Goal: Transaction & Acquisition: Purchase product/service

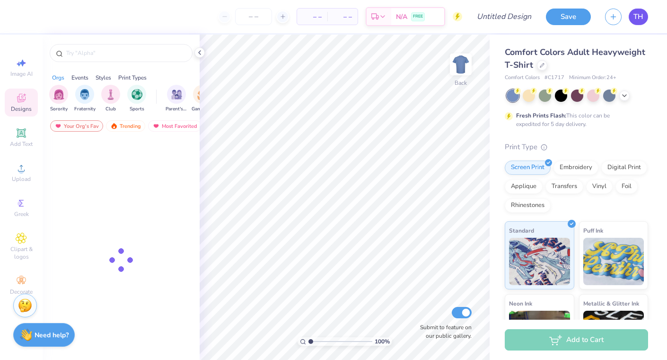
click at [635, 16] on span "TH" at bounding box center [639, 16] width 10 height 11
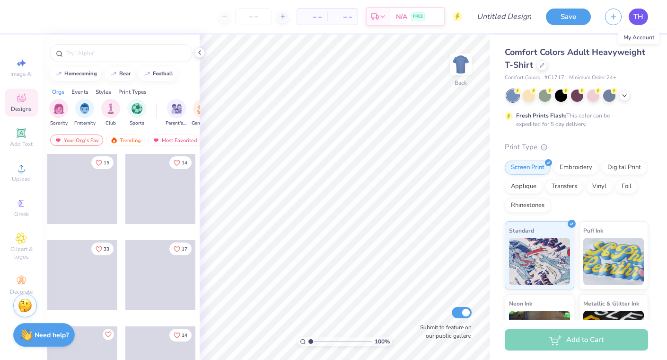
click at [636, 17] on span "TH" at bounding box center [639, 16] width 10 height 11
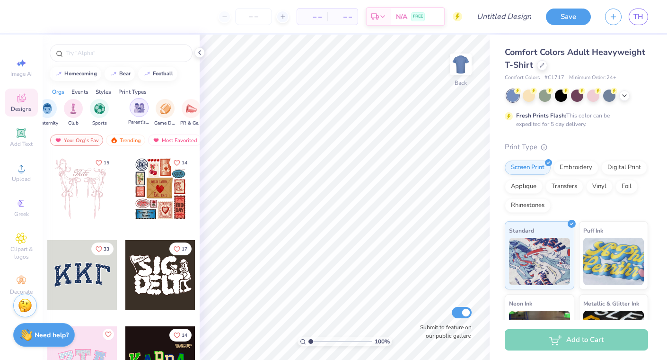
scroll to position [0, 40]
click at [138, 114] on div "filter for Parent's Weekend" at bounding box center [136, 107] width 19 height 19
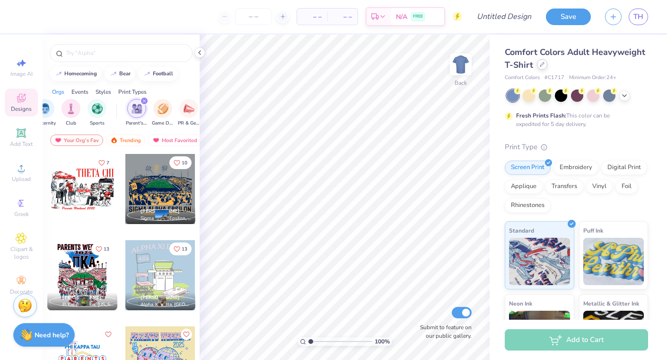
click at [543, 65] on icon at bounding box center [542, 64] width 5 height 5
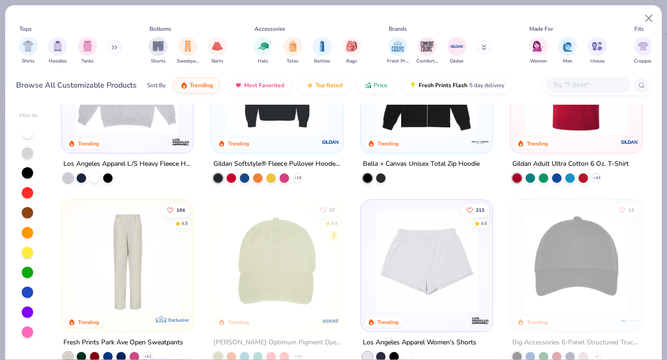
scroll to position [1583, 0]
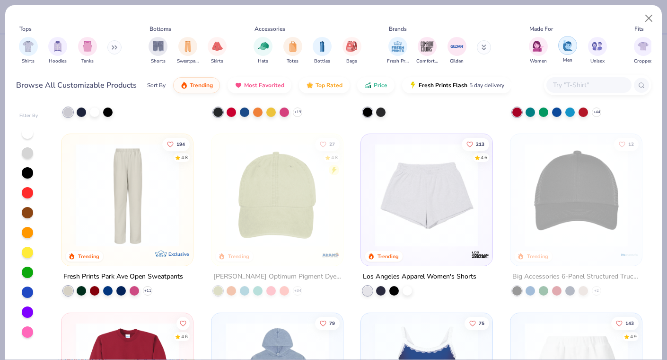
click at [568, 44] on img "filter for Men" at bounding box center [568, 45] width 10 height 11
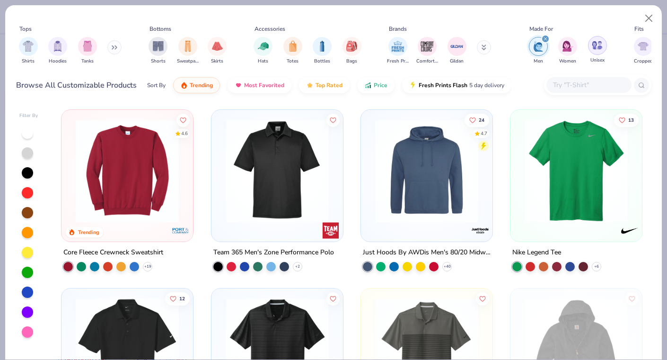
click at [597, 42] on img "filter for Unisex" at bounding box center [597, 45] width 11 height 11
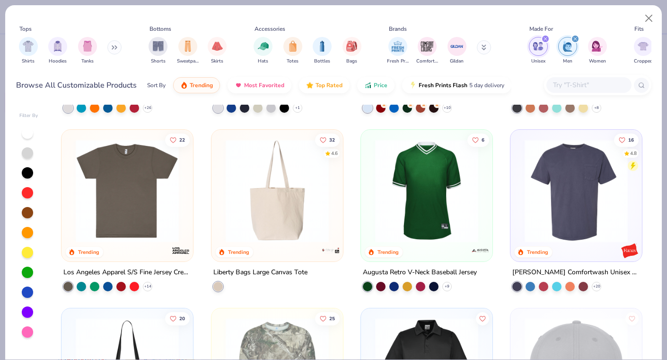
scroll to position [1360, 0]
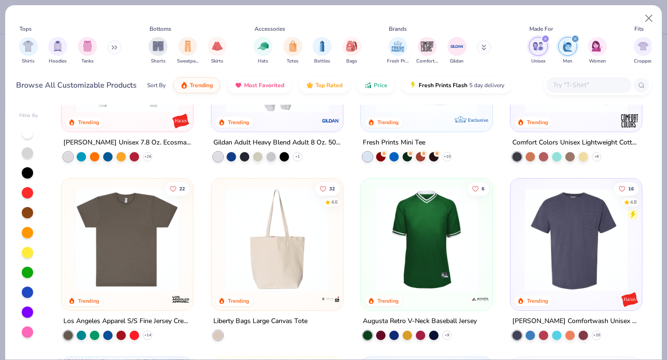
click at [571, 230] on img at bounding box center [576, 239] width 113 height 103
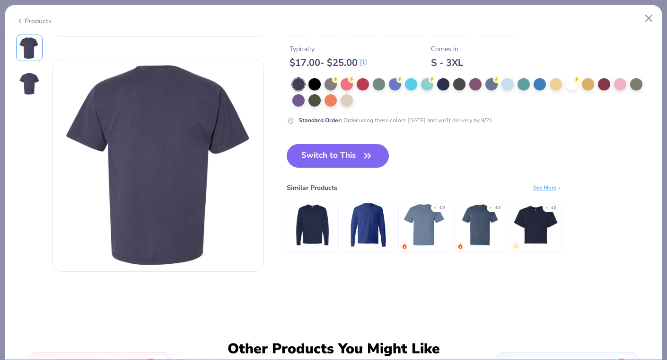
scroll to position [211, 0]
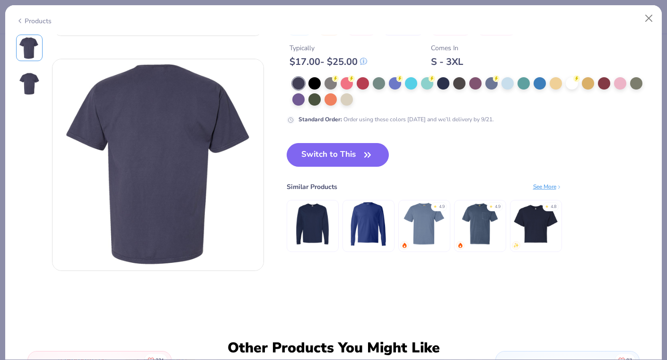
click at [426, 224] on img at bounding box center [424, 223] width 45 height 45
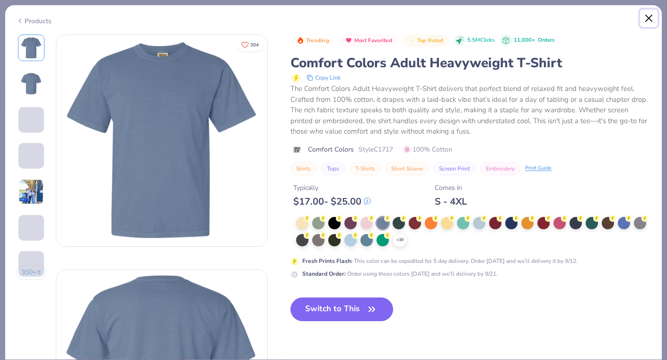
click at [644, 18] on button "Close" at bounding box center [649, 18] width 18 height 18
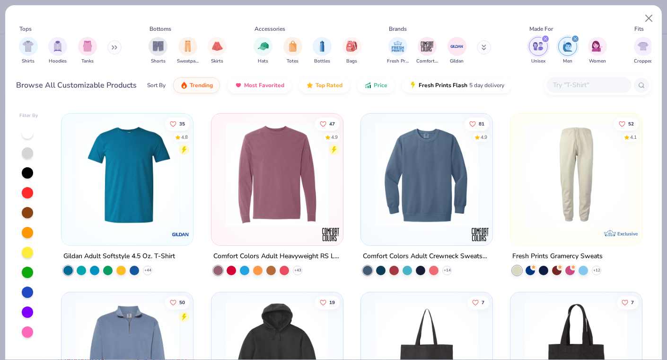
scroll to position [2674, 0]
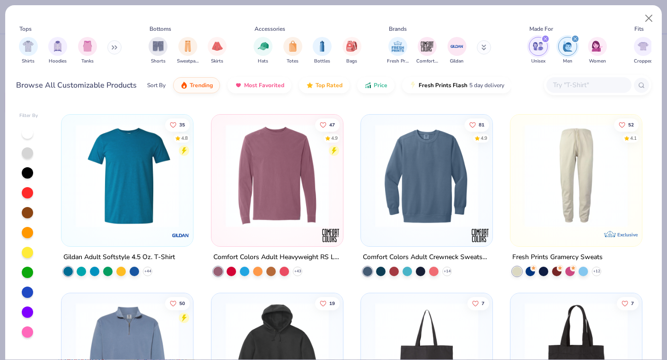
click at [155, 208] on img at bounding box center [127, 175] width 113 height 103
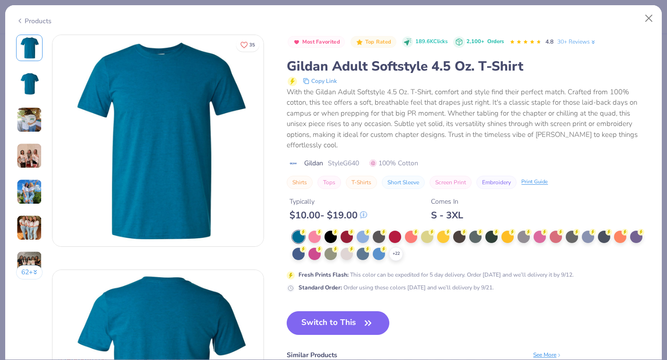
click at [24, 72] on img at bounding box center [29, 83] width 23 height 23
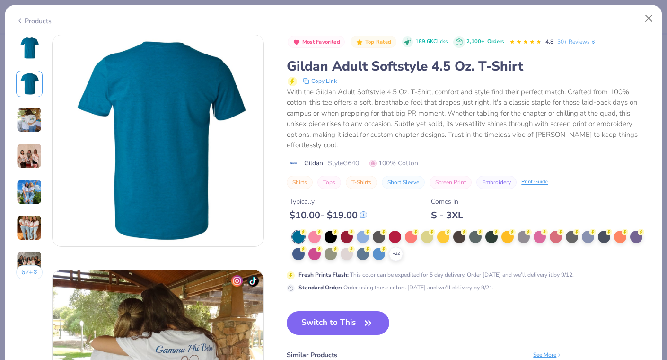
click at [31, 122] on img at bounding box center [30, 120] width 26 height 26
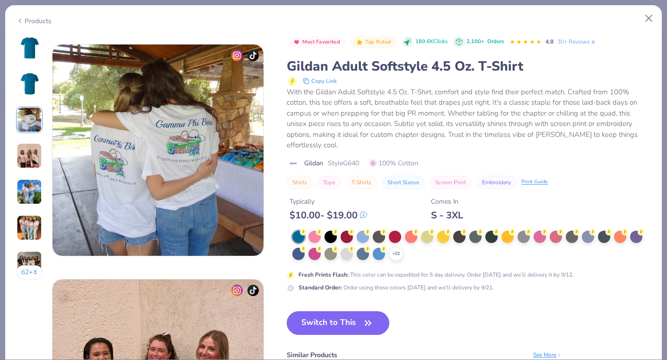
scroll to position [470, 0]
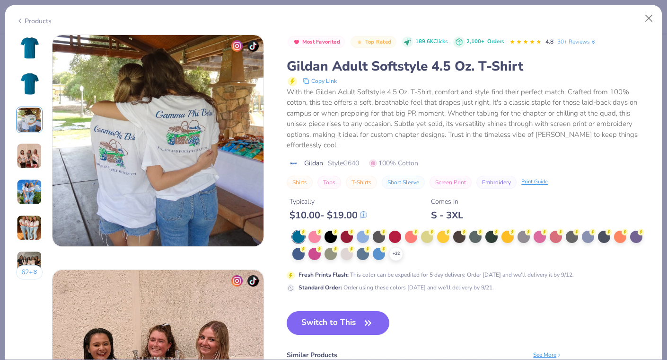
click at [27, 48] on img at bounding box center [29, 47] width 23 height 23
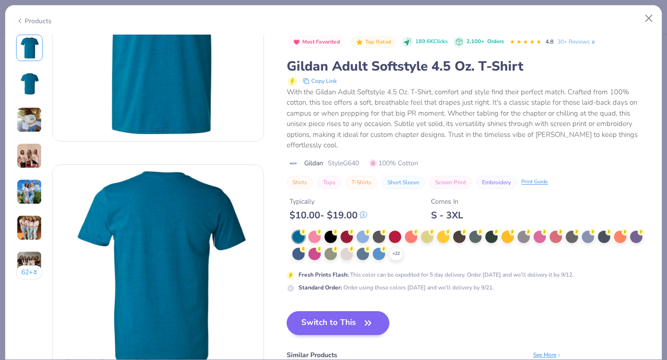
scroll to position [105, 0]
click at [335, 319] on button "Switch to This" at bounding box center [338, 323] width 103 height 24
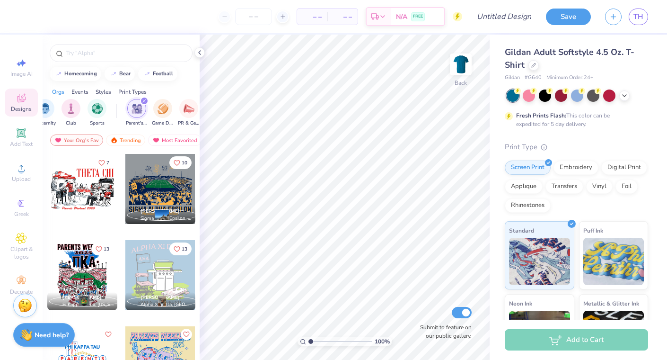
click at [630, 97] on div at bounding box center [578, 95] width 142 height 12
click at [627, 95] on icon at bounding box center [625, 95] width 8 height 8
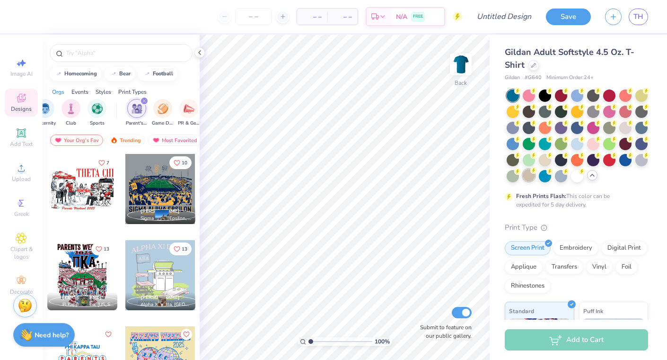
click at [528, 178] on div at bounding box center [529, 175] width 12 height 12
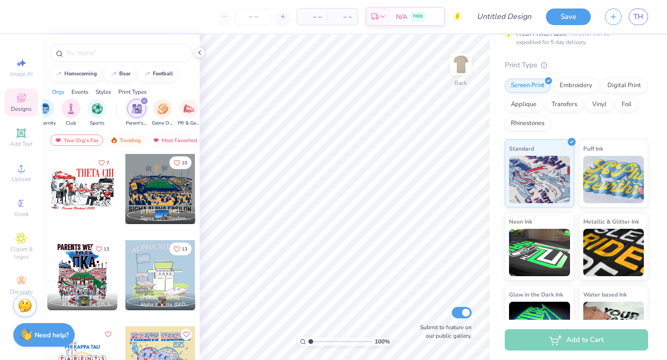
scroll to position [196, 0]
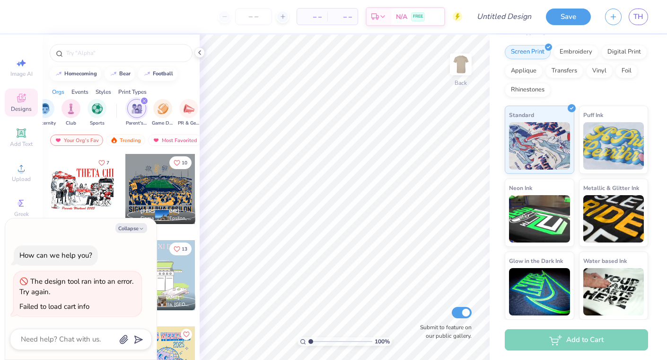
click at [576, 119] on div "Standard Puff Ink Neon Ink Metallic & Glitter Ink Glow in the Dark Ink Water ba…" at bounding box center [576, 213] width 143 height 214
click at [131, 230] on button "Collapse" at bounding box center [132, 228] width 32 height 10
type textarea "x"
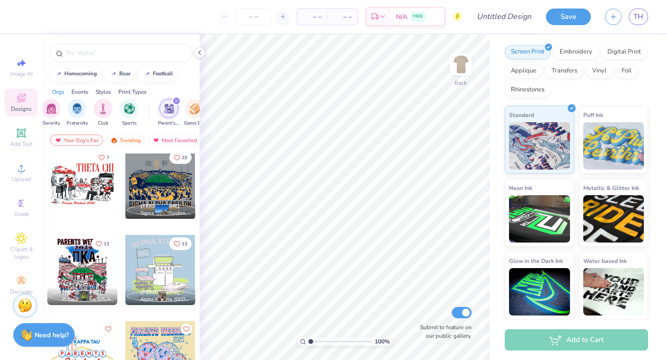
scroll to position [0, 6]
click at [80, 107] on img "filter for Fraternity" at bounding box center [78, 107] width 10 height 11
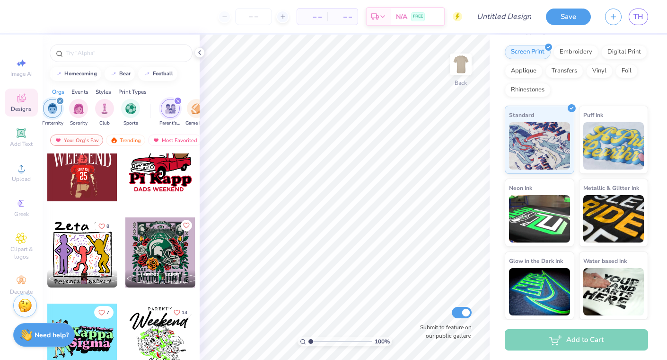
scroll to position [625, 0]
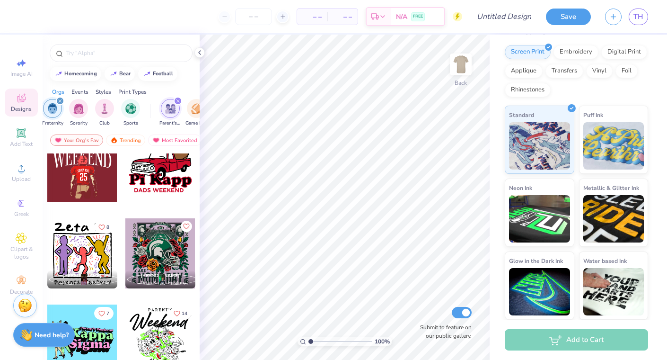
click at [64, 249] on div at bounding box center [82, 253] width 70 height 70
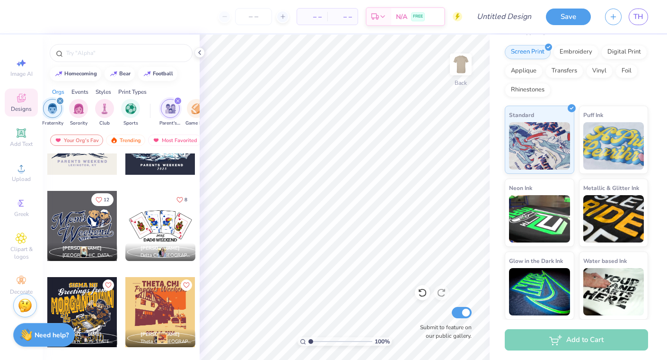
scroll to position [3758, 0]
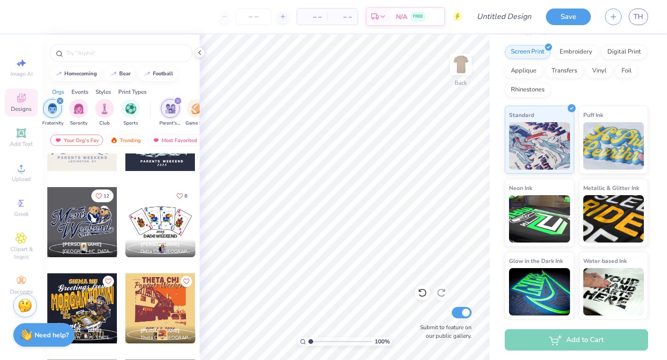
click at [168, 219] on div at bounding box center [160, 222] width 70 height 70
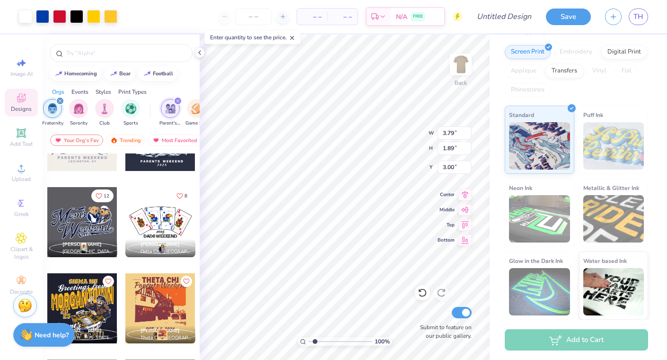
type input "7.54"
type textarea "x"
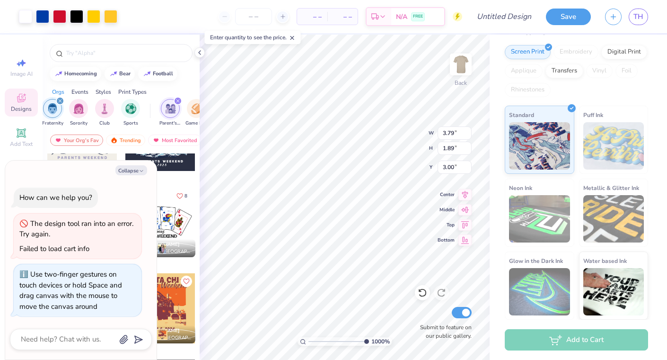
drag, startPoint x: 311, startPoint y: 339, endPoint x: 376, endPoint y: 338, distance: 64.9
type input "10"
click at [369, 338] on input "range" at bounding box center [339, 341] width 61 height 9
type textarea "x"
drag, startPoint x: 363, startPoint y: 341, endPoint x: 349, endPoint y: 341, distance: 14.2
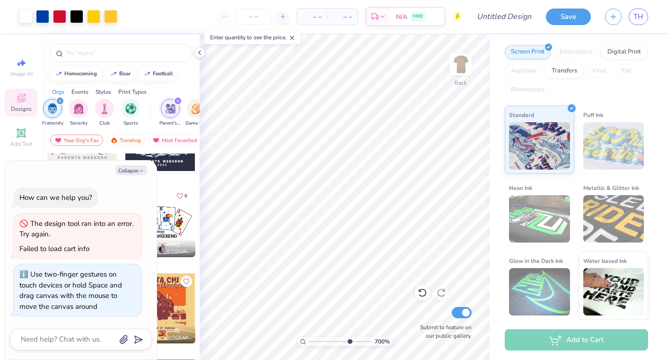
type input "7"
click at [349, 341] on input "range" at bounding box center [341, 341] width 64 height 9
click at [129, 174] on button "Collapse" at bounding box center [132, 170] width 32 height 10
type textarea "x"
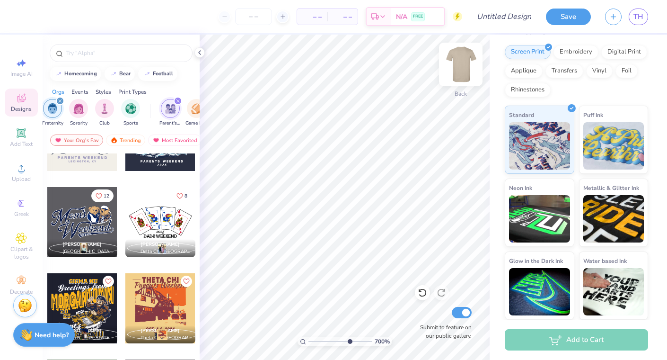
click at [464, 64] on img at bounding box center [461, 64] width 38 height 38
drag, startPoint x: 347, startPoint y: 340, endPoint x: 296, endPoint y: 339, distance: 51.1
type input "1"
click at [309, 339] on input "range" at bounding box center [341, 341] width 64 height 9
click at [169, 214] on div at bounding box center [160, 222] width 70 height 70
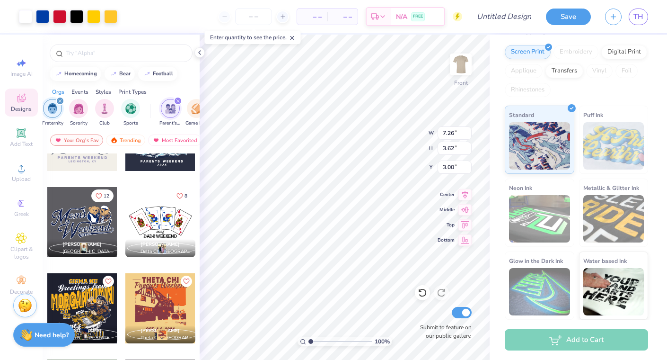
type input "7.26"
type input "3.62"
type input "4.64"
drag, startPoint x: 311, startPoint y: 340, endPoint x: 323, endPoint y: 340, distance: 11.8
click at [323, 340] on input "range" at bounding box center [341, 341] width 64 height 9
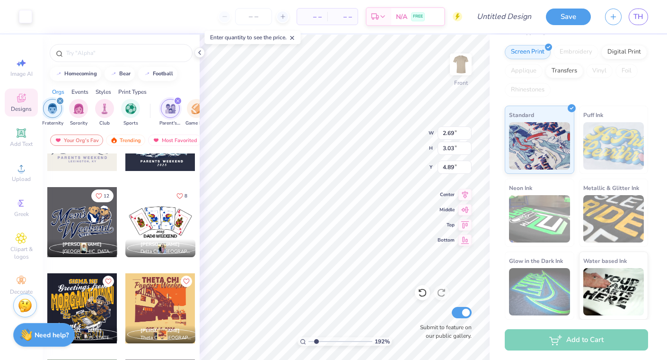
drag, startPoint x: 322, startPoint y: 341, endPoint x: 316, endPoint y: 339, distance: 5.9
click at [316, 339] on input "range" at bounding box center [341, 341] width 64 height 9
drag, startPoint x: 316, startPoint y: 339, endPoint x: 327, endPoint y: 339, distance: 10.9
type input "3.59"
click at [327, 339] on input "range" at bounding box center [341, 341] width 64 height 9
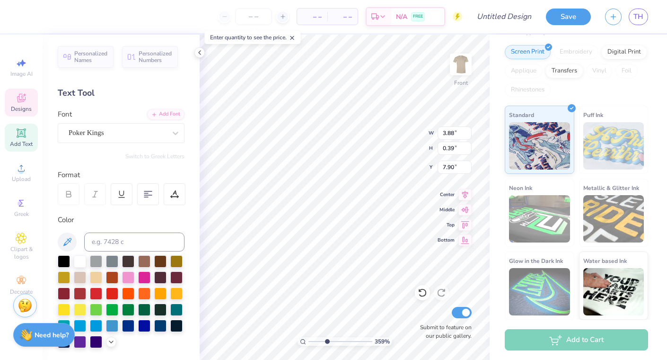
scroll to position [0, 0]
type textarea "PARENTS WEEKEND"
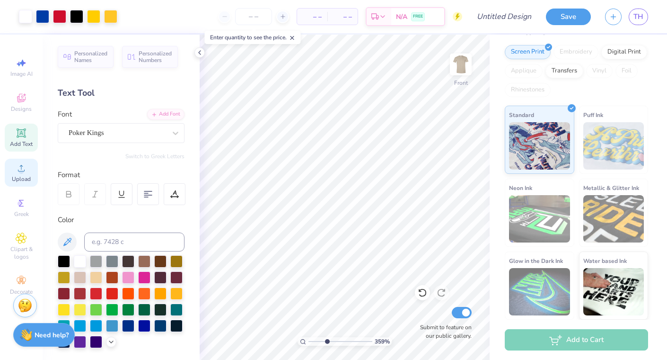
click at [19, 166] on icon at bounding box center [21, 167] width 11 height 11
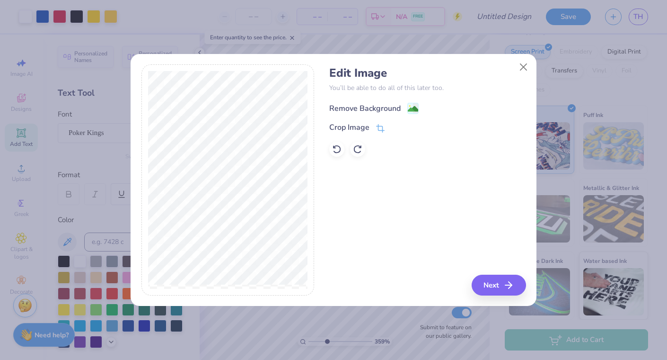
click at [413, 108] on image at bounding box center [413, 109] width 10 height 10
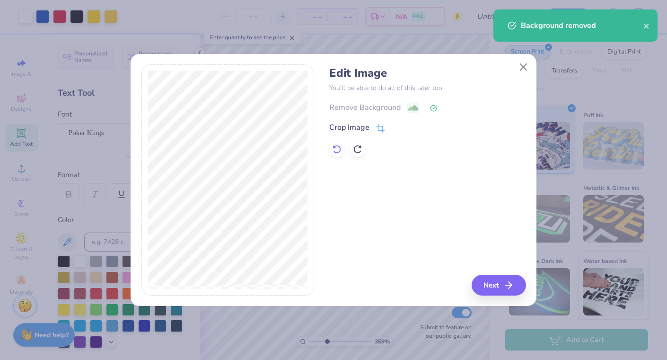
click at [336, 149] on icon at bounding box center [336, 148] width 9 height 9
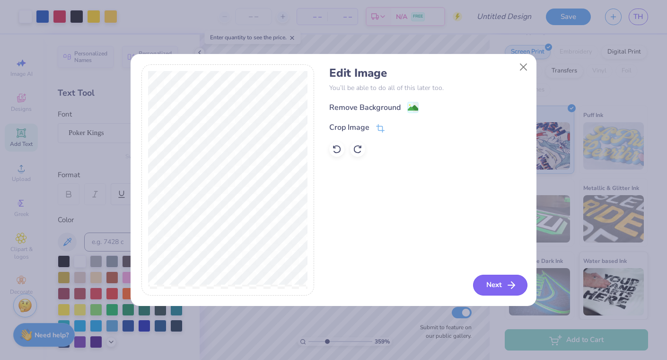
click at [500, 288] on button "Next" at bounding box center [500, 285] width 54 height 21
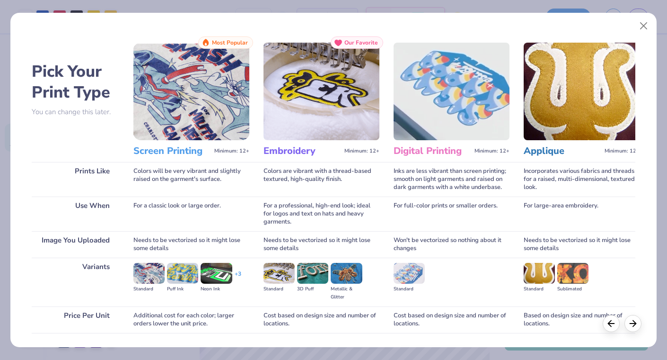
scroll to position [65, 0]
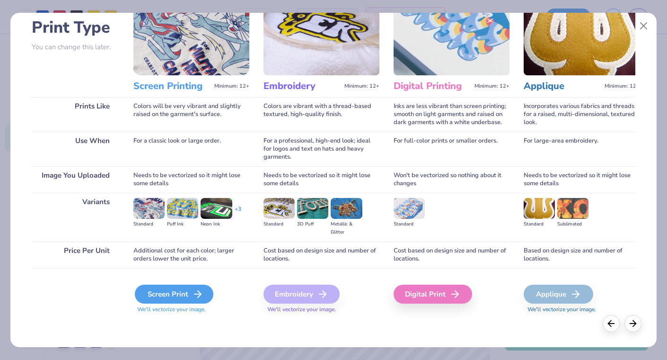
click at [183, 293] on div "Screen Print" at bounding box center [174, 293] width 79 height 19
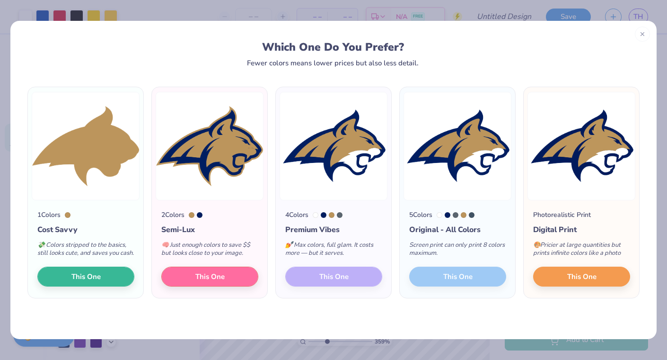
click at [337, 284] on div "4 Colors Premium Vibes 💅 Max colors, full glam. It costs more — but it serves. …" at bounding box center [334, 249] width 116 height 98
click at [317, 315] on div "1 Colors Cost Savvy 💸 Colors stripped to the basics, still looks cute, and save…" at bounding box center [333, 203] width 647 height 272
click at [332, 276] on div "4 Colors Premium Vibes 💅 Max colors, full glam. It costs more — but it serves. …" at bounding box center [334, 249] width 116 height 98
click at [331, 282] on div "4 Colors Premium Vibes 💅 Max colors, full glam. It costs more — but it serves. …" at bounding box center [334, 249] width 116 height 98
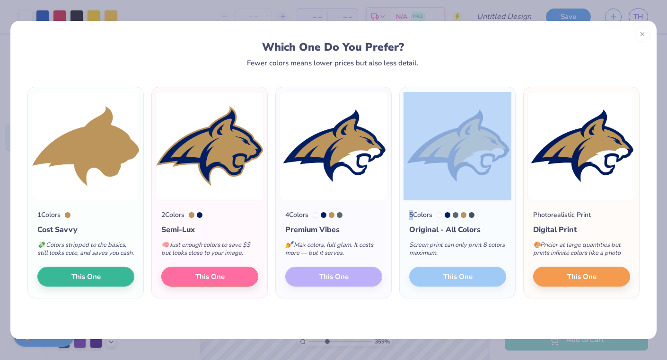
click at [331, 282] on div "4 Colors Premium Vibes 💅 Max colors, full glam. It costs more — but it serves. …" at bounding box center [334, 249] width 116 height 98
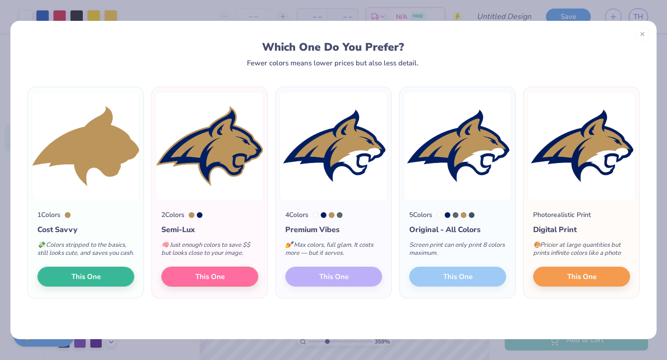
click at [341, 312] on div "1 Colors Cost Savvy 💸 Colors stripped to the basics, still looks cute, and save…" at bounding box center [333, 203] width 647 height 272
click at [600, 285] on button "This One" at bounding box center [581, 275] width 97 height 20
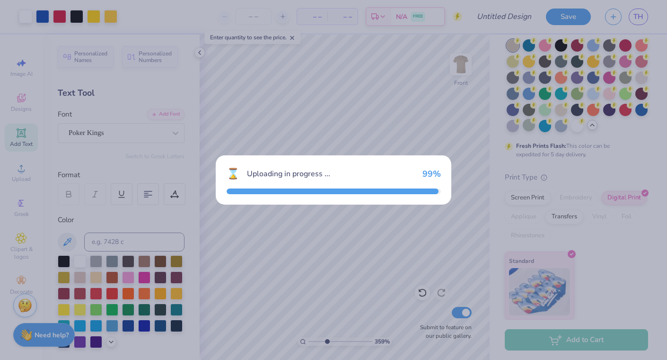
scroll to position [50, 0]
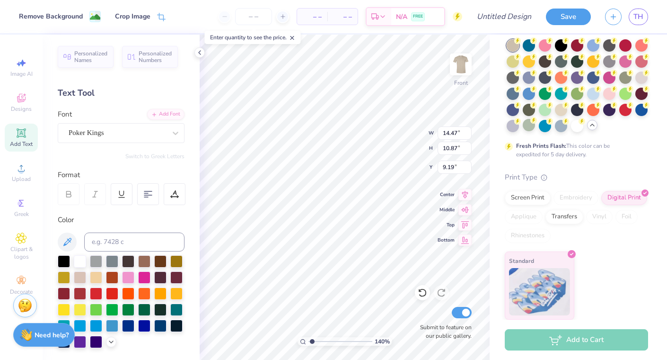
drag, startPoint x: 327, startPoint y: 341, endPoint x: 312, endPoint y: 343, distance: 15.2
type input "1.23"
click at [312, 343] on input "range" at bounding box center [341, 341] width 64 height 9
type input "2.58"
type input "1.94"
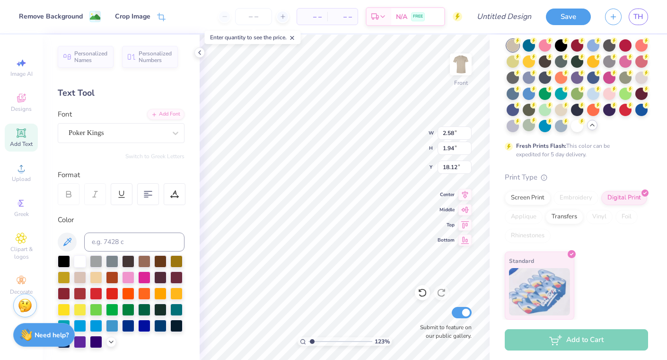
type input "9.98"
drag, startPoint x: 311, startPoint y: 338, endPoint x: 340, endPoint y: 334, distance: 28.7
type input "5.63"
click at [340, 337] on input "range" at bounding box center [341, 341] width 64 height 9
type input "8.24"
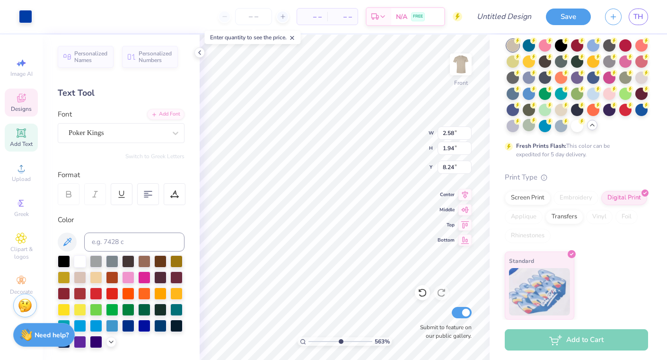
type input "1.12"
type input "0.98"
type input "5.50"
type input "0.24"
type input "0.36"
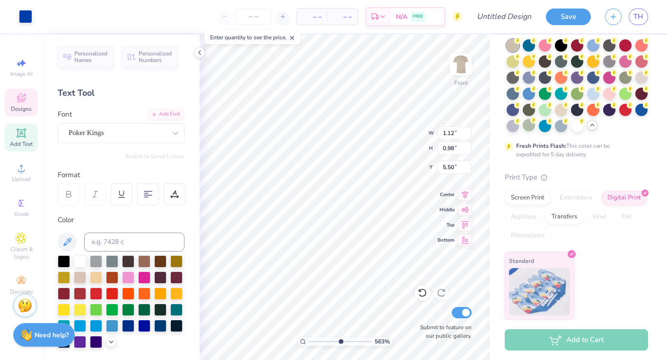
type input "4.82"
type input "2.58"
type input "1.94"
type input "8.24"
type input "1.12"
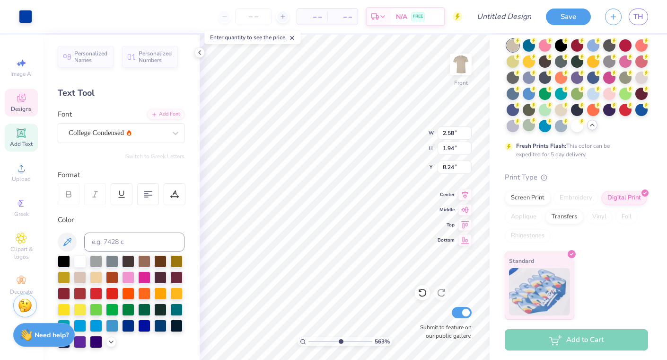
type input "0.99"
type input "5.47"
type input "1.10"
type input "0.93"
type input "5.53"
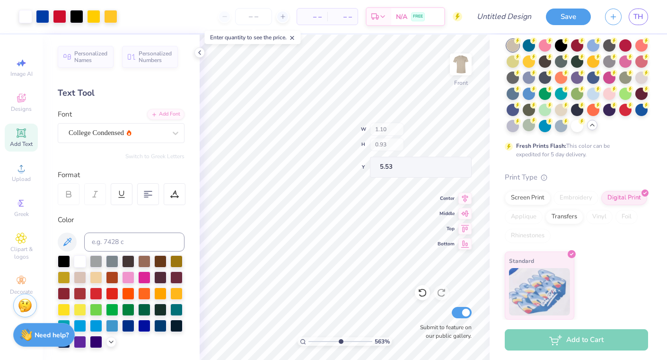
type input "0.59"
type input "0.71"
type input "5.60"
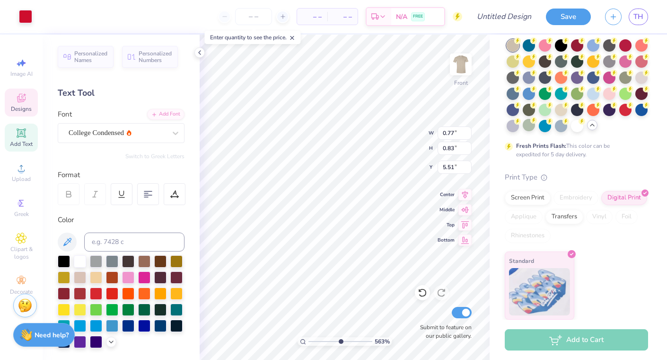
type input "0.77"
type input "0.83"
type input "5.51"
type input "1.86"
type input "2.64"
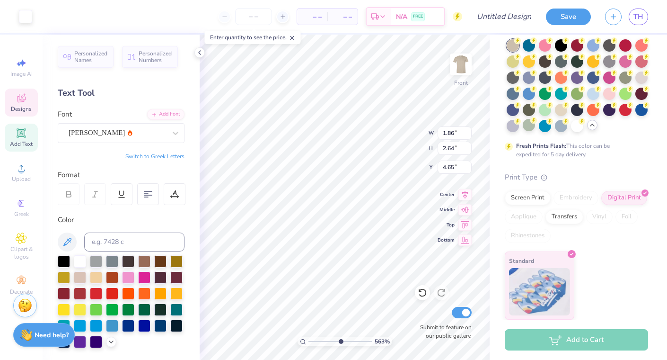
type input "4.65"
type input "4.67"
type input "5.43"
type input "1.06"
type input "0.80"
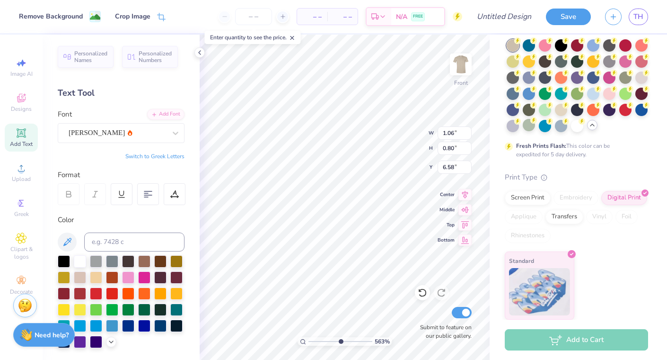
type input "5.61"
type input "1.07"
type input "0.78"
type input "5.62"
type input "1.12"
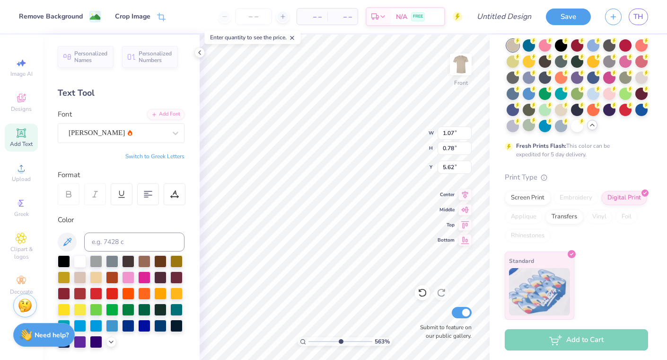
type input "0.82"
type input "1.15"
type input "0.85"
type input "5.60"
type input "0.84"
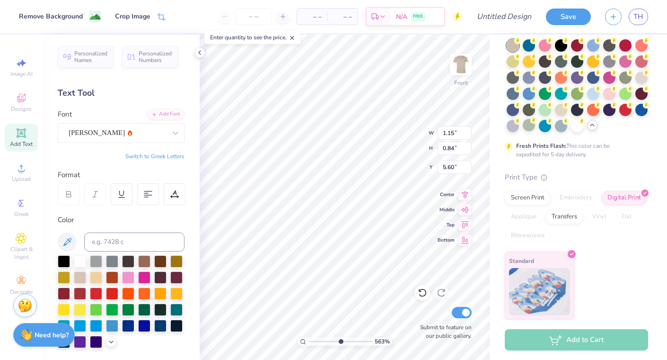
type input "5.57"
type input "1.16"
type input "0.82"
type input "5.58"
type input "1.15"
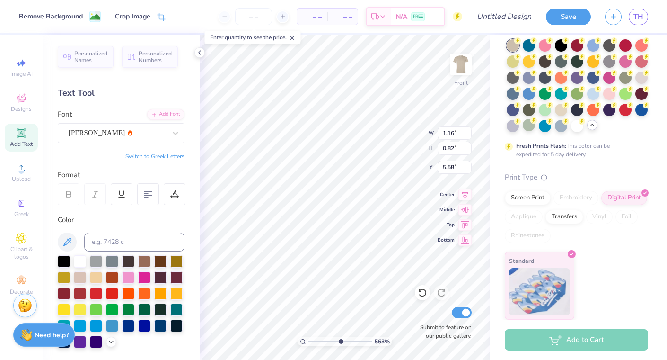
type input "0.84"
type input "5.56"
type input "1.11"
type input "0.81"
type input "5.60"
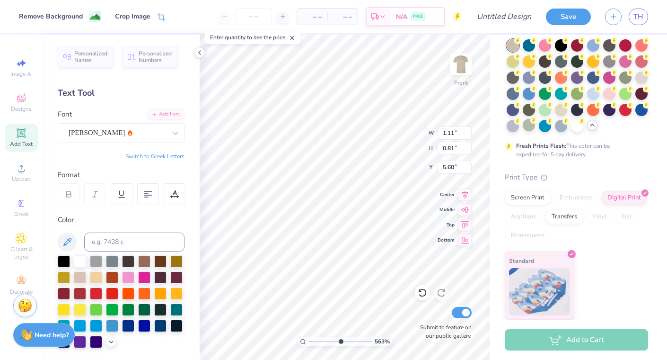
type input "1.10"
type input "5.59"
type input "1.86"
type input "2.64"
type input "4.67"
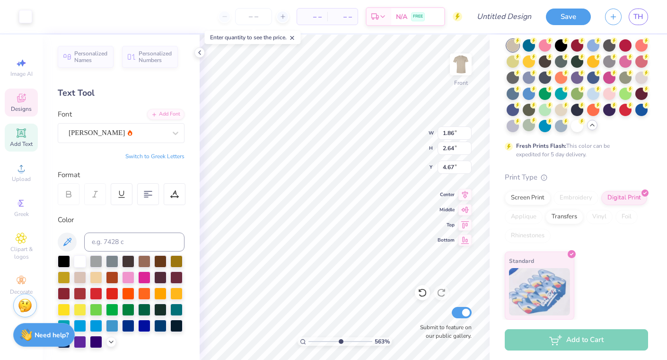
type input "1.13"
type input "0.83"
type input "5.58"
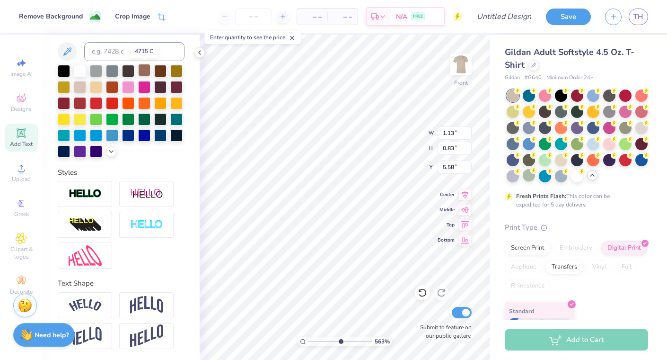
scroll to position [0, 0]
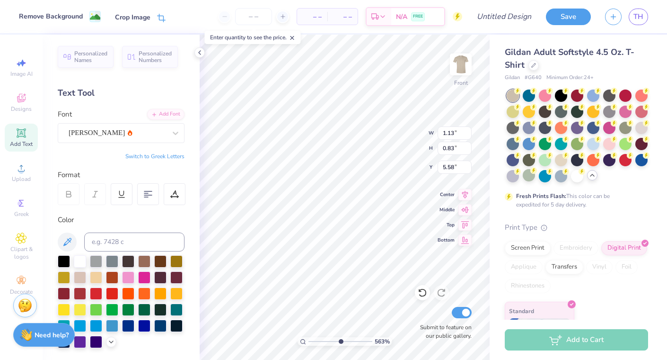
click at [160, 17] on icon at bounding box center [163, 17] width 6 height 6
click at [81, 15] on icon at bounding box center [82, 17] width 6 height 6
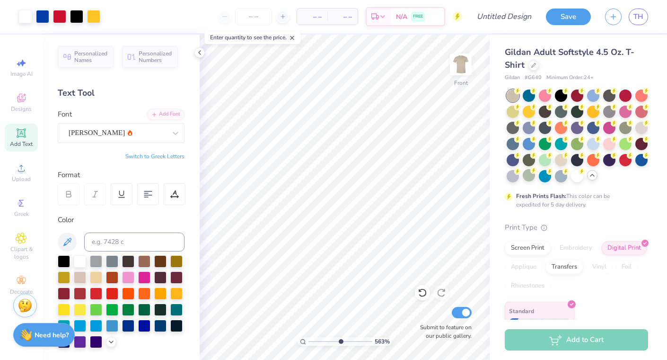
click at [489, 32] on div "Design Title" at bounding box center [505, 16] width 70 height 33
click at [25, 164] on icon at bounding box center [21, 167] width 11 height 11
click at [24, 165] on icon at bounding box center [21, 167] width 11 height 11
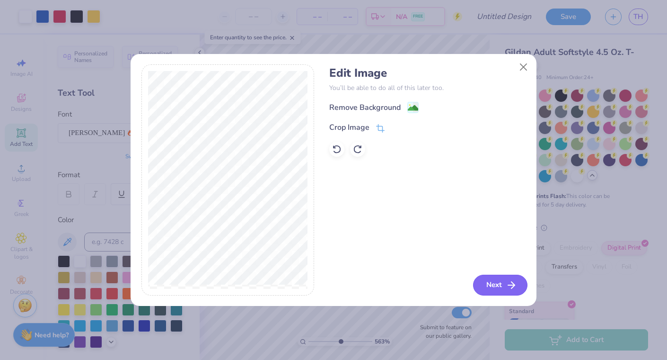
click at [504, 282] on button "Next" at bounding box center [500, 285] width 54 height 21
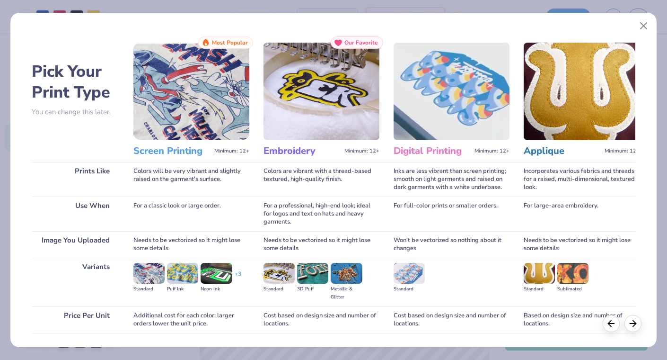
scroll to position [65, 0]
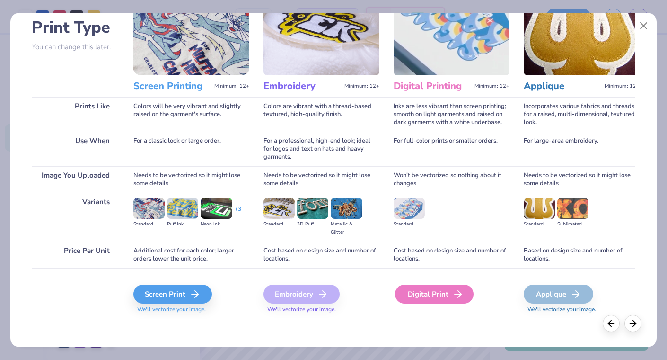
click at [426, 292] on div "Digital Print" at bounding box center [434, 293] width 79 height 19
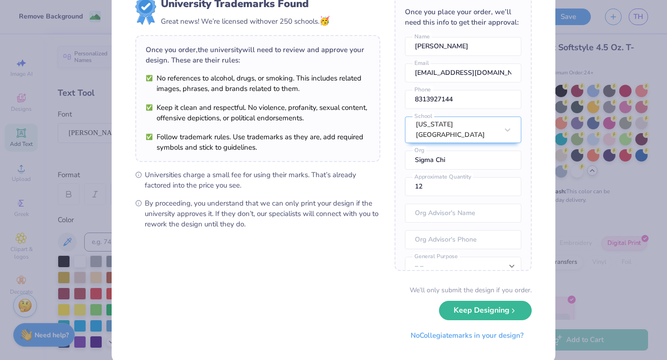
scroll to position [46, 0]
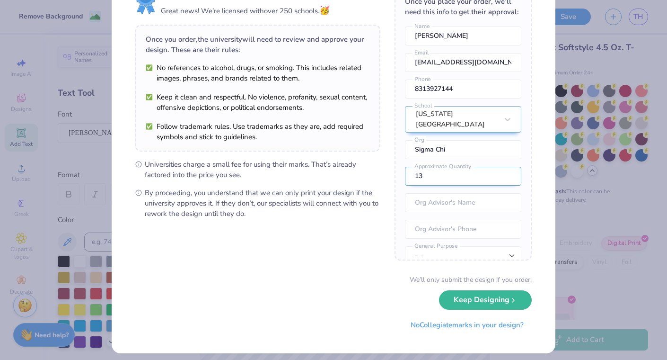
click at [506, 167] on input "13" at bounding box center [463, 176] width 116 height 19
click at [506, 167] on input "14" at bounding box center [463, 176] width 116 height 19
click at [506, 167] on input "15" at bounding box center [463, 176] width 116 height 19
click at [506, 167] on input "16" at bounding box center [463, 176] width 116 height 19
click at [506, 167] on input "17" at bounding box center [463, 176] width 116 height 19
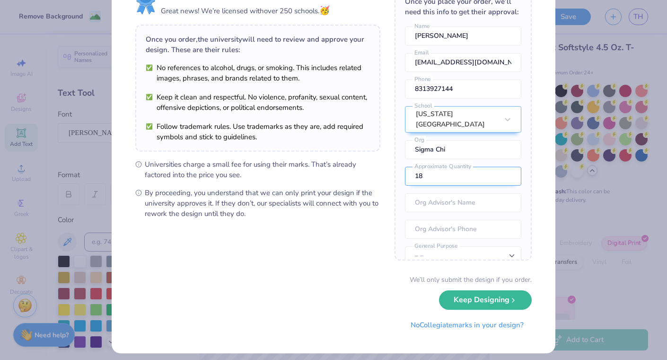
click at [506, 167] on input "18" at bounding box center [463, 176] width 116 height 19
click at [506, 167] on input "19" at bounding box center [463, 176] width 116 height 19
click at [506, 167] on input "20" at bounding box center [463, 176] width 116 height 19
click at [506, 167] on input "21" at bounding box center [463, 176] width 116 height 19
click at [506, 167] on input "22" at bounding box center [463, 176] width 116 height 19
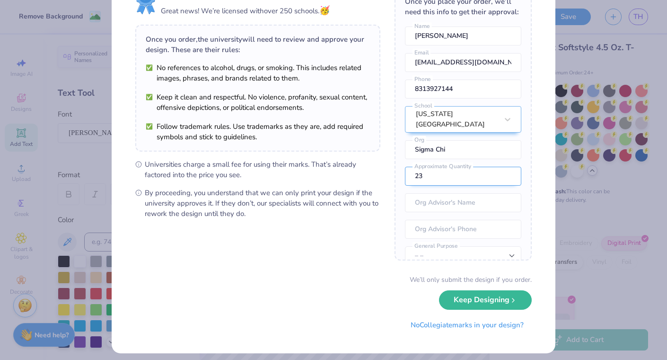
click at [506, 167] on input "23" at bounding box center [463, 176] width 116 height 19
click at [506, 167] on input "24" at bounding box center [463, 176] width 116 height 19
click at [506, 167] on input "25" at bounding box center [463, 176] width 116 height 19
click at [506, 167] on input "26" at bounding box center [463, 176] width 116 height 19
click at [506, 167] on input "27" at bounding box center [463, 176] width 116 height 19
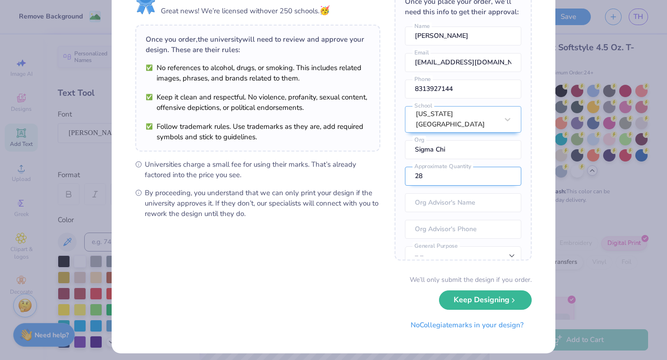
click at [506, 167] on input "28" at bounding box center [463, 176] width 116 height 19
click at [506, 167] on input "29" at bounding box center [463, 176] width 116 height 19
click at [506, 167] on input "30" at bounding box center [463, 176] width 116 height 19
click at [506, 167] on input "31" at bounding box center [463, 176] width 116 height 19
type input "32"
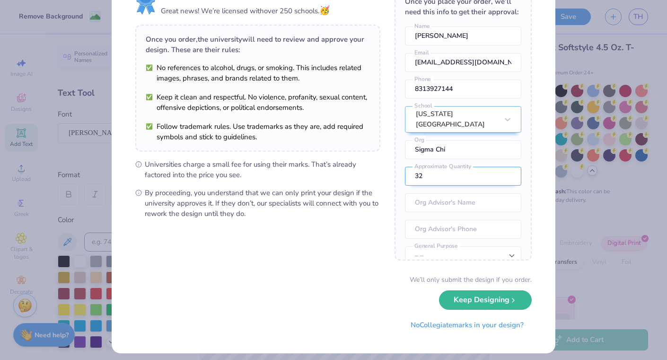
click at [506, 167] on input "32" at bounding box center [463, 176] width 116 height 19
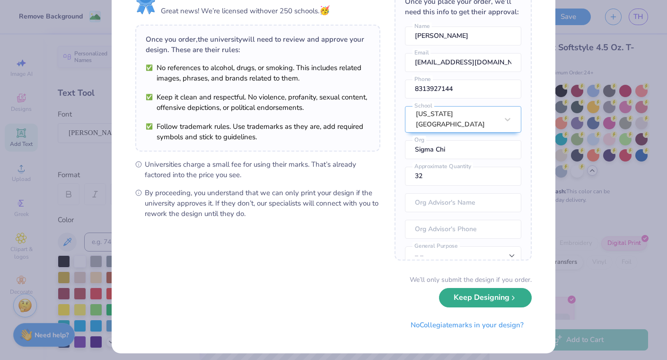
click at [475, 295] on button "Keep Designing" at bounding box center [485, 297] width 93 height 19
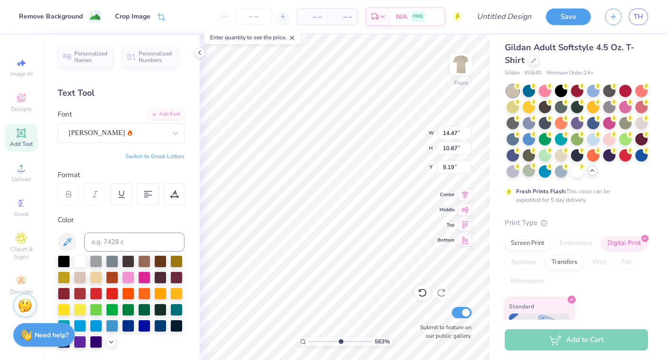
scroll to position [0, 0]
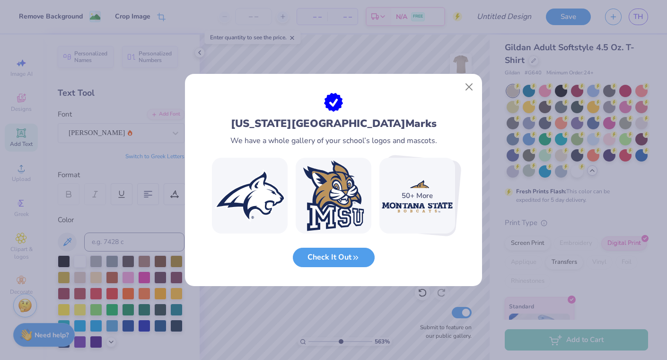
click at [423, 203] on div "50+ More" at bounding box center [417, 195] width 45 height 15
click at [406, 195] on div "50+ More" at bounding box center [417, 195] width 45 height 15
click at [444, 193] on img at bounding box center [418, 196] width 76 height 76
click at [420, 192] on div "50+ More" at bounding box center [417, 195] width 45 height 15
click at [343, 260] on button "Check It Out" at bounding box center [334, 254] width 82 height 19
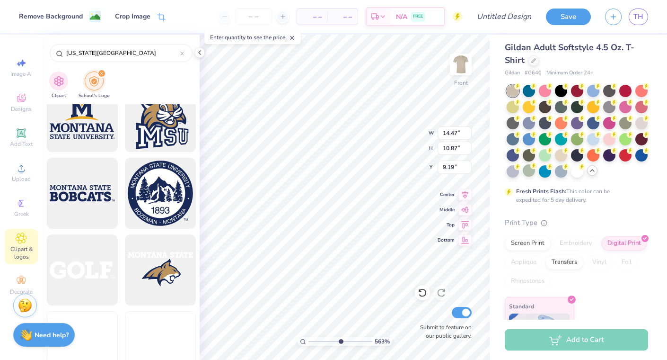
scroll to position [944, 0]
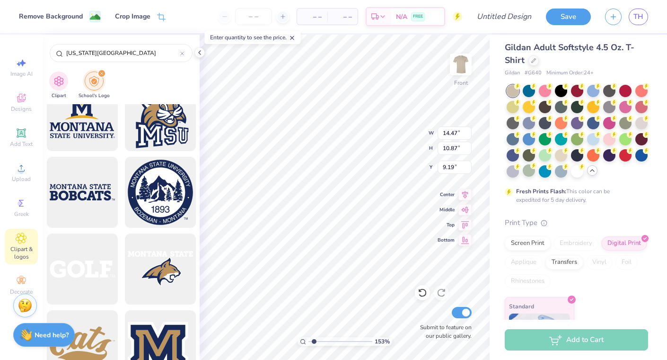
drag, startPoint x: 340, startPoint y: 340, endPoint x: 314, endPoint y: 343, distance: 26.7
type input "1.53"
click at [314, 343] on input "range" at bounding box center [341, 341] width 64 height 9
type input "5.98"
type input "4.50"
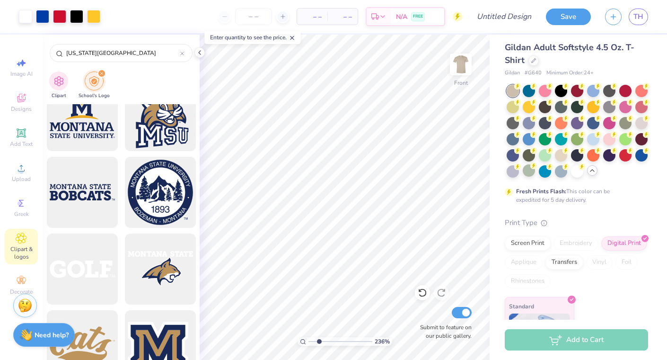
type input "2.36"
click at [319, 340] on input "range" at bounding box center [341, 341] width 64 height 9
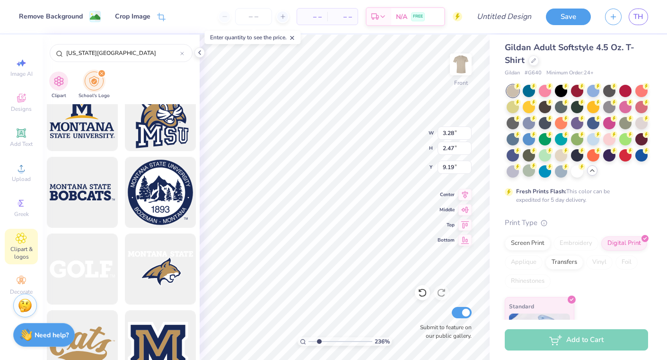
type input "4.49"
drag, startPoint x: 319, startPoint y: 340, endPoint x: 361, endPoint y: 330, distance: 43.4
type input "8.94"
click at [361, 337] on input "range" at bounding box center [341, 341] width 64 height 9
type input "4.01"
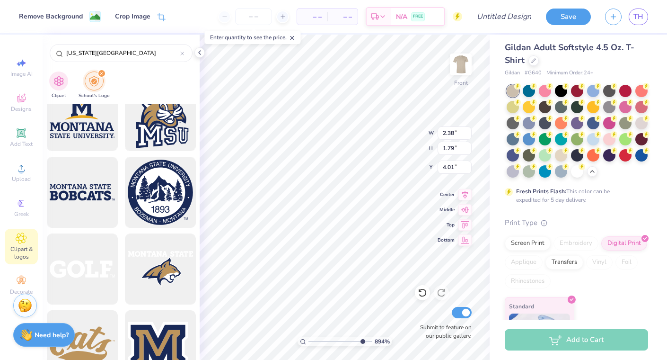
type input "2.38"
type input "1.79"
type input "4.44"
type input "1.22"
type input "0.91"
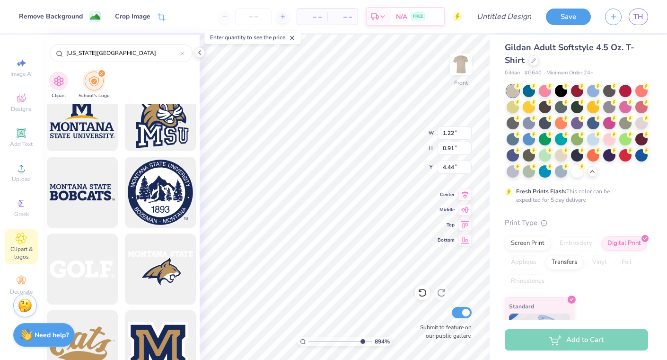
type input "5.65"
type input "5.49"
type input "1.15"
type input "0.87"
type input "5.54"
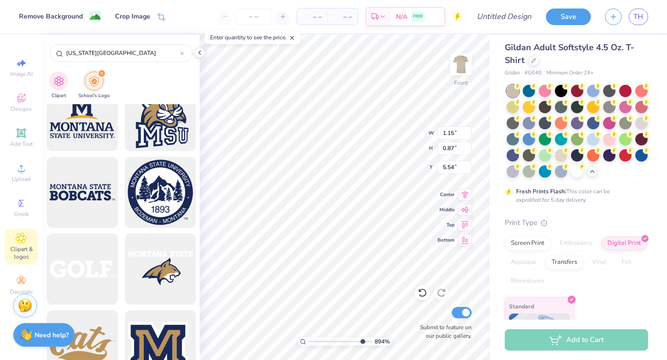
type input "1.11"
type input "0.83"
type input "5.52"
type input "5.53"
type input "1.12"
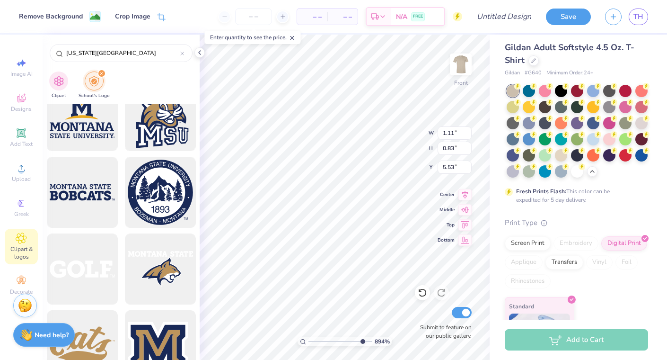
type input "0.82"
type input "5.54"
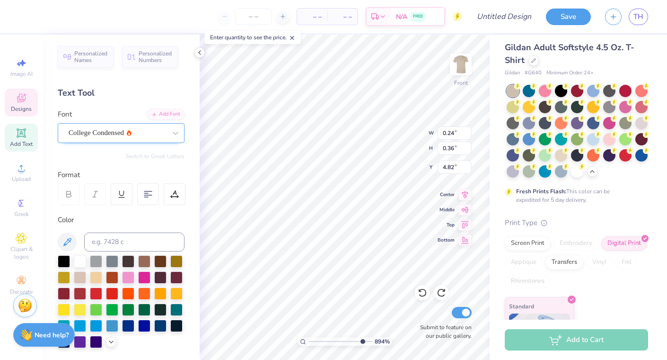
type textarea "2"
type input "0.20"
type input "6.85"
type textarea "0"
type input "0.24"
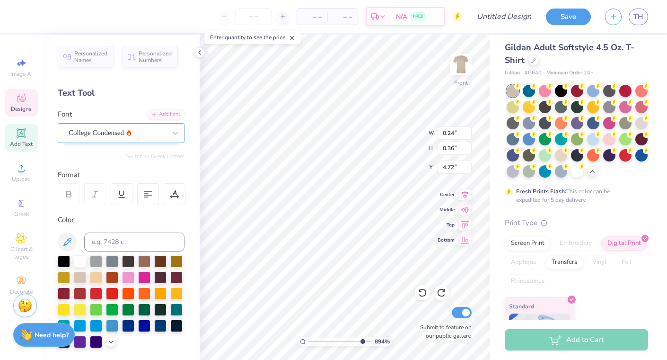
type input "4.72"
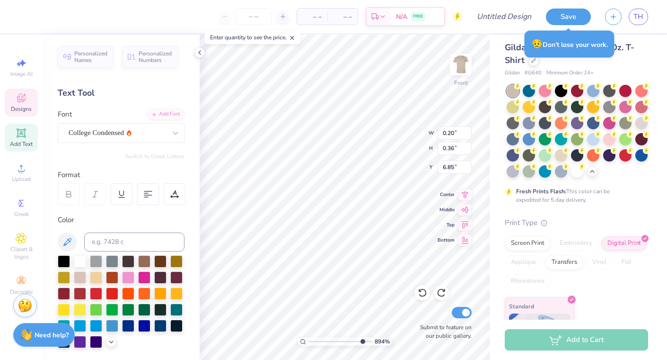
type textarea "0"
type input "0.24"
type input "4.72"
type textarea "2"
type input "0.20"
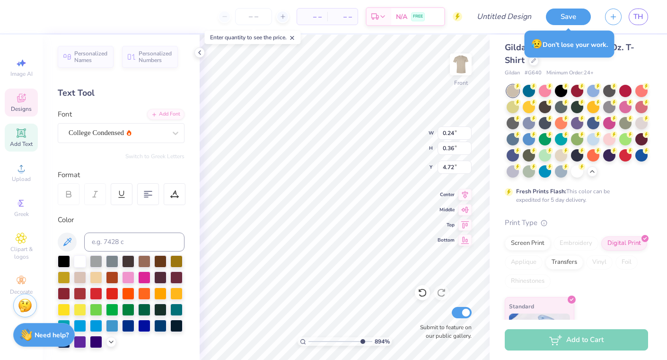
type input "6.94"
type textarea "5"
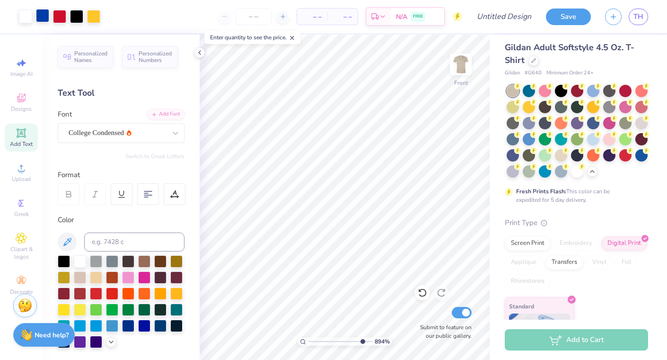
click at [37, 9] on div at bounding box center [42, 15] width 13 height 13
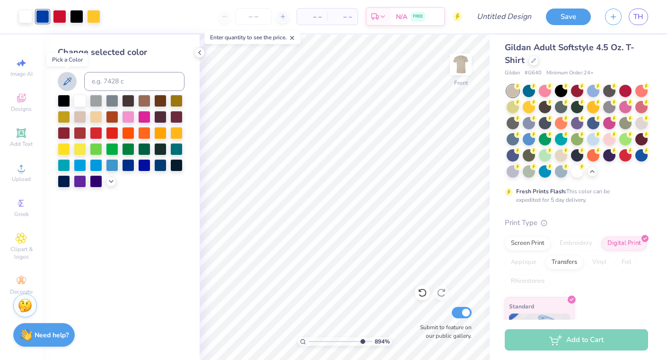
click at [70, 80] on icon at bounding box center [67, 81] width 8 height 8
click at [67, 85] on icon at bounding box center [67, 81] width 11 height 11
click at [61, 16] on div at bounding box center [59, 15] width 13 height 13
click at [67, 79] on icon at bounding box center [67, 81] width 11 height 11
drag, startPoint x: 360, startPoint y: 342, endPoint x: 325, endPoint y: 341, distance: 35.5
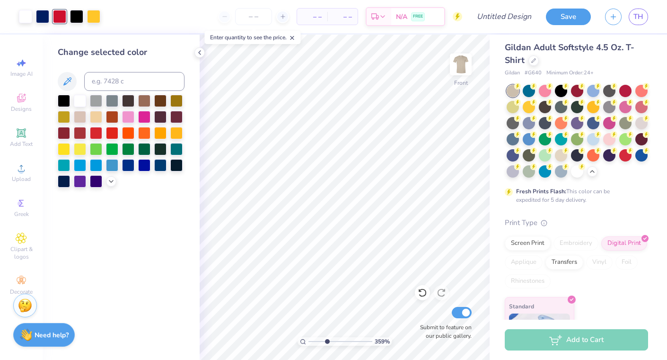
type input "3.25"
click at [325, 341] on input "range" at bounding box center [341, 341] width 64 height 9
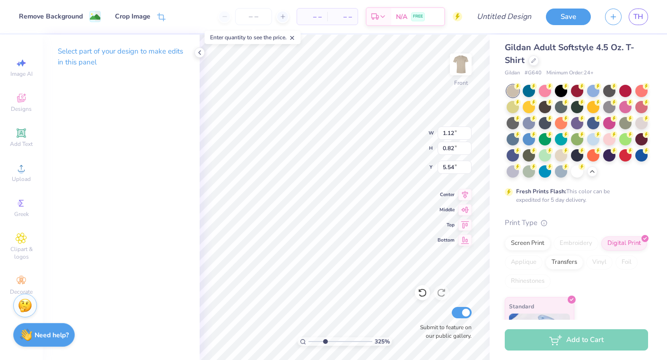
type input "5.58"
type input "5.59"
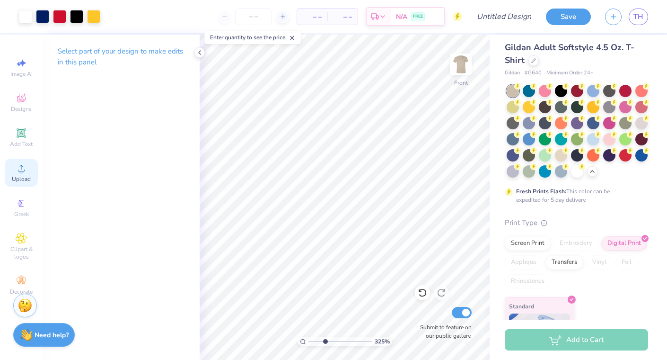
click at [25, 174] on div "Upload" at bounding box center [21, 173] width 33 height 28
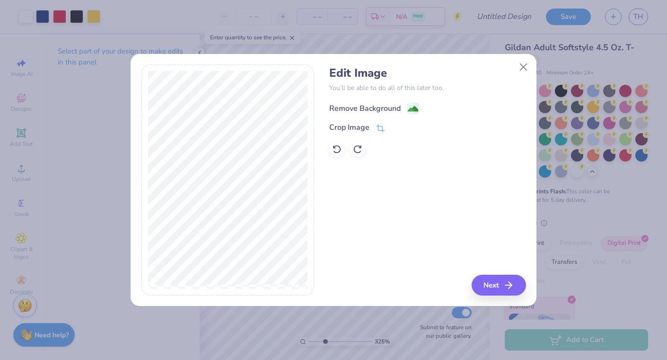
click at [409, 107] on image at bounding box center [413, 109] width 10 height 10
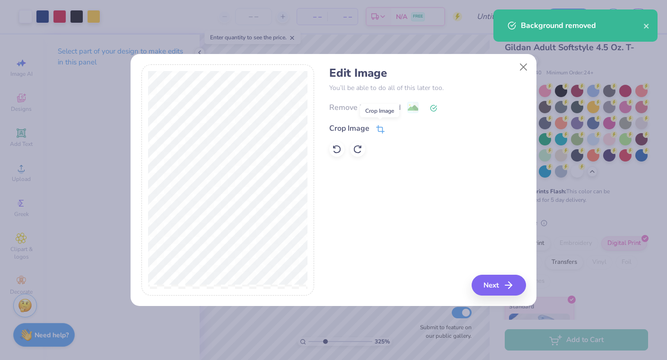
click at [380, 126] on icon at bounding box center [380, 129] width 9 height 9
click at [408, 131] on button at bounding box center [410, 128] width 10 height 10
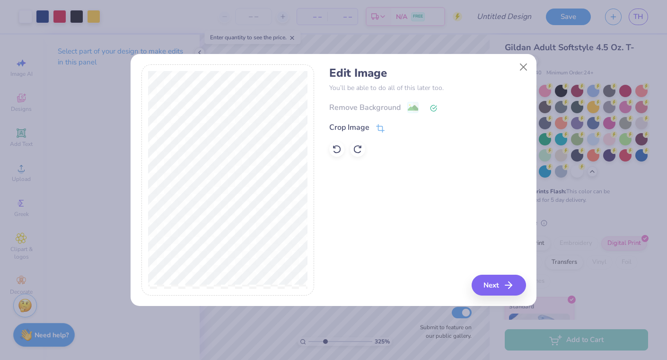
click at [412, 106] on div "Remove Background" at bounding box center [427, 107] width 196 height 12
click at [335, 146] on icon at bounding box center [337, 149] width 8 height 9
click at [507, 284] on icon "button" at bounding box center [511, 284] width 11 height 11
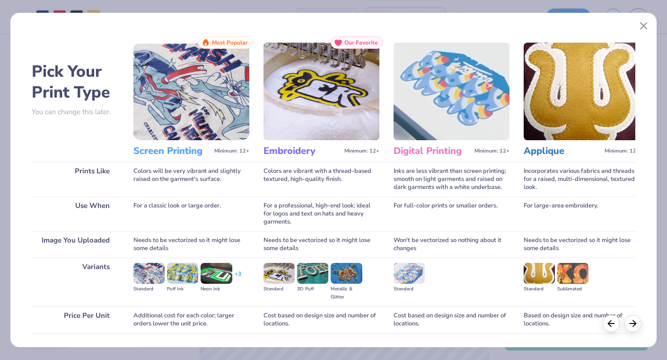
scroll to position [65, 0]
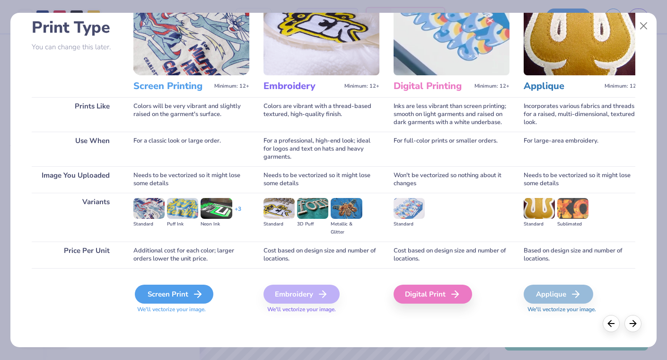
click at [185, 298] on div "Screen Print" at bounding box center [174, 293] width 79 height 19
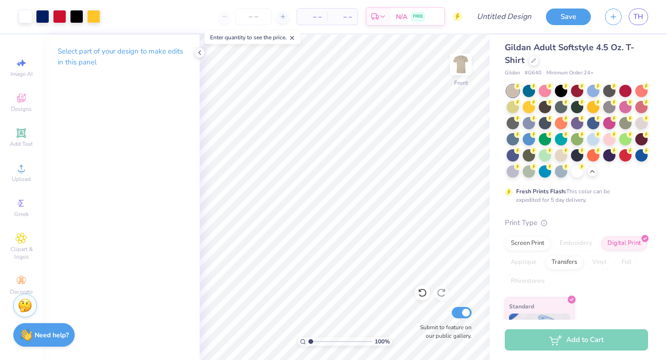
drag, startPoint x: 322, startPoint y: 342, endPoint x: 304, endPoint y: 341, distance: 18.5
type input "1"
click at [309, 341] on input "range" at bounding box center [341, 341] width 64 height 9
click at [202, 53] on icon at bounding box center [200, 53] width 8 height 8
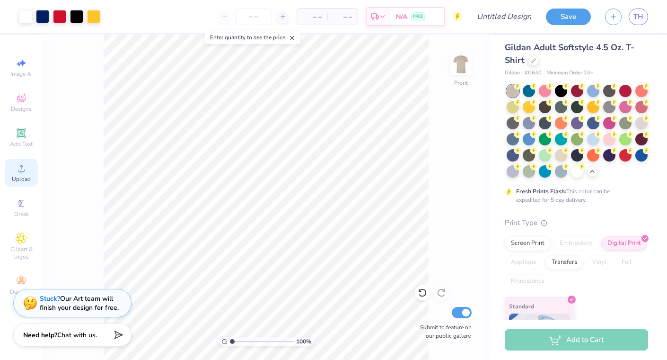
click at [16, 175] on span "Upload" at bounding box center [21, 179] width 19 height 8
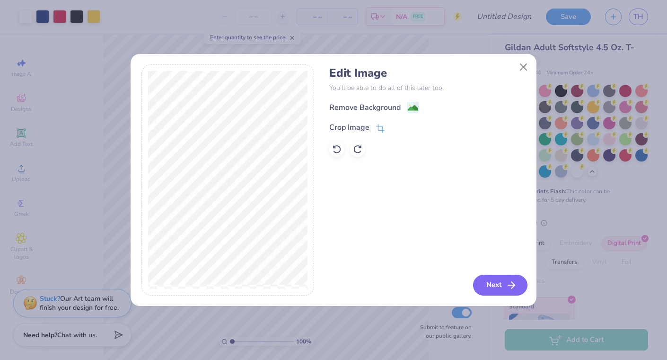
click at [514, 282] on icon "button" at bounding box center [511, 284] width 11 height 11
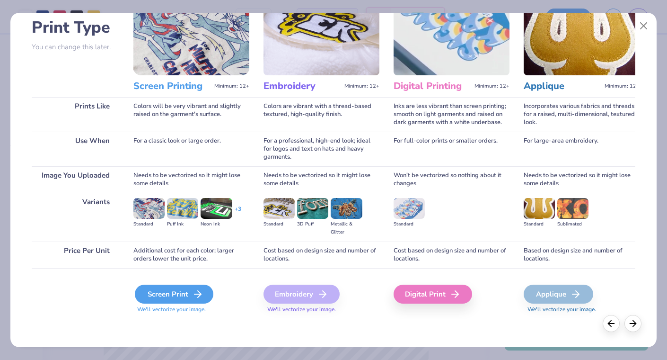
click at [171, 295] on div "Screen Print" at bounding box center [174, 293] width 79 height 19
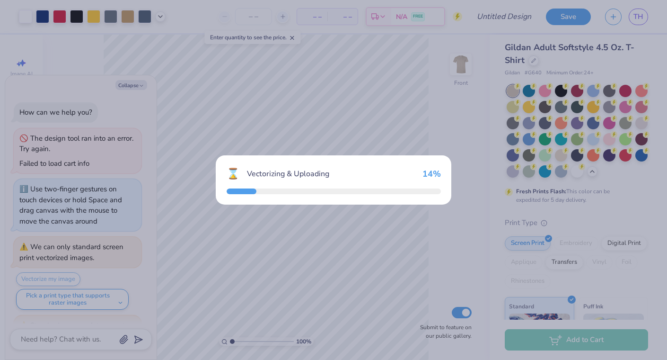
scroll to position [87, 0]
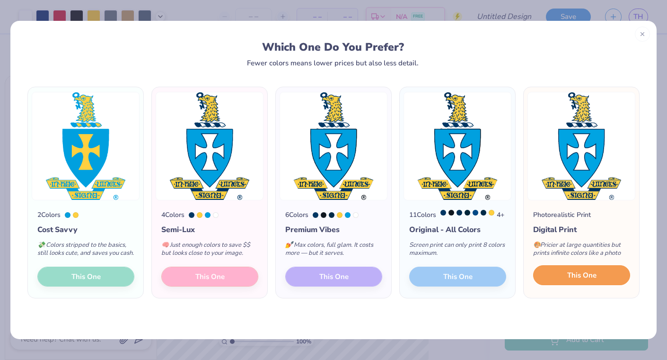
click at [578, 281] on span "This One" at bounding box center [582, 275] width 29 height 11
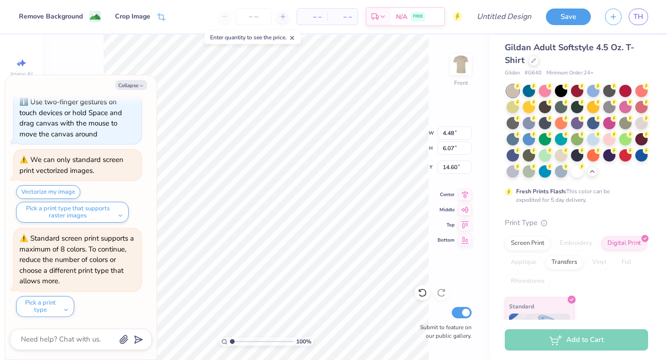
type textarea "x"
type input "9.97"
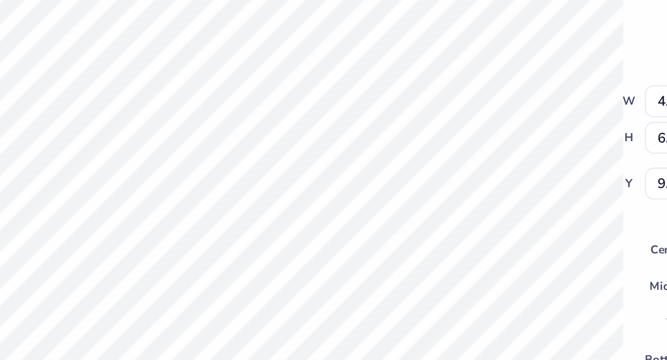
type textarea "x"
type input "8.29"
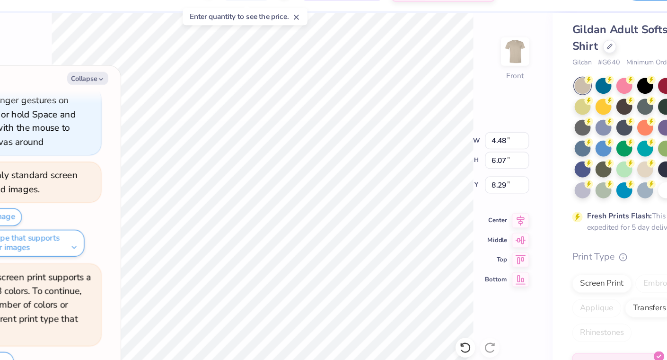
type textarea "x"
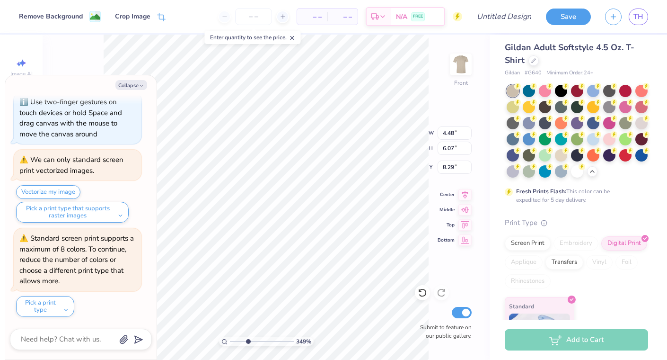
drag, startPoint x: 233, startPoint y: 342, endPoint x: 247, endPoint y: 345, distance: 14.0
type input "3.38"
click at [247, 345] on input "range" at bounding box center [262, 341] width 64 height 9
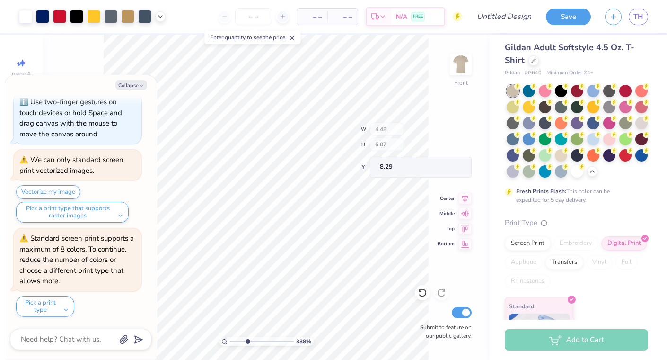
type textarea "x"
type input "6.48"
drag, startPoint x: 249, startPoint y: 341, endPoint x: 264, endPoint y: 338, distance: 15.8
type input "6.1"
click at [264, 338] on input "range" at bounding box center [262, 341] width 64 height 9
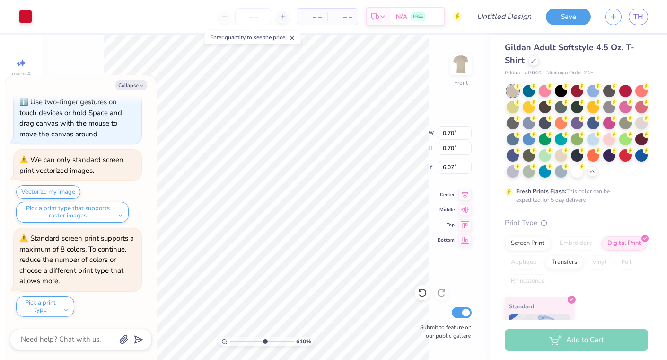
type textarea "x"
type input "2.36"
type input "3.02"
type input "4.94"
type textarea "x"
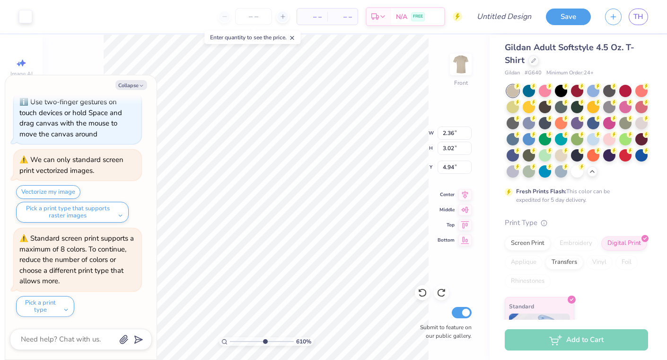
type input "5.37"
type textarea "x"
type input "4.94"
type textarea "x"
type input "0.97"
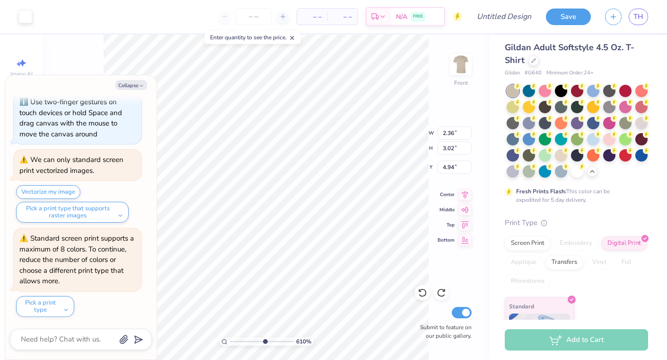
type input "1.19"
type input "5.86"
type textarea "x"
type input "0.94"
type input "1.17"
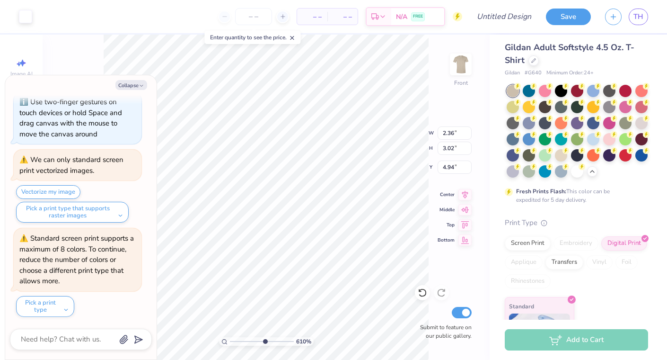
type input "5.87"
type textarea "x"
type input "5.90"
click at [425, 293] on icon at bounding box center [422, 292] width 9 height 9
click at [423, 292] on icon at bounding box center [422, 292] width 9 height 9
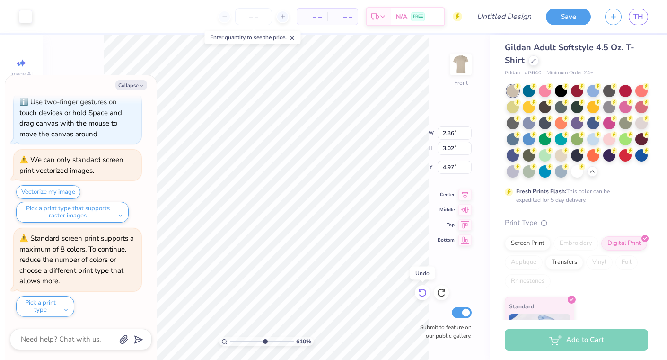
click at [423, 292] on icon at bounding box center [422, 292] width 9 height 9
type textarea "x"
type input "4.94"
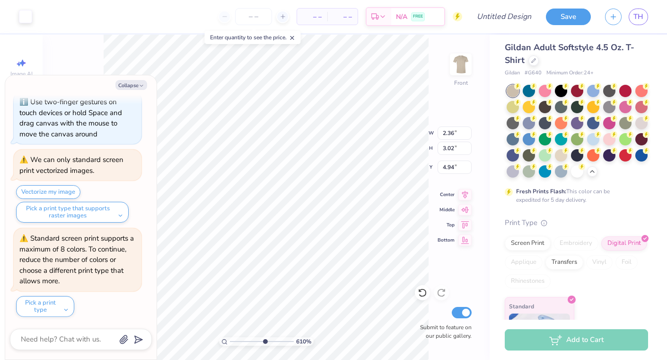
type textarea "x"
type input "0.70"
type input "6.07"
type textarea "x"
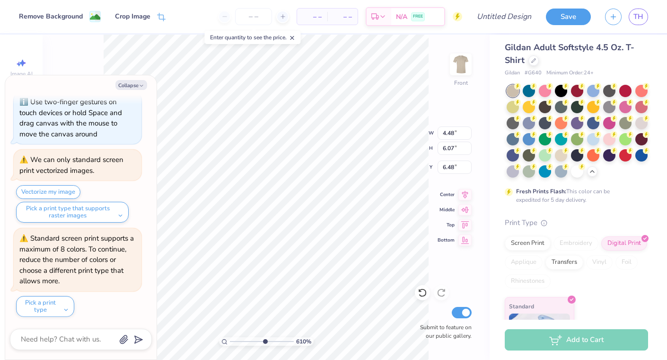
type input "4.64"
drag, startPoint x: 263, startPoint y: 341, endPoint x: 244, endPoint y: 340, distance: 19.4
type input "2.84"
click at [244, 340] on input "range" at bounding box center [262, 341] width 64 height 9
type textarea "x"
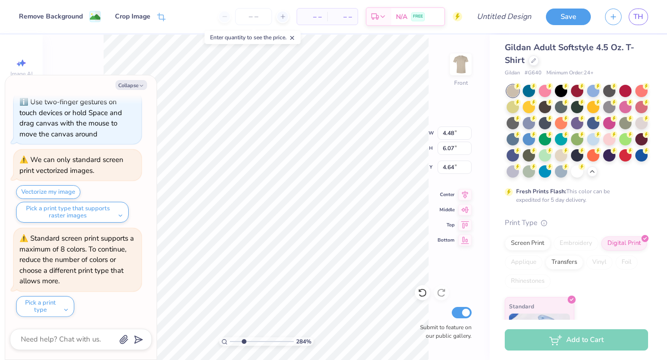
type input "1.07"
type input "1.45"
type input "9.26"
type textarea "x"
type input "5.62"
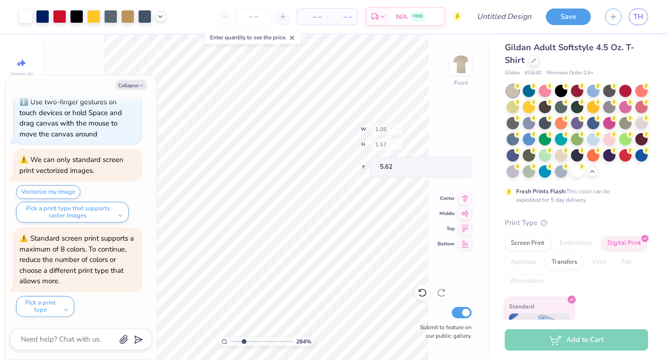
type textarea "x"
drag, startPoint x: 243, startPoint y: 340, endPoint x: 262, endPoint y: 339, distance: 18.9
click at [262, 339] on input "range" at bounding box center [262, 341] width 64 height 9
drag, startPoint x: 263, startPoint y: 339, endPoint x: 280, endPoint y: 340, distance: 17.5
type input "8.57"
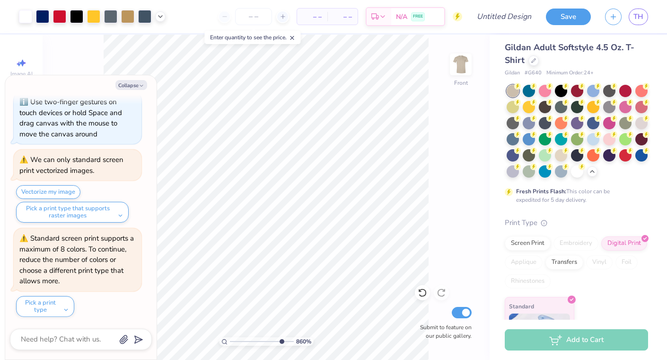
click at [280, 340] on input "range" at bounding box center [262, 341] width 64 height 9
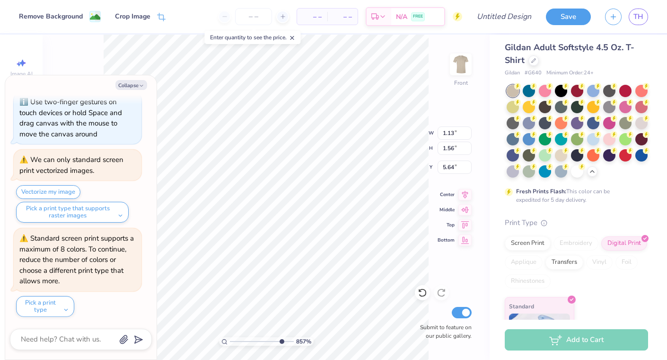
type textarea "x"
type input "5.70"
type textarea "x"
type input "1.01"
type input "1.39"
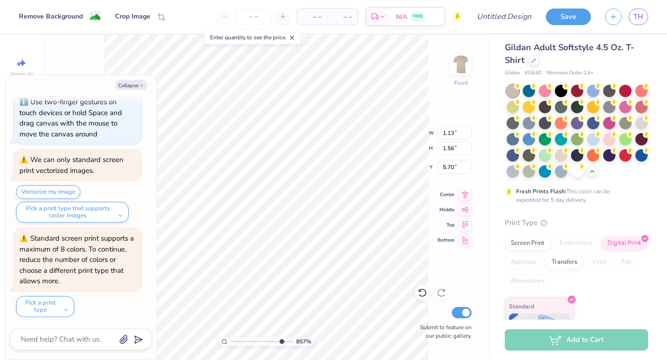
type input "5.82"
type textarea "x"
type input "7.26"
type input "3.34"
type input "4.64"
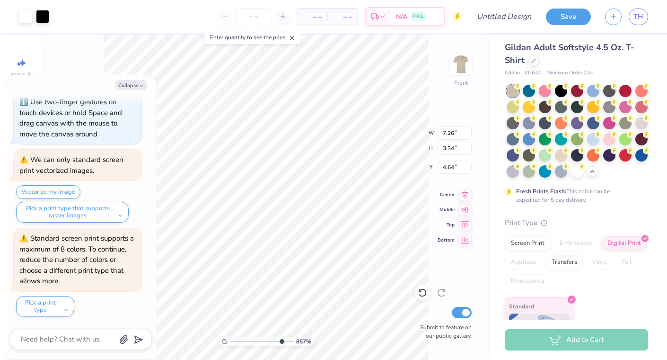
type textarea "x"
type input "4.67"
type textarea "x"
type input "4.64"
type textarea "x"
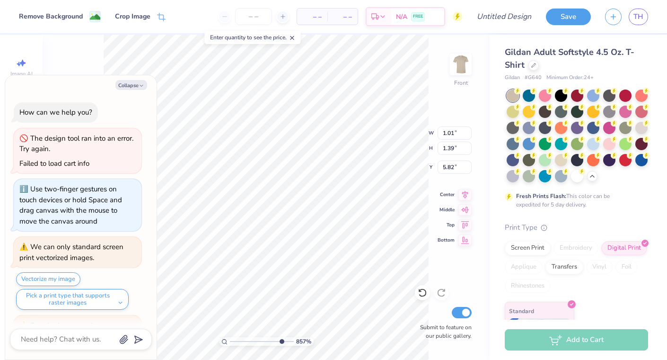
scroll to position [87, 0]
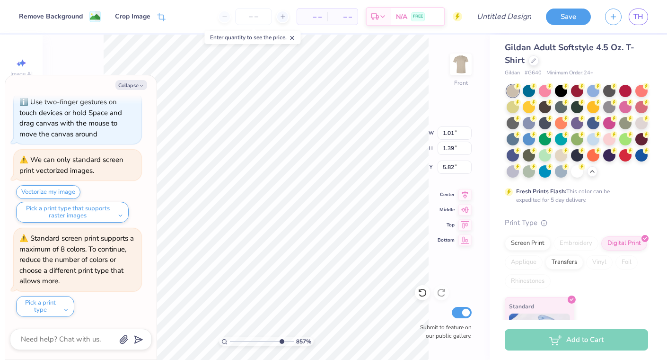
type textarea "x"
type input "5.76"
type textarea "x"
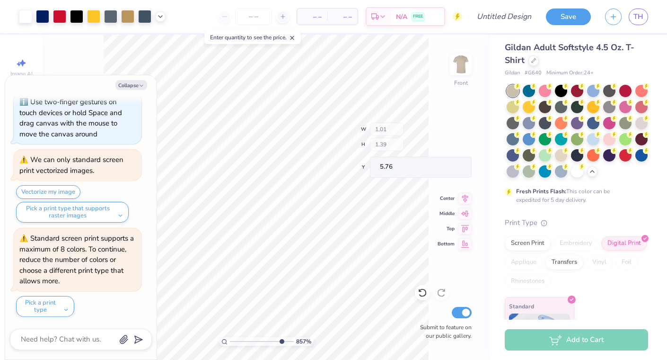
type input "7.26"
type input "3.34"
type input "4.64"
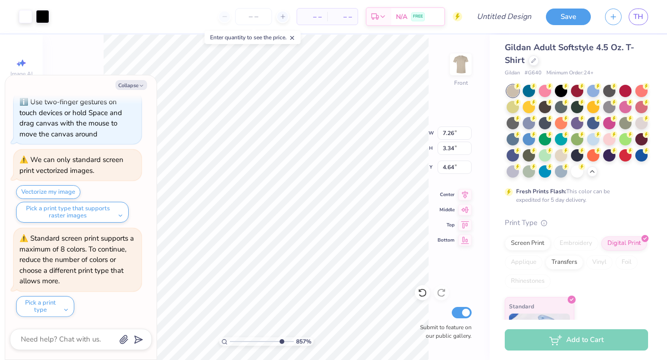
type textarea "x"
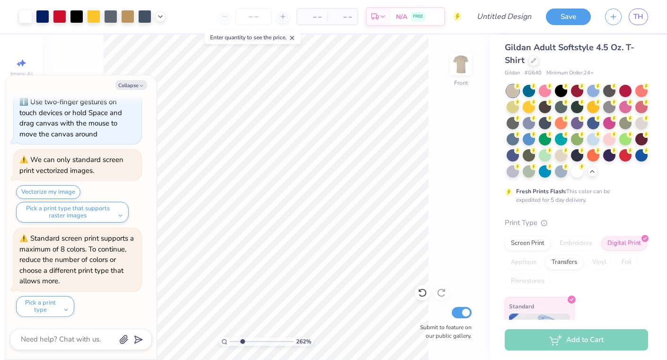
drag, startPoint x: 279, startPoint y: 340, endPoint x: 242, endPoint y: 339, distance: 36.9
type input "2.62"
click at [242, 339] on input "range" at bounding box center [262, 341] width 64 height 9
click at [135, 85] on button "Collapse" at bounding box center [132, 85] width 32 height 10
type textarea "x"
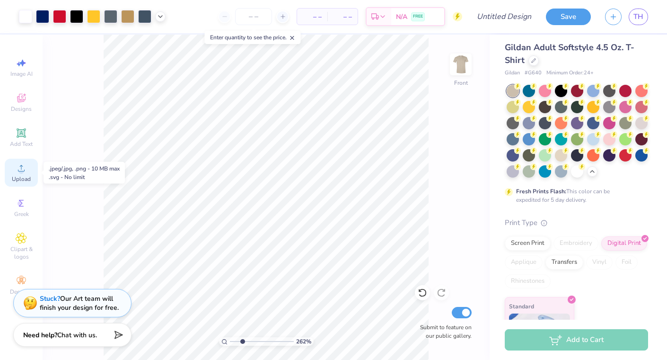
click at [24, 170] on icon at bounding box center [21, 167] width 11 height 11
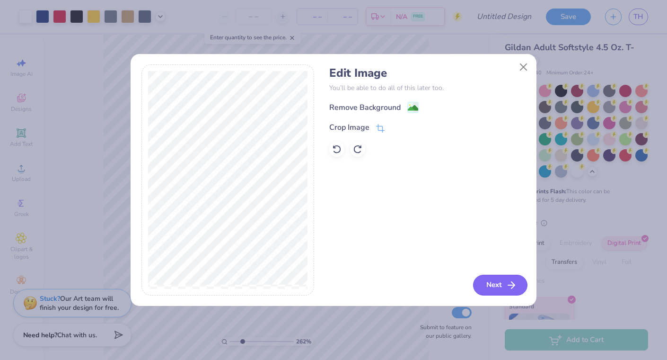
click at [489, 282] on button "Next" at bounding box center [500, 285] width 54 height 21
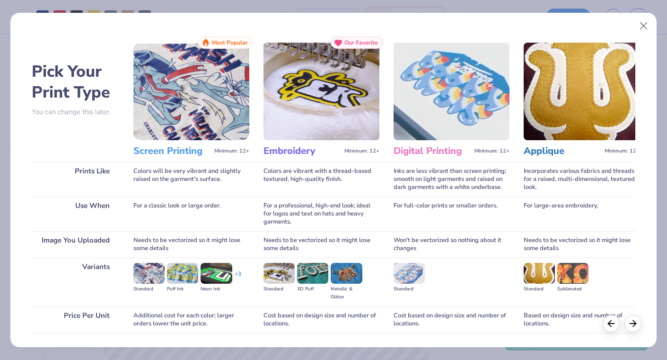
scroll to position [65, 0]
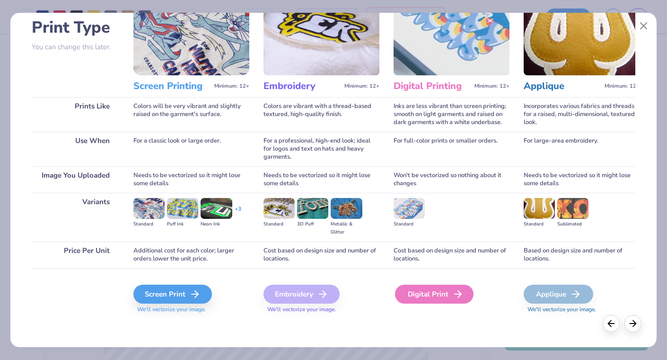
click at [413, 294] on div "Digital Print" at bounding box center [434, 293] width 79 height 19
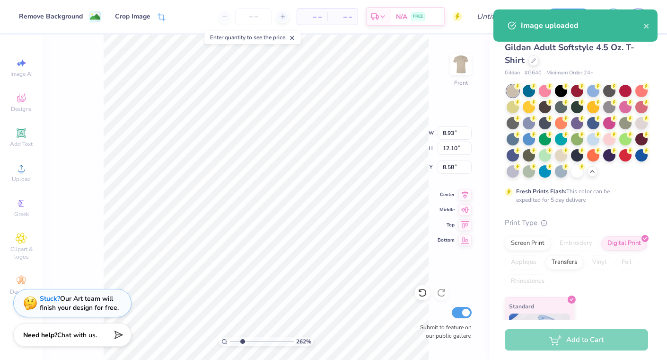
type input "1.54"
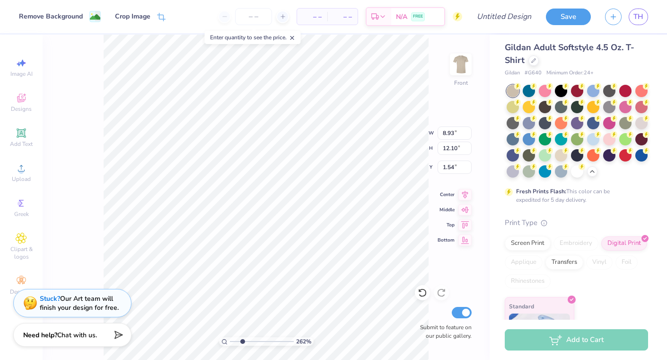
type input "5.04"
type input "6.82"
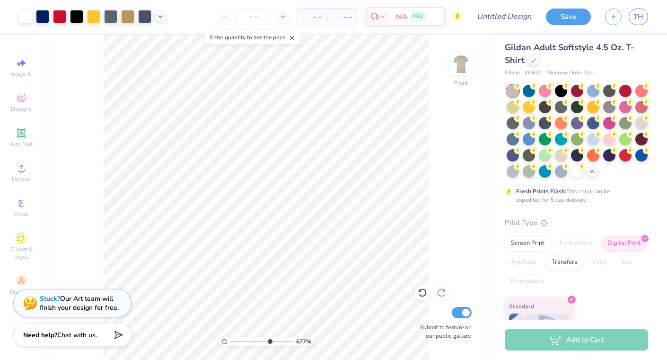
drag, startPoint x: 240, startPoint y: 339, endPoint x: 268, endPoint y: 338, distance: 28.4
click at [268, 338] on input "range" at bounding box center [262, 341] width 64 height 9
drag, startPoint x: 268, startPoint y: 337, endPoint x: 254, endPoint y: 337, distance: 13.7
type input "4.52"
click at [254, 337] on input "range" at bounding box center [262, 341] width 64 height 9
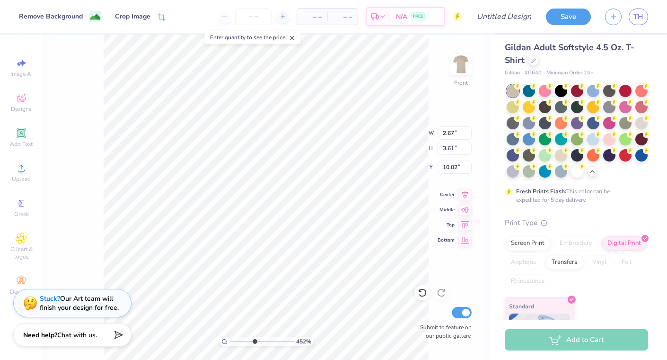
type input "7.23"
type input "2.83"
type input "3.88"
type input "7.26"
type input "1.53"
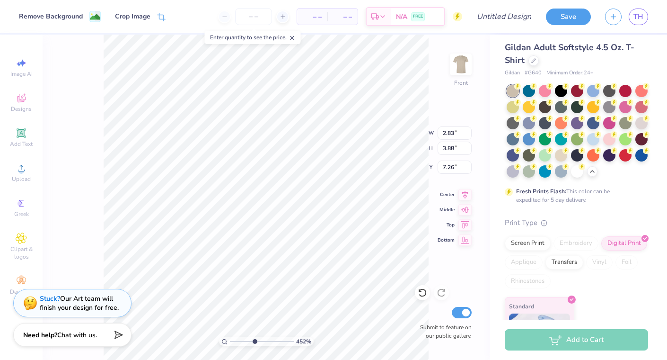
type input "2.11"
type input "9.45"
type input "1.18"
type input "1.62"
type input "9.93"
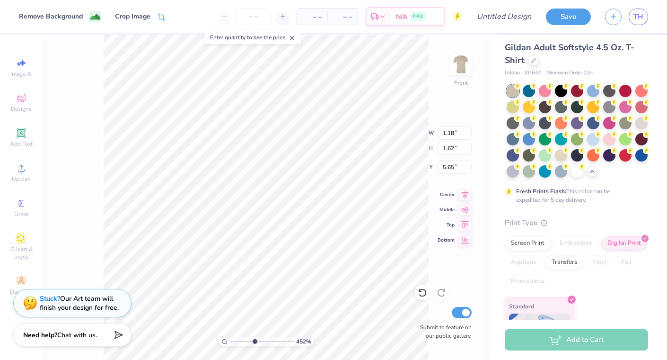
type input "1.01"
type input "1.39"
type input "5.76"
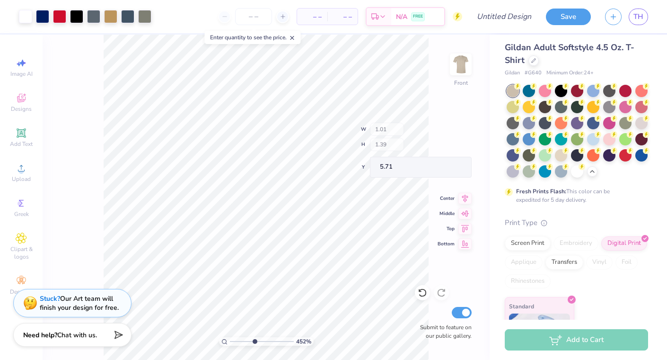
type input "5.71"
click at [62, 17] on div at bounding box center [59, 15] width 13 height 13
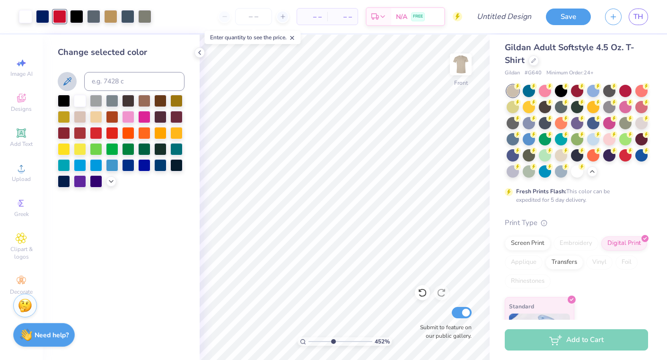
click at [66, 76] on icon at bounding box center [67, 81] width 11 height 11
click at [163, 9] on div "– – Per Item – – Total Est. Delivery N/A FREE" at bounding box center [302, 16] width 321 height 33
click at [41, 15] on div at bounding box center [42, 15] width 13 height 13
click at [68, 84] on icon at bounding box center [67, 81] width 11 height 11
drag, startPoint x: 334, startPoint y: 339, endPoint x: 390, endPoint y: 326, distance: 57.4
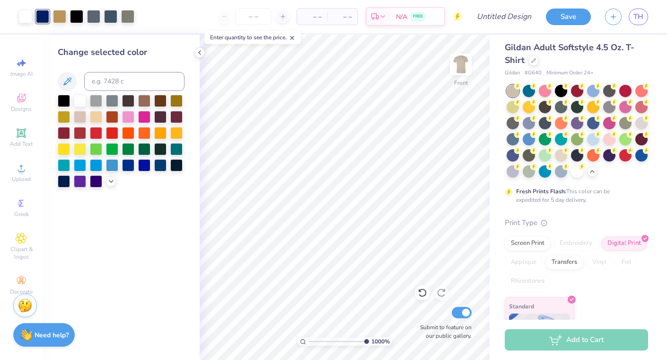
type input "10"
click at [369, 337] on input "range" at bounding box center [339, 341] width 61 height 9
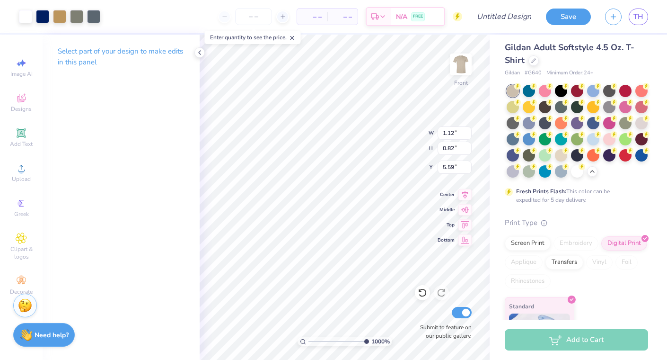
type input "1.13"
type input "0.83"
type input "5.58"
click at [93, 15] on div at bounding box center [93, 15] width 13 height 13
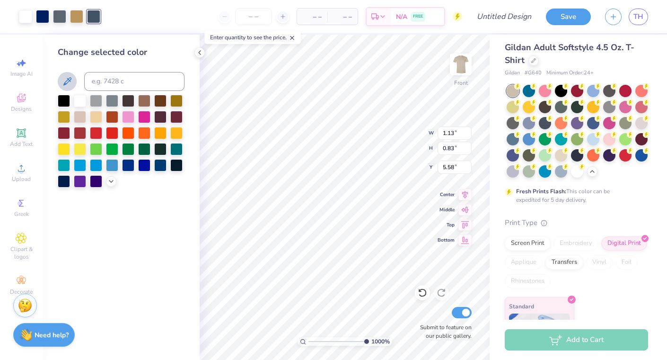
click at [70, 80] on icon at bounding box center [67, 81] width 8 height 8
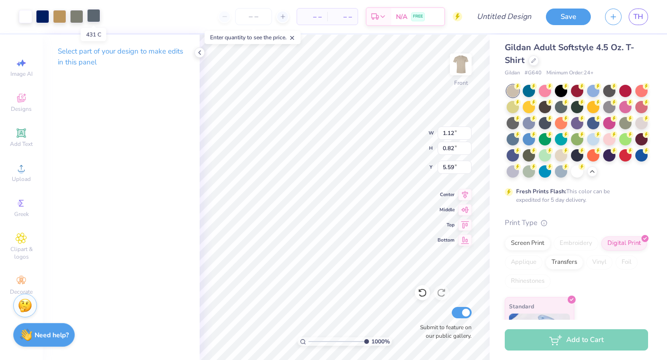
click at [90, 16] on div at bounding box center [93, 15] width 13 height 13
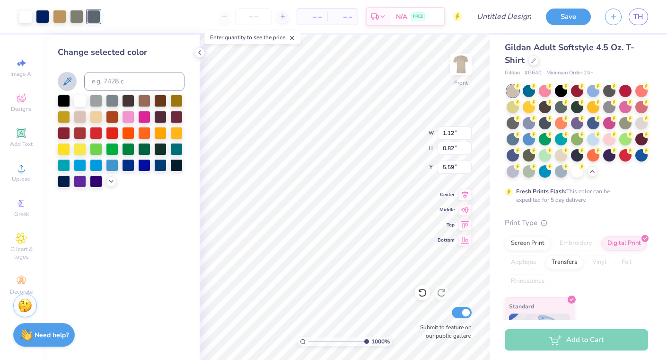
click at [63, 78] on icon at bounding box center [67, 81] width 11 height 11
click at [78, 13] on div at bounding box center [76, 15] width 13 height 13
click at [72, 79] on icon at bounding box center [67, 81] width 11 height 11
type input "1.13"
type input "0.83"
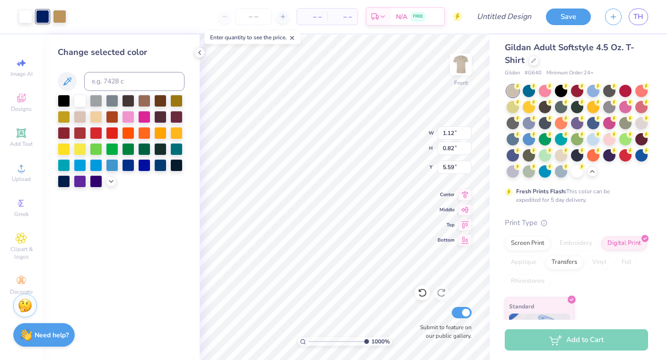
type input "5.58"
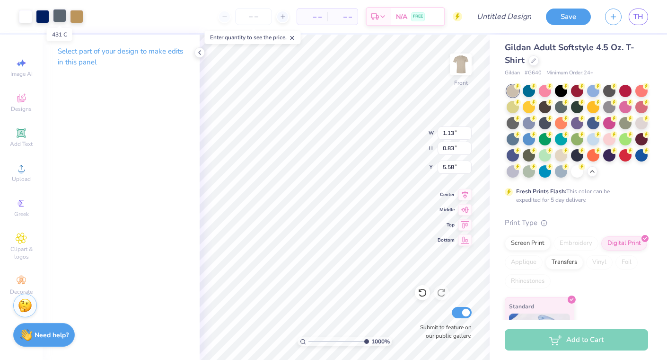
click at [63, 14] on div at bounding box center [59, 15] width 13 height 13
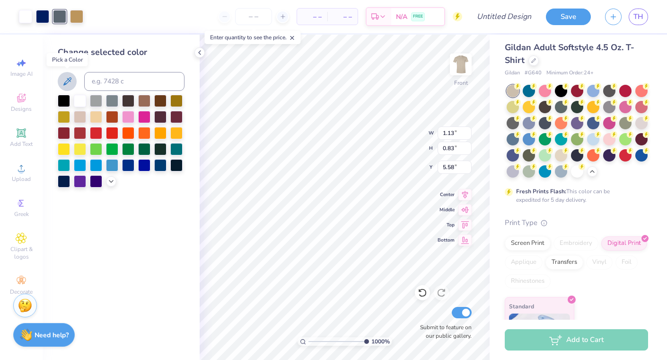
click at [60, 79] on button at bounding box center [67, 81] width 19 height 19
drag, startPoint x: 363, startPoint y: 340, endPoint x: 338, endPoint y: 340, distance: 24.6
click at [338, 340] on input "range" at bounding box center [341, 341] width 64 height 9
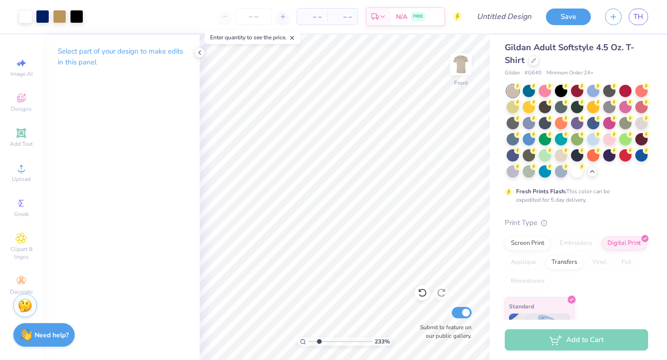
drag, startPoint x: 338, startPoint y: 341, endPoint x: 319, endPoint y: 337, distance: 19.4
click at [319, 337] on input "range" at bounding box center [341, 341] width 64 height 9
drag, startPoint x: 315, startPoint y: 340, endPoint x: 333, endPoint y: 336, distance: 18.8
type input "4.55"
click at [333, 337] on input "range" at bounding box center [341, 341] width 64 height 9
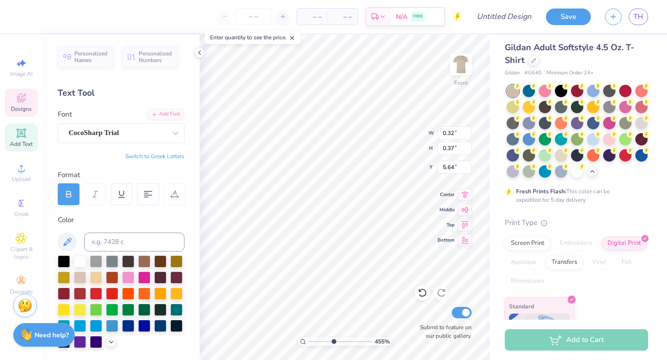
click at [143, 154] on button "Switch to Greek Letters" at bounding box center [154, 156] width 59 height 8
type input "0.29"
type input "0.38"
type textarea "Σ"
type textarea "s"
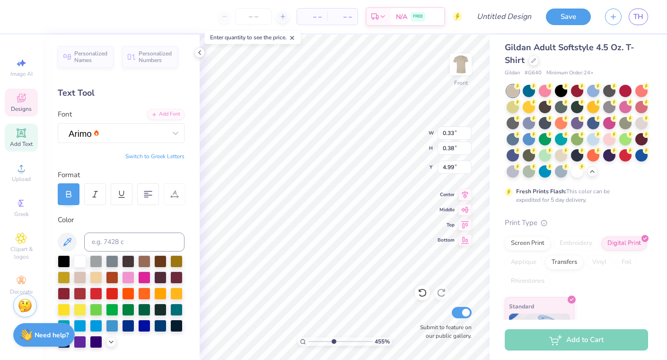
type textarea "S"
click at [166, 158] on button "Switch to Greek Letters" at bounding box center [154, 156] width 59 height 8
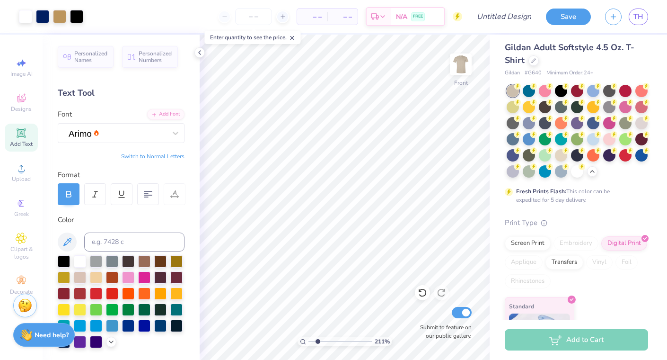
drag, startPoint x: 332, startPoint y: 343, endPoint x: 318, endPoint y: 343, distance: 14.7
type input "2.11"
click at [318, 343] on input "range" at bounding box center [341, 341] width 64 height 9
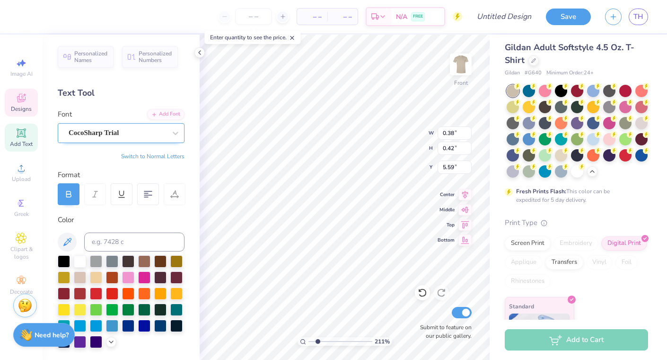
click at [126, 129] on div "CocoSharp Trial" at bounding box center [117, 132] width 99 height 15
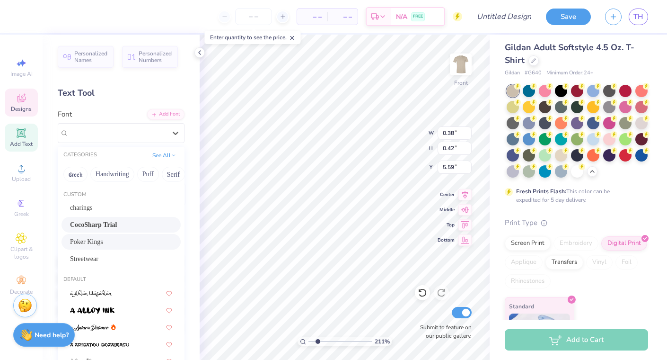
click at [111, 242] on div "Poker Kings" at bounding box center [121, 242] width 102 height 10
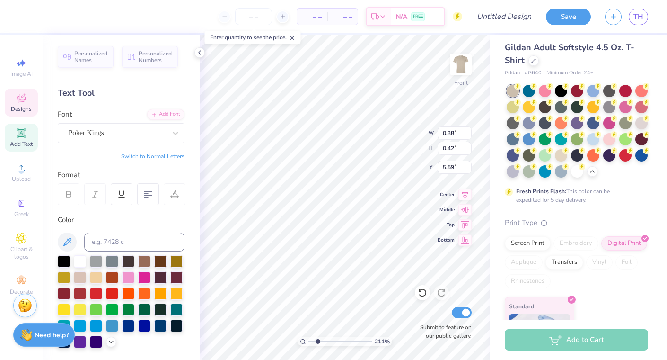
type input "0.27"
type input "0.33"
type input "5.63"
click at [154, 137] on div "Poker Kings" at bounding box center [117, 132] width 99 height 15
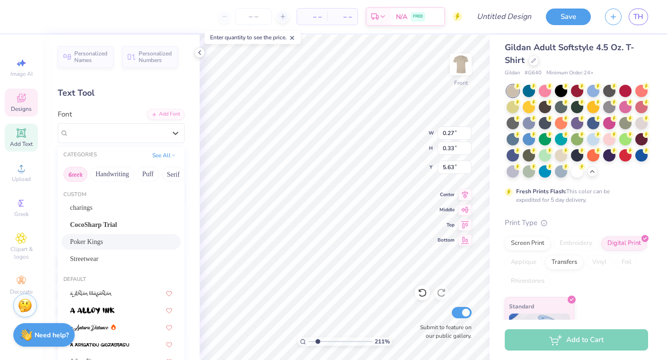
click at [83, 174] on button "Greek" at bounding box center [75, 174] width 24 height 15
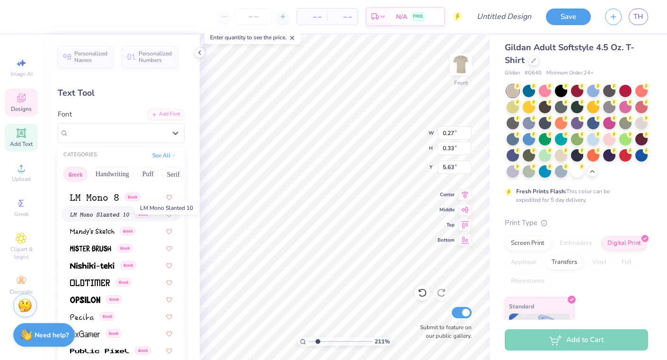
scroll to position [443, 0]
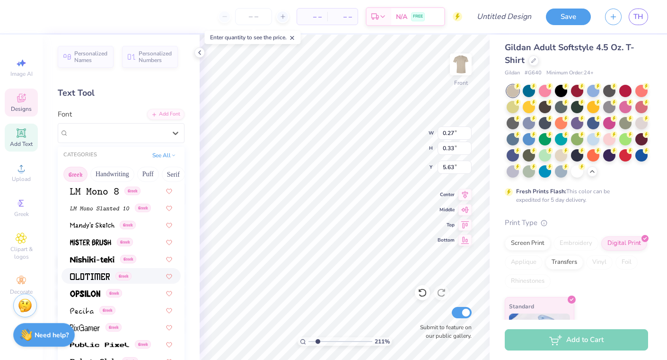
click at [81, 275] on img at bounding box center [90, 276] width 40 height 7
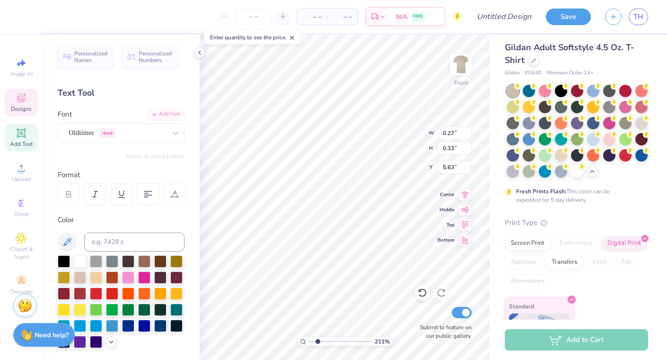
type input "0.38"
type input "0.42"
type input "5.59"
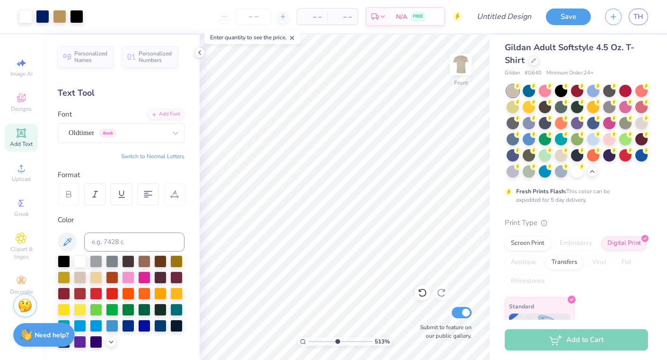
drag, startPoint x: 316, startPoint y: 341, endPoint x: 337, endPoint y: 327, distance: 24.6
type input "5.13"
click at [337, 337] on input "range" at bounding box center [341, 341] width 64 height 9
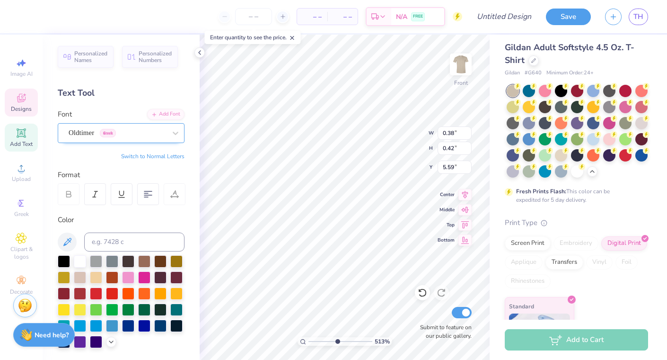
click at [140, 131] on div "Oldtimer Greek" at bounding box center [117, 132] width 99 height 15
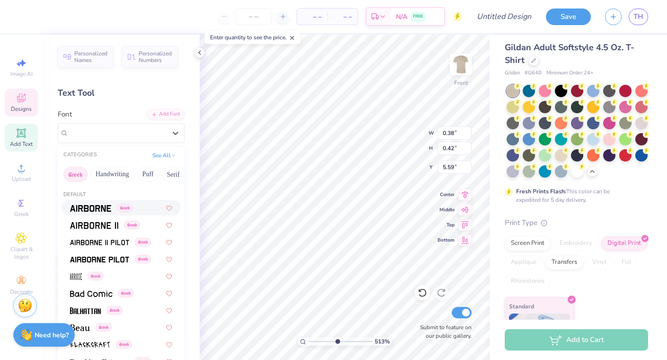
click at [96, 211] on img at bounding box center [90, 208] width 41 height 7
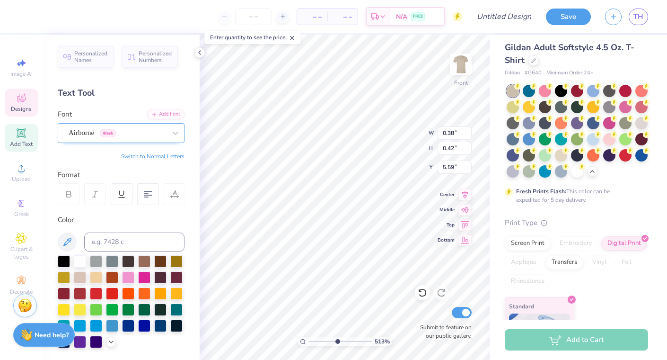
click at [157, 133] on div "Airborne Greek" at bounding box center [117, 132] width 99 height 15
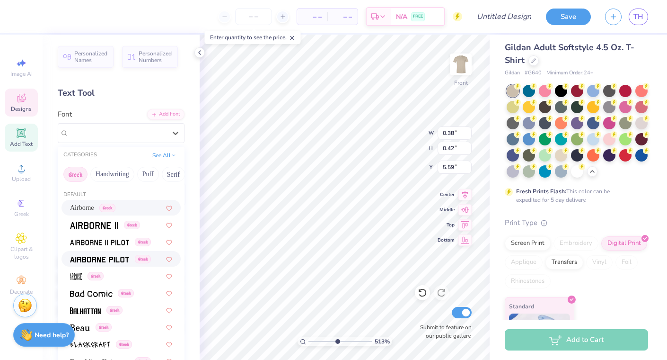
click at [117, 259] on img at bounding box center [99, 259] width 59 height 7
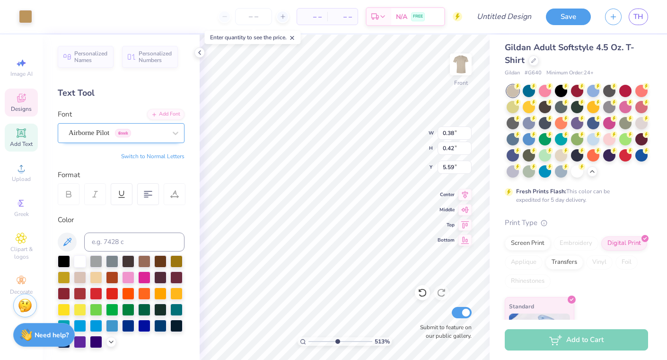
click at [164, 136] on div "Airborne Pilot Greek" at bounding box center [117, 132] width 99 height 15
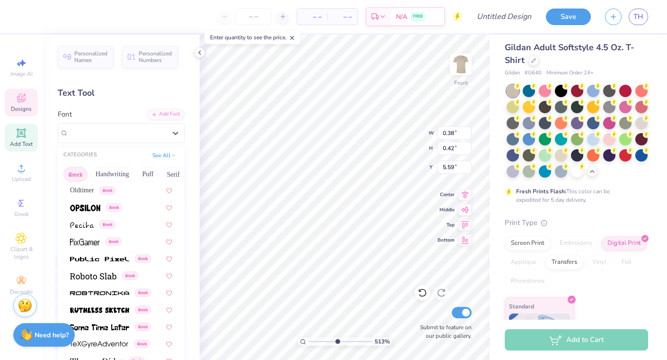
scroll to position [531, 0]
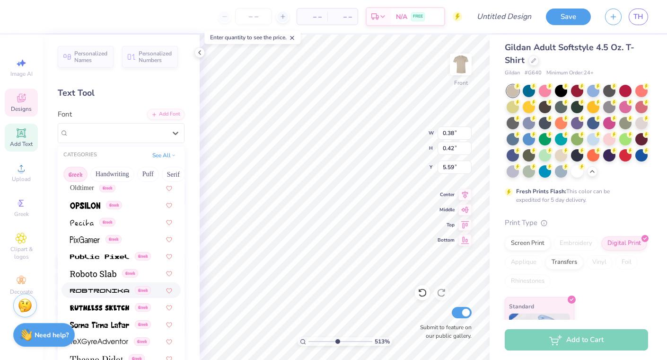
click at [147, 288] on span "Greek" at bounding box center [143, 290] width 16 height 9
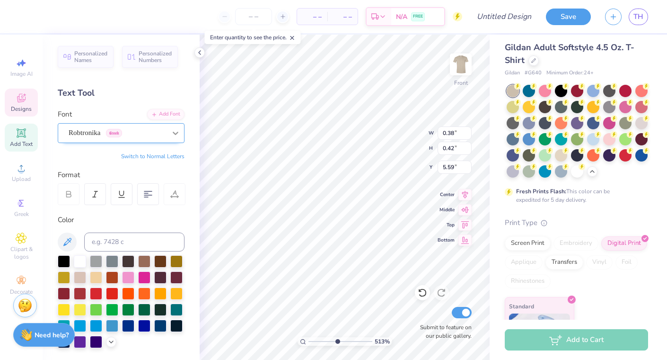
type input "0.36"
type input "0.41"
click at [161, 136] on div "Robtronika Greek" at bounding box center [117, 132] width 99 height 15
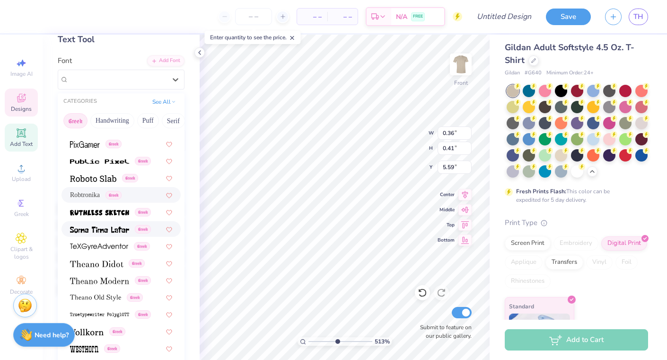
scroll to position [56, 0]
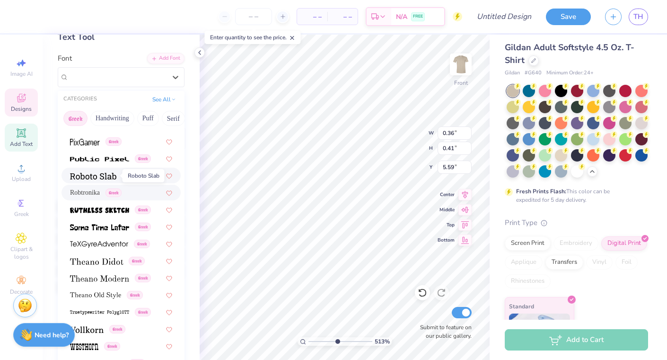
click at [98, 178] on img at bounding box center [93, 176] width 46 height 7
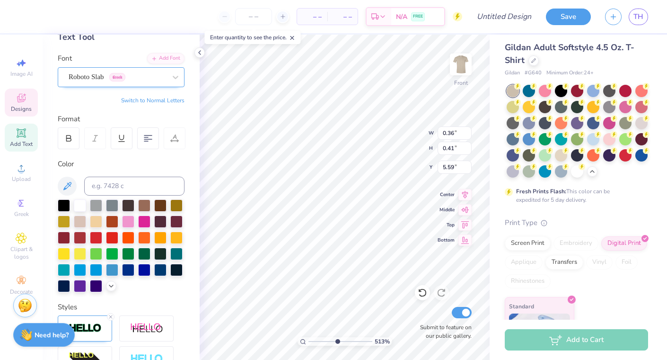
type input "0.38"
type input "0.42"
type input "0.34"
type input "0.40"
type input "6.83"
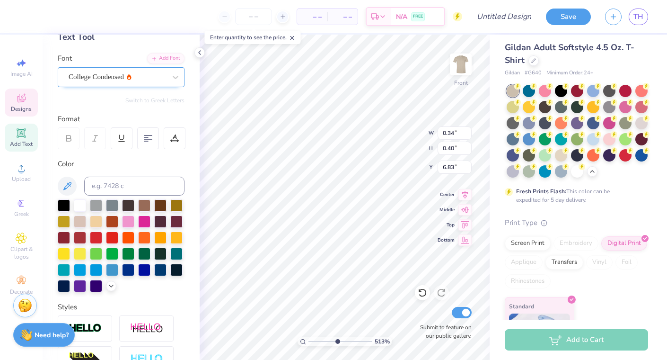
click at [156, 82] on div at bounding box center [118, 77] width 98 height 13
type input "0.38"
type input "0.42"
type input "5.59"
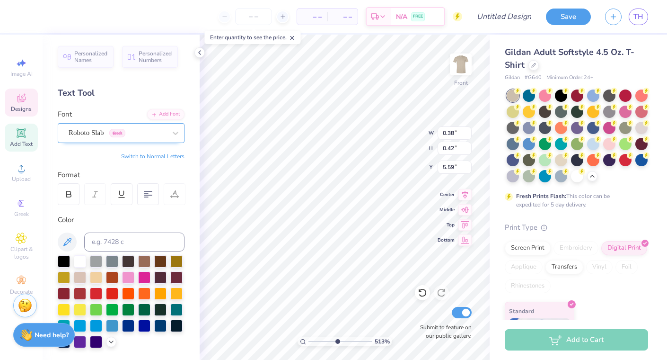
scroll to position [5, 0]
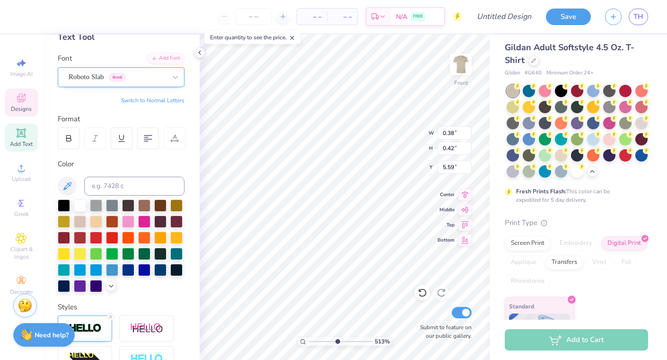
click at [144, 78] on div "Roboto Slab Greek" at bounding box center [117, 77] width 99 height 15
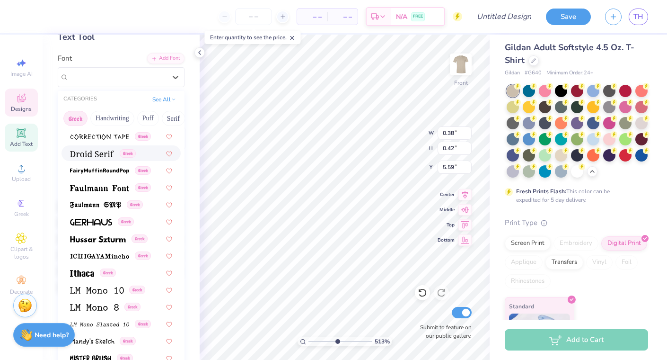
scroll to position [272, 0]
click at [75, 120] on button "Greek" at bounding box center [75, 118] width 24 height 15
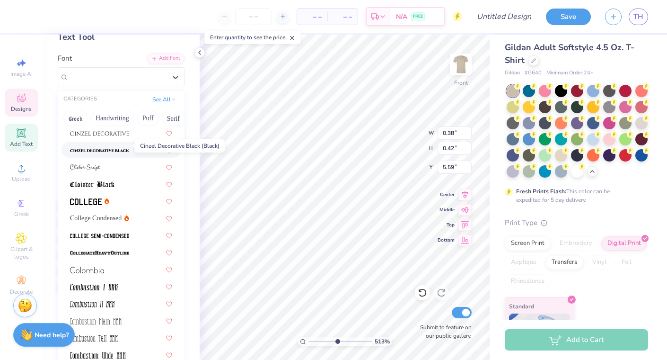
scroll to position [1267, 0]
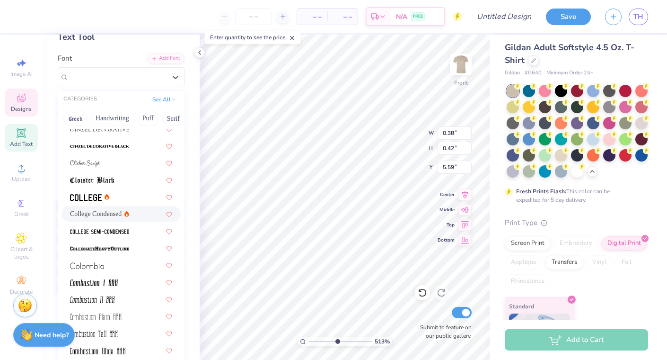
click at [101, 213] on span "College Condensed" at bounding box center [96, 214] width 52 height 10
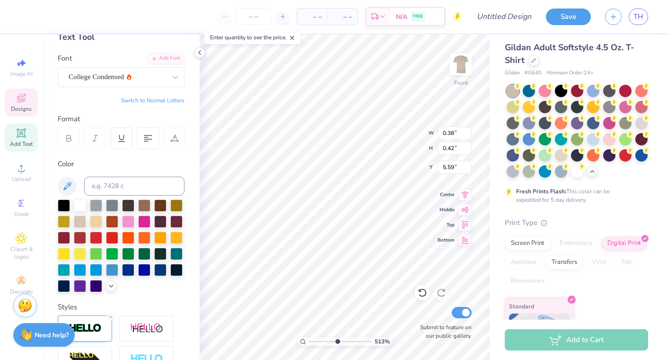
type input "0.34"
type input "0.36"
type input "5.62"
click at [142, 81] on div "College Condensed" at bounding box center [117, 77] width 99 height 15
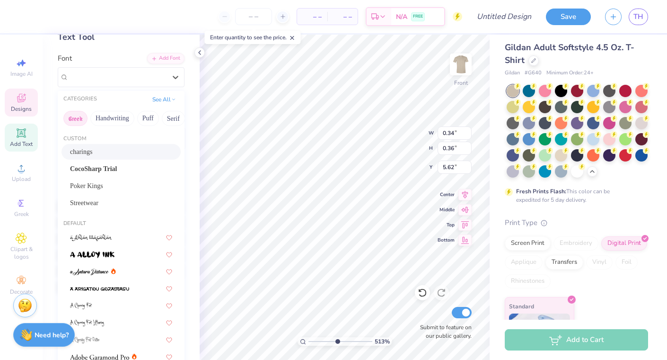
click at [76, 114] on button "Greek" at bounding box center [75, 118] width 24 height 15
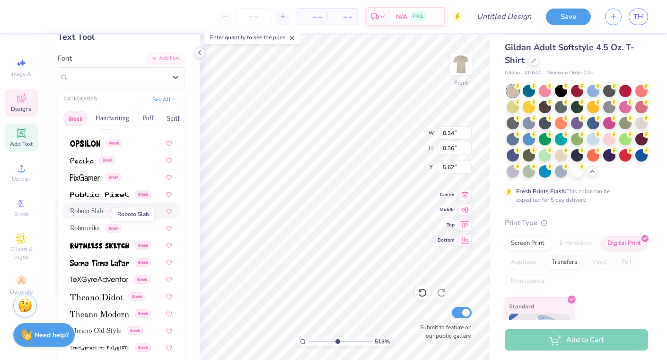
scroll to position [533, 0]
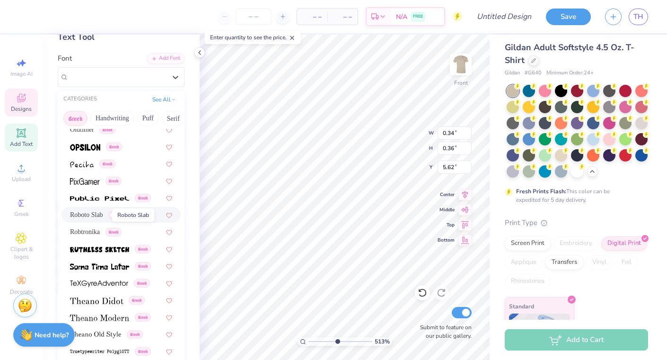
click at [93, 212] on span "Roboto Slab" at bounding box center [86, 215] width 33 height 10
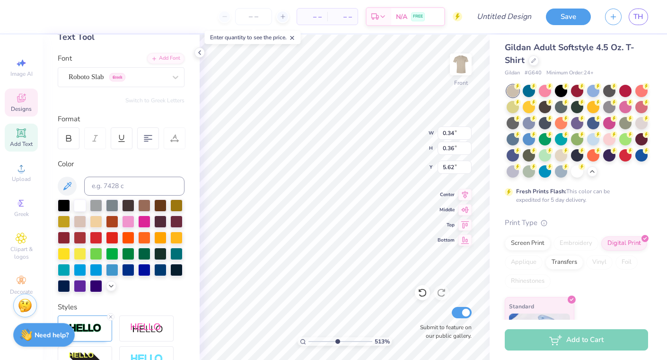
type input "0.38"
type input "0.42"
type input "5.59"
type input "0.34"
type input "0.40"
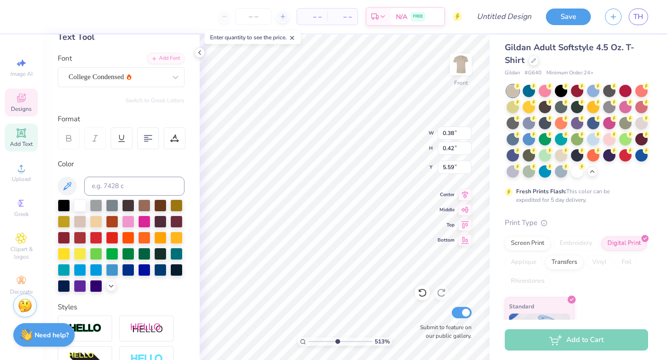
type input "6.83"
click at [133, 80] on div "College Condensed" at bounding box center [117, 77] width 99 height 15
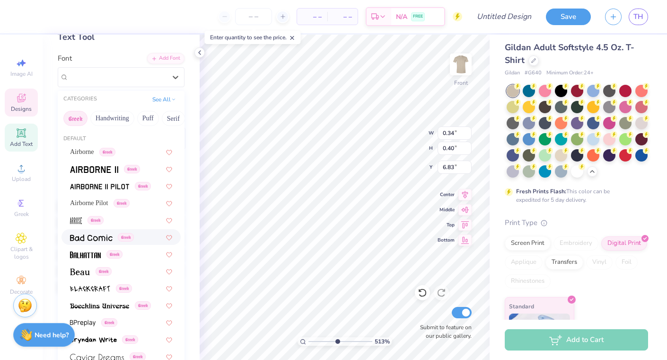
scroll to position [573, 0]
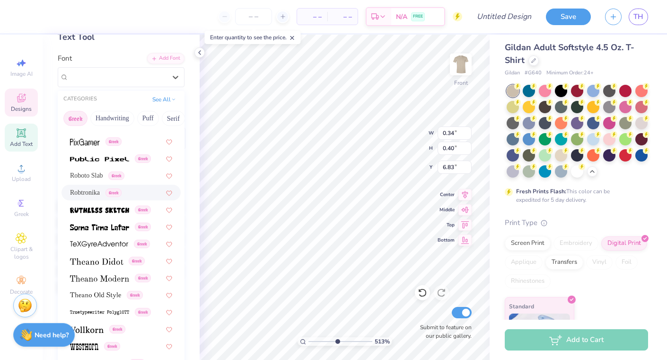
click at [93, 174] on span "Roboto Slab" at bounding box center [86, 175] width 33 height 10
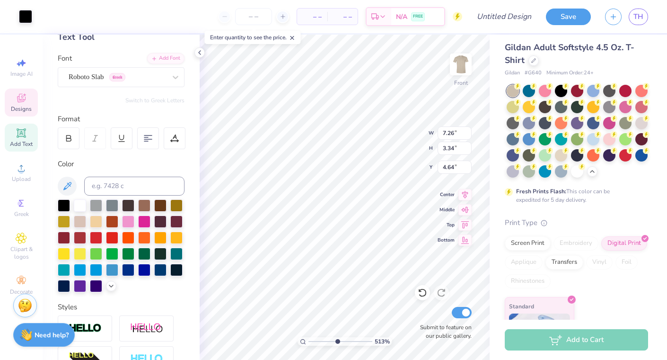
type input "0.37"
type input "0.42"
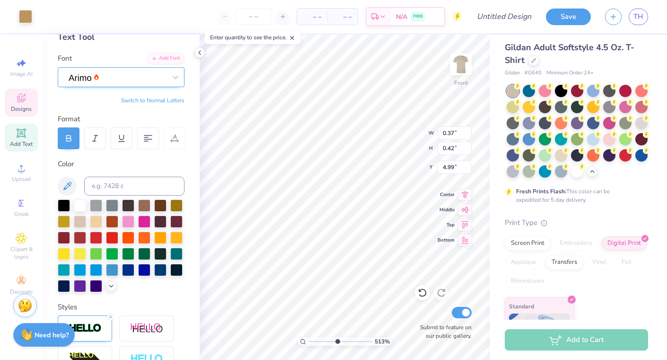
click at [112, 80] on div at bounding box center [117, 77] width 99 height 15
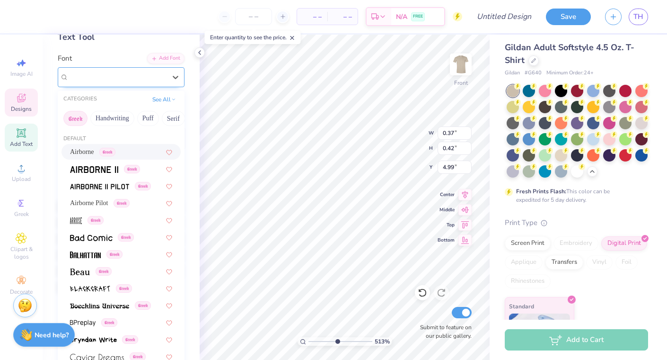
type input "5.00"
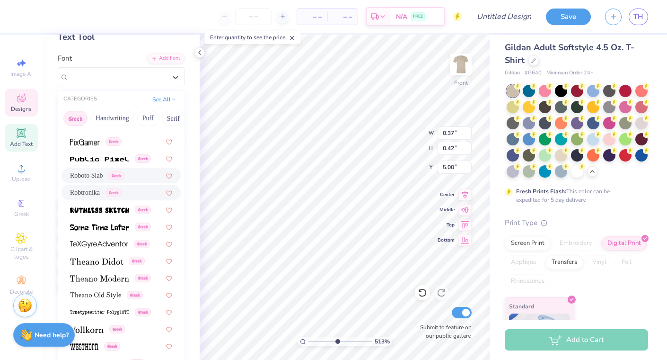
click at [96, 175] on span "Roboto Slab" at bounding box center [86, 175] width 33 height 10
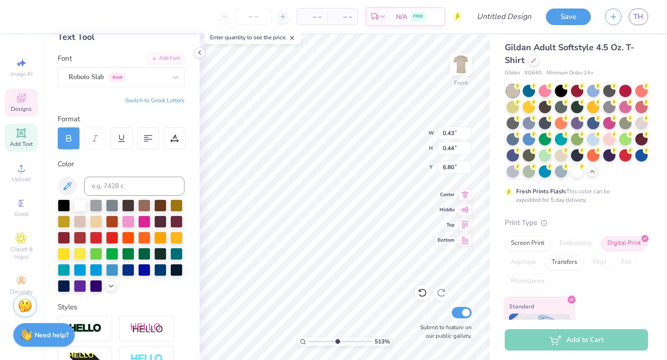
type input "0.45"
click at [158, 83] on div at bounding box center [118, 77] width 98 height 13
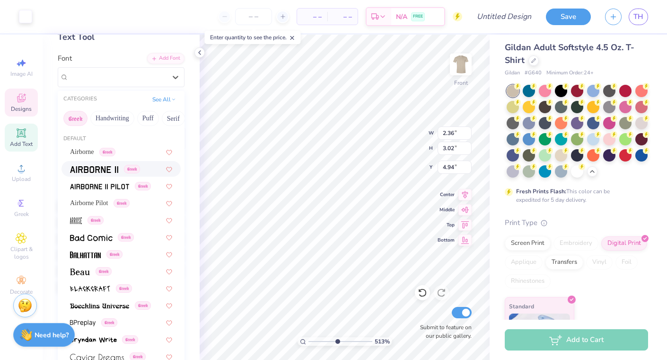
type input "4.89"
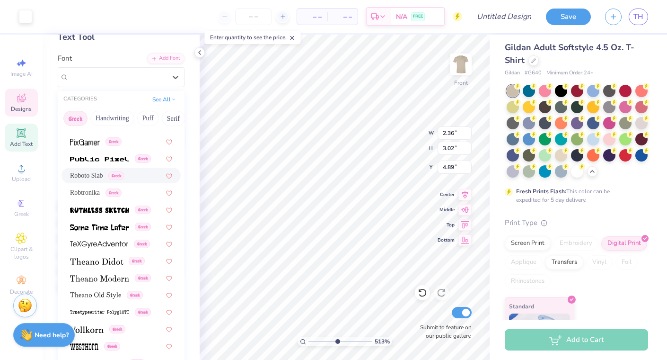
click at [95, 172] on span "Roboto Slab" at bounding box center [86, 175] width 33 height 10
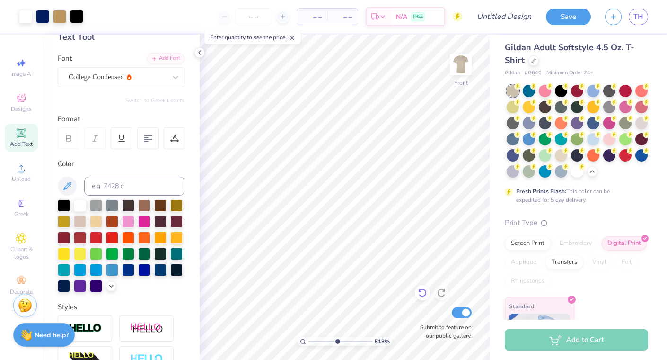
click at [421, 293] on icon at bounding box center [422, 292] width 9 height 9
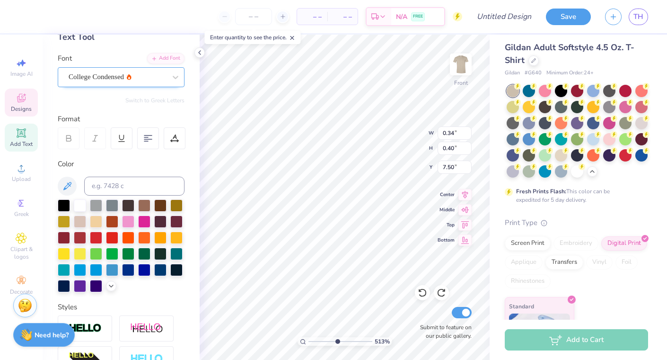
click at [117, 77] on div "College Condensed" at bounding box center [117, 77] width 99 height 15
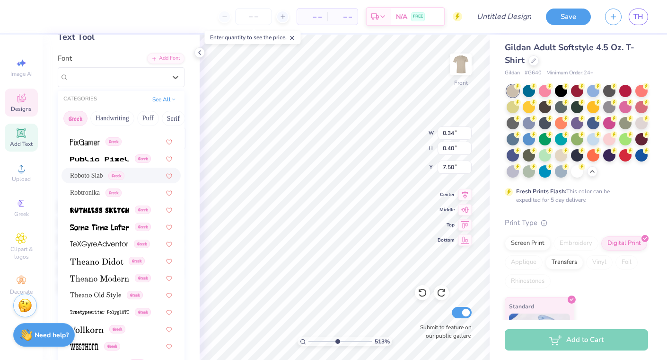
click at [82, 179] on span "Roboto Slab" at bounding box center [86, 175] width 33 height 10
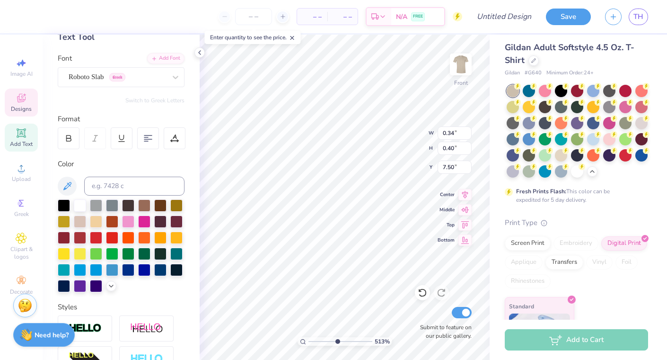
type input "0.47"
type input "0.48"
type input "7.46"
type input "1.13"
type input "0.83"
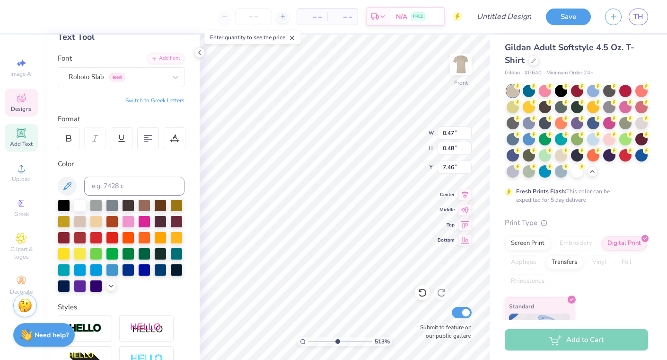
type input "5.58"
type input "0.47"
type input "0.48"
type input "7.46"
type input "0.48"
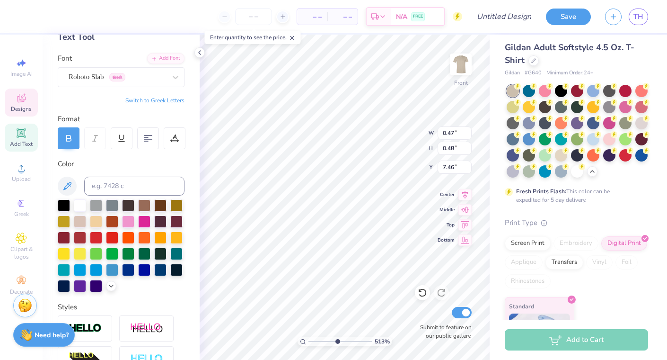
type input "0.49"
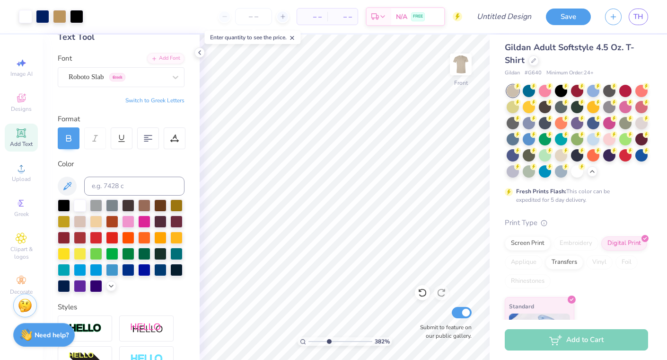
drag, startPoint x: 334, startPoint y: 341, endPoint x: 329, endPoint y: 339, distance: 5.9
click at [329, 339] on input "range" at bounding box center [341, 341] width 64 height 9
drag, startPoint x: 328, startPoint y: 339, endPoint x: 358, endPoint y: 336, distance: 30.9
type input "8.51"
click at [358, 337] on input "range" at bounding box center [341, 341] width 64 height 9
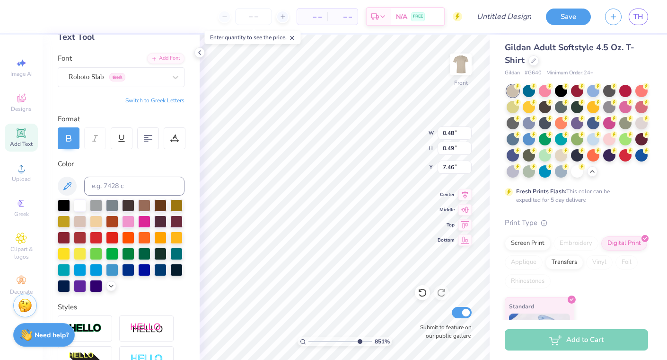
type input "7.26"
type input "3.34"
type input "4.64"
type input "7.45"
drag, startPoint x: 359, startPoint y: 341, endPoint x: 323, endPoint y: 341, distance: 35.5
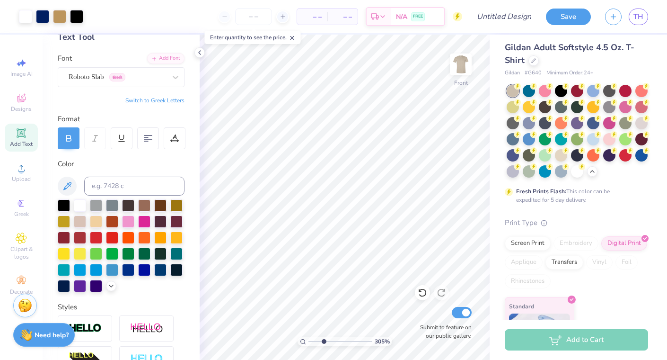
click at [323, 341] on input "range" at bounding box center [341, 341] width 64 height 9
drag, startPoint x: 323, startPoint y: 341, endPoint x: 389, endPoint y: 326, distance: 67.5
click at [369, 337] on input "range" at bounding box center [339, 341] width 61 height 9
drag, startPoint x: 362, startPoint y: 339, endPoint x: 320, endPoint y: 337, distance: 42.2
click at [320, 337] on input "range" at bounding box center [341, 341] width 64 height 9
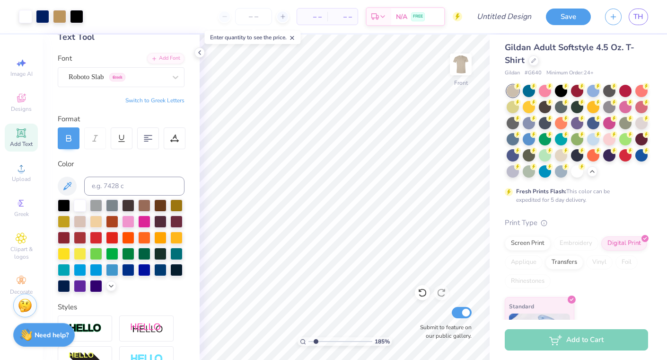
click at [316, 338] on input "range" at bounding box center [341, 341] width 64 height 9
drag, startPoint x: 315, startPoint y: 337, endPoint x: 325, endPoint y: 337, distance: 9.9
click at [325, 337] on div "183 %" at bounding box center [345, 341] width 95 height 9
drag, startPoint x: 316, startPoint y: 340, endPoint x: 338, endPoint y: 340, distance: 21.8
type input "5.27"
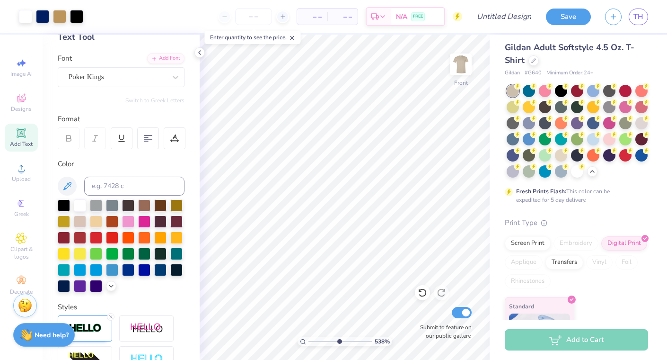
click at [338, 340] on input "range" at bounding box center [341, 341] width 64 height 9
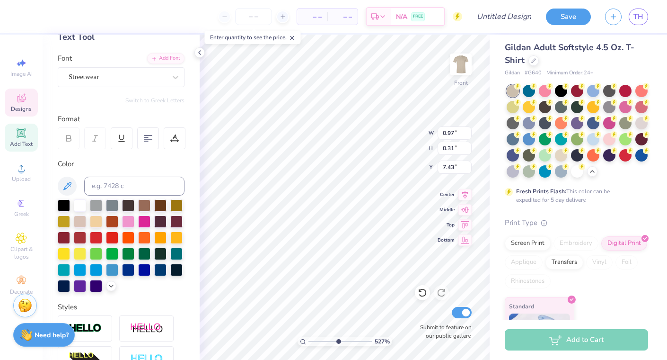
scroll to position [0, 0]
type textarea "Beta Rho"
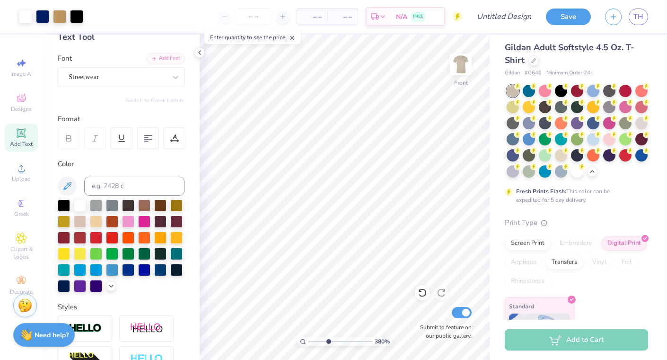
drag, startPoint x: 337, startPoint y: 341, endPoint x: 329, endPoint y: 340, distance: 8.5
type input "3.83"
click at [329, 340] on input "range" at bounding box center [341, 341] width 64 height 9
type textarea "B"
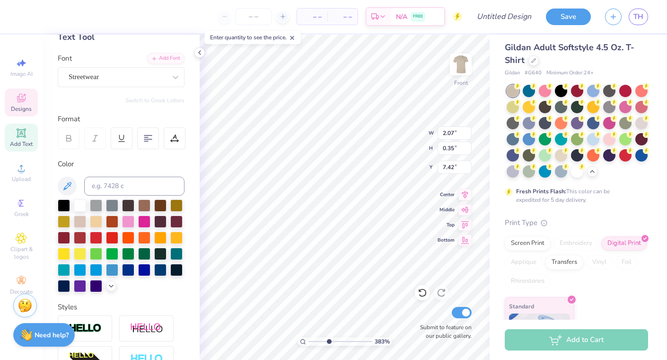
type textarea "2025"
type input "6.64"
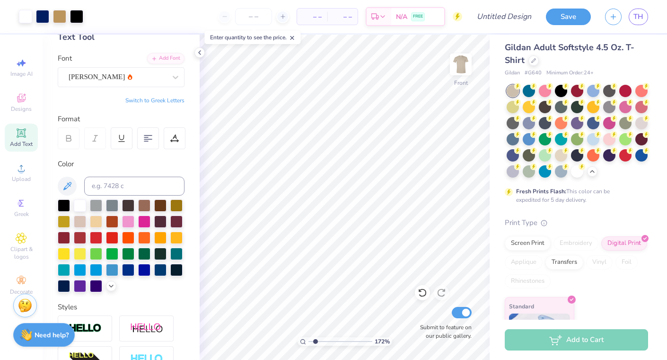
drag, startPoint x: 329, startPoint y: 341, endPoint x: 315, endPoint y: 335, distance: 14.4
type input "1.72"
click at [315, 337] on input "range" at bounding box center [341, 341] width 64 height 9
click at [520, 248] on div "Screen Print" at bounding box center [528, 242] width 46 height 14
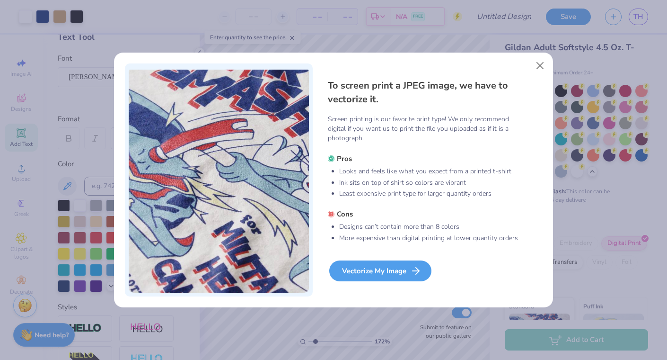
click at [385, 268] on div "Vectorize My Image" at bounding box center [380, 270] width 102 height 21
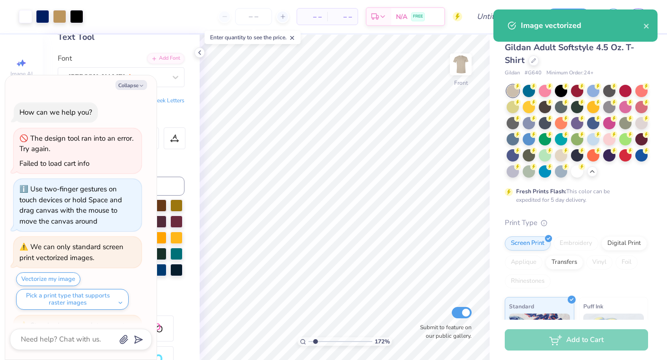
scroll to position [260, 0]
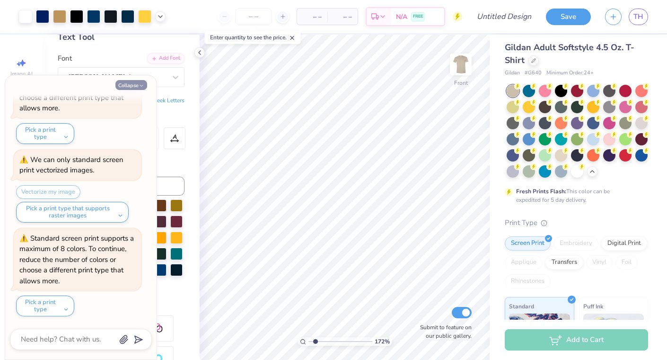
click at [124, 81] on button "Collapse" at bounding box center [132, 85] width 32 height 10
type textarea "x"
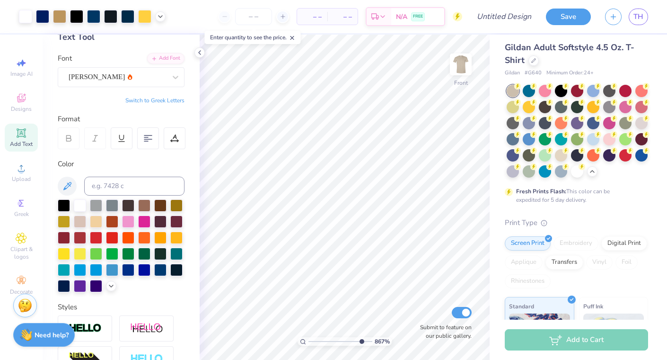
drag, startPoint x: 315, startPoint y: 339, endPoint x: 359, endPoint y: 337, distance: 44.1
type input "8.68"
click at [359, 337] on input "range" at bounding box center [341, 341] width 64 height 9
click at [44, 17] on div at bounding box center [42, 15] width 13 height 13
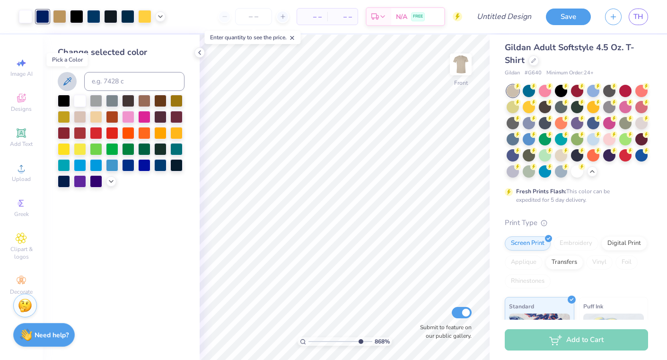
click at [65, 79] on icon at bounding box center [67, 81] width 11 height 11
click at [92, 15] on div at bounding box center [93, 15] width 13 height 13
click at [67, 86] on icon at bounding box center [67, 81] width 11 height 11
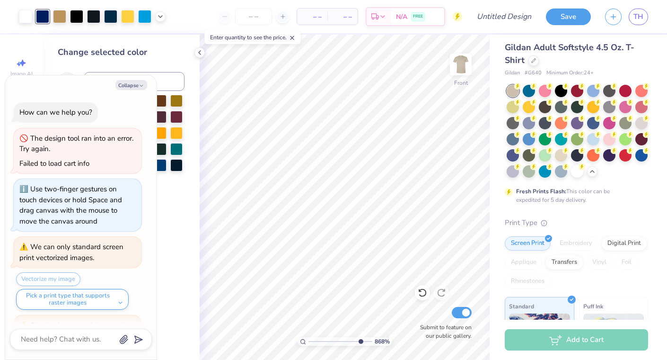
scroll to position [354, 0]
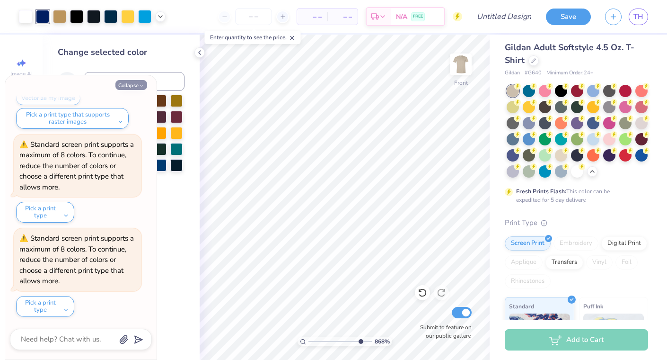
click at [127, 82] on button "Collapse" at bounding box center [132, 85] width 32 height 10
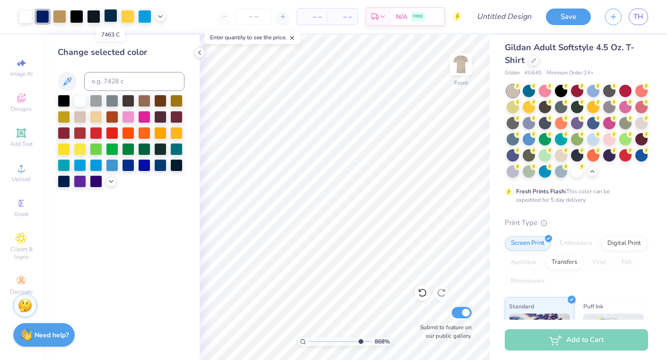
click at [112, 18] on div at bounding box center [110, 15] width 13 height 13
click at [68, 76] on icon at bounding box center [67, 81] width 11 height 11
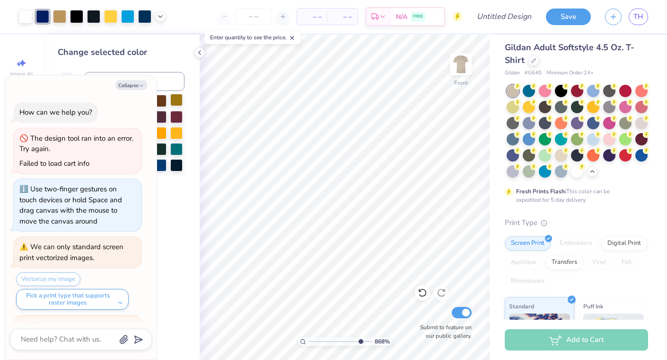
scroll to position [448, 0]
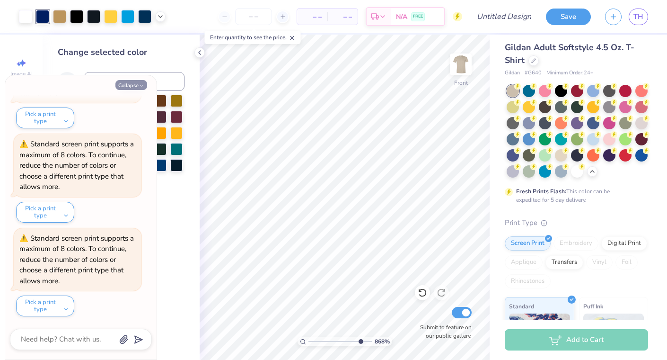
click at [134, 82] on button "Collapse" at bounding box center [132, 85] width 32 height 10
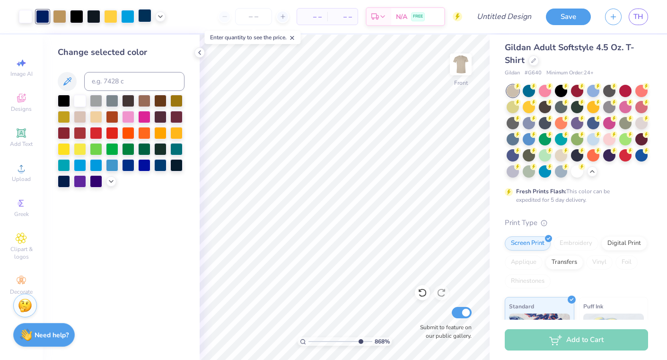
click at [144, 18] on div at bounding box center [144, 15] width 13 height 13
click at [63, 82] on icon at bounding box center [67, 81] width 11 height 11
type textarea "x"
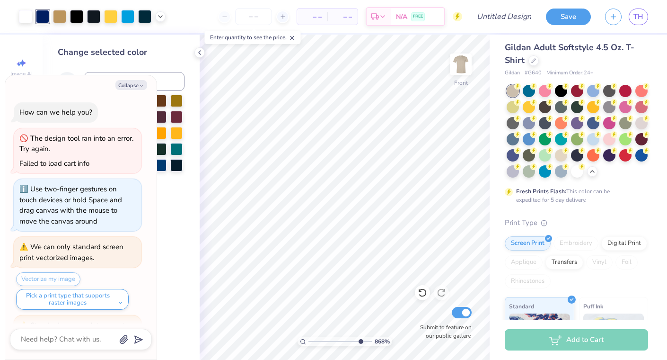
scroll to position [542, 0]
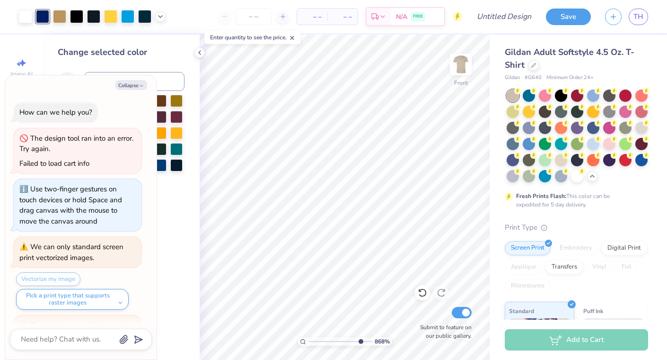
click at [131, 82] on button "Collapse" at bounding box center [132, 85] width 32 height 10
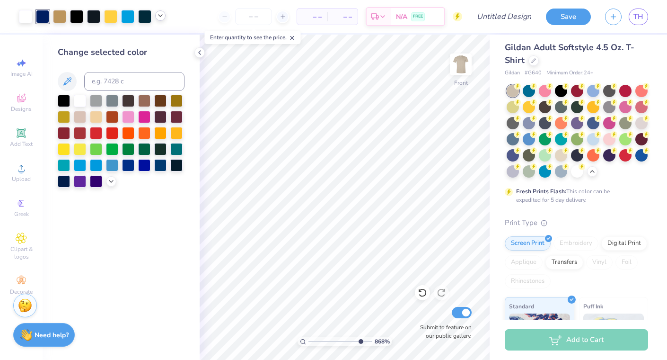
click at [158, 16] on icon at bounding box center [161, 16] width 8 height 8
click at [169, 40] on div at bounding box center [169, 39] width 13 height 13
click at [69, 79] on icon at bounding box center [67, 81] width 8 height 8
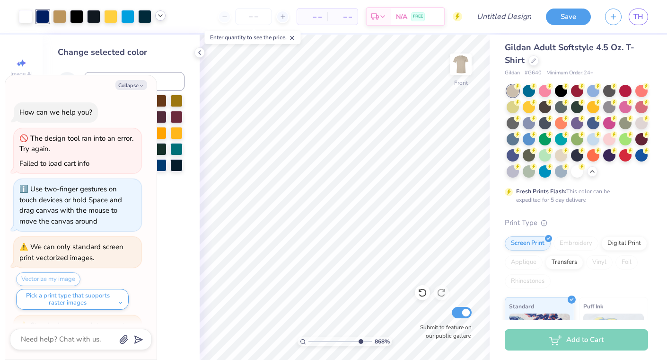
click at [158, 16] on icon at bounding box center [161, 16] width 8 height 8
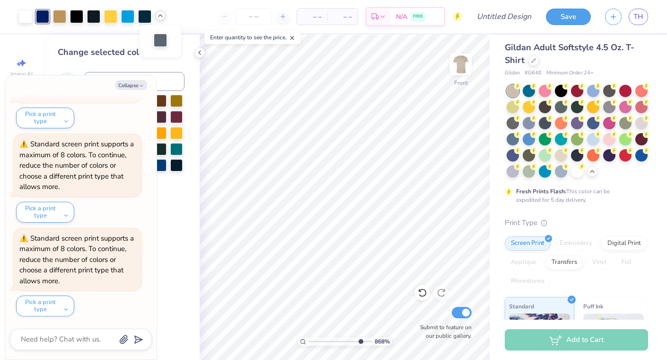
click at [160, 43] on div at bounding box center [160, 40] width 13 height 13
click at [137, 84] on button "Collapse" at bounding box center [132, 85] width 32 height 10
type textarea "x"
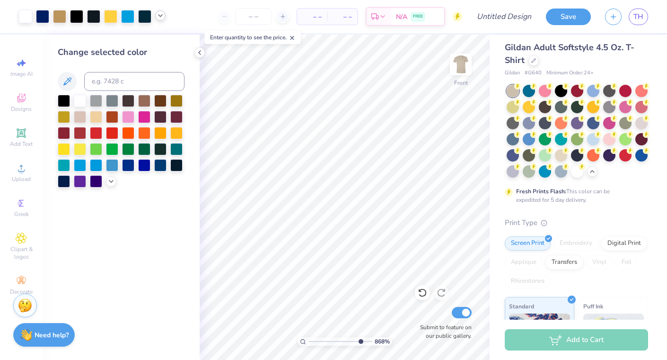
click at [156, 19] on div at bounding box center [92, 16] width 147 height 13
click at [160, 10] on div at bounding box center [92, 16] width 147 height 13
click at [160, 13] on icon at bounding box center [161, 16] width 8 height 8
click at [160, 43] on div at bounding box center [160, 41] width 13 height 13
click at [69, 78] on icon at bounding box center [67, 81] width 8 height 8
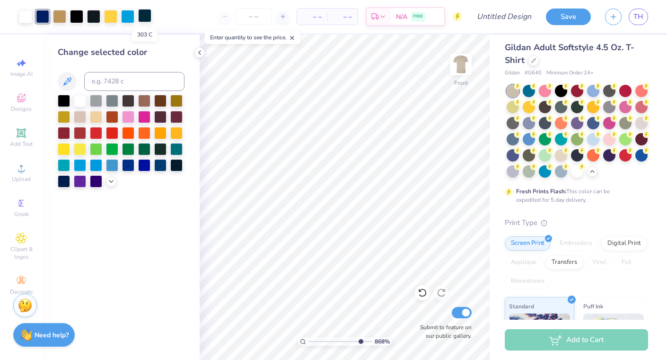
click at [144, 16] on div at bounding box center [144, 15] width 13 height 13
click at [64, 80] on icon at bounding box center [67, 81] width 11 height 11
click at [76, 14] on div at bounding box center [76, 15] width 13 height 13
click at [68, 76] on icon at bounding box center [67, 81] width 11 height 11
click at [76, 15] on div at bounding box center [76, 15] width 13 height 13
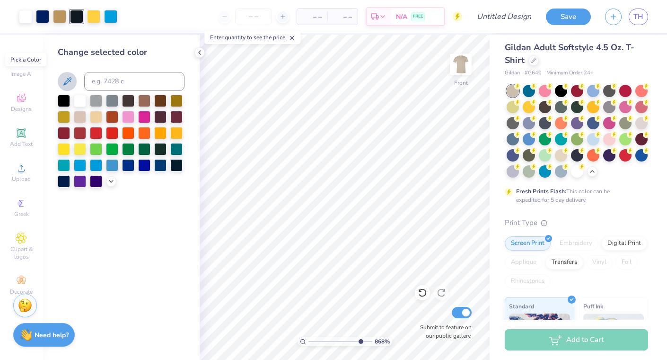
click at [69, 78] on icon at bounding box center [67, 81] width 11 height 11
click at [200, 50] on icon at bounding box center [200, 53] width 8 height 8
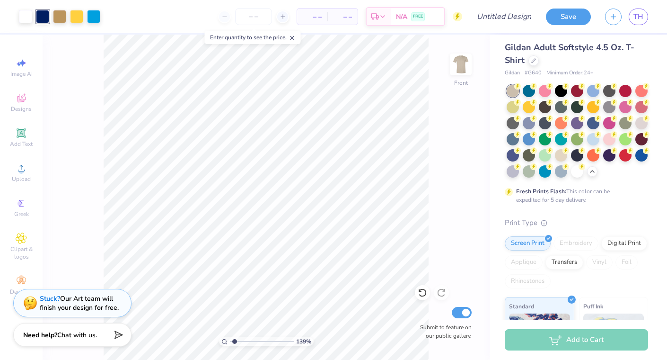
drag, startPoint x: 280, startPoint y: 339, endPoint x: 233, endPoint y: 333, distance: 47.2
type input "1.24"
click at [233, 337] on input "range" at bounding box center [262, 341] width 64 height 9
click at [420, 288] on icon at bounding box center [422, 292] width 9 height 9
type input "3.30"
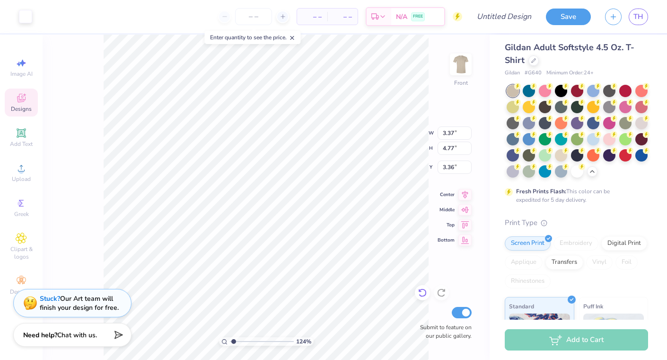
click at [424, 290] on icon at bounding box center [422, 292] width 9 height 9
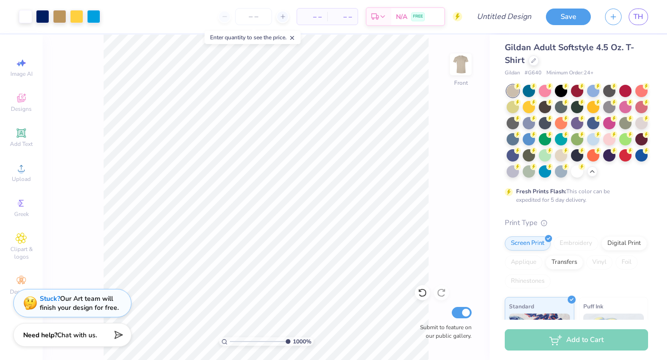
drag, startPoint x: 234, startPoint y: 340, endPoint x: 299, endPoint y: 338, distance: 64.4
type input "10"
click at [291, 338] on input "range" at bounding box center [260, 341] width 61 height 9
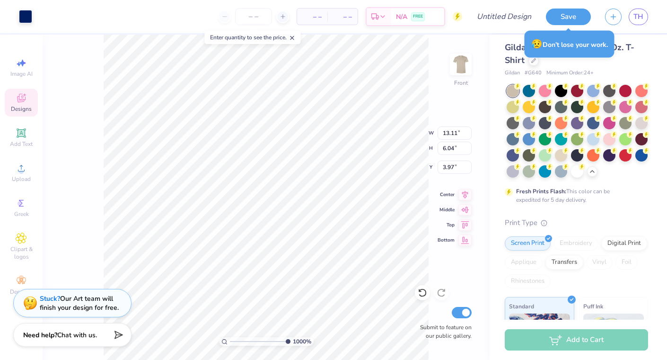
type input "13.11"
type input "6.04"
type input "3.97"
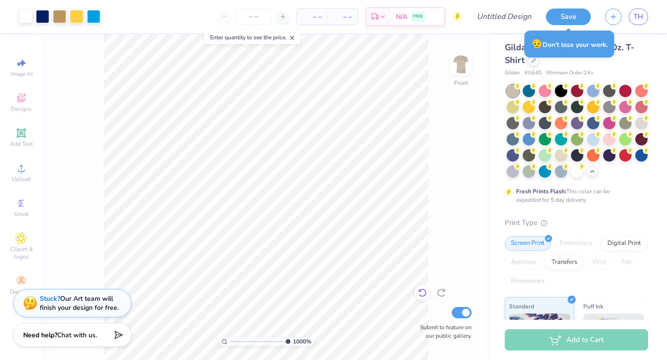
click at [424, 292] on icon at bounding box center [422, 292] width 9 height 9
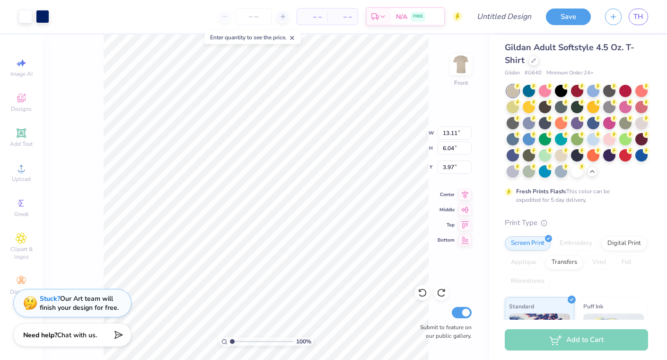
drag, startPoint x: 284, startPoint y: 339, endPoint x: 231, endPoint y: 339, distance: 54.0
click at [231, 339] on input "range" at bounding box center [262, 341] width 64 height 9
drag, startPoint x: 233, startPoint y: 340, endPoint x: 257, endPoint y: 336, distance: 24.0
click at [257, 337] on input "range" at bounding box center [262, 341] width 64 height 9
drag, startPoint x: 256, startPoint y: 339, endPoint x: 322, endPoint y: 336, distance: 66.4
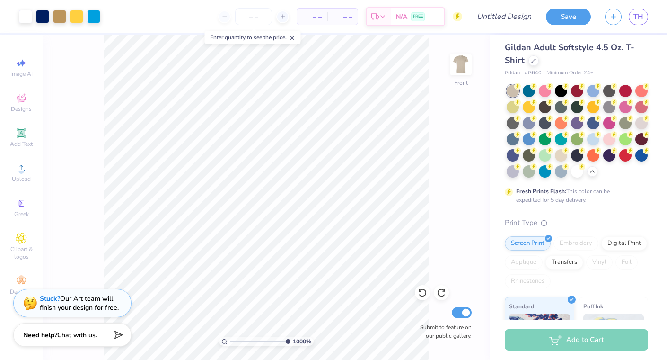
click at [291, 337] on input "range" at bounding box center [260, 341] width 61 height 9
drag, startPoint x: 286, startPoint y: 341, endPoint x: 231, endPoint y: 341, distance: 54.4
type input "1"
click at [231, 341] on input "range" at bounding box center [262, 341] width 64 height 9
click at [462, 66] on img at bounding box center [461, 64] width 38 height 38
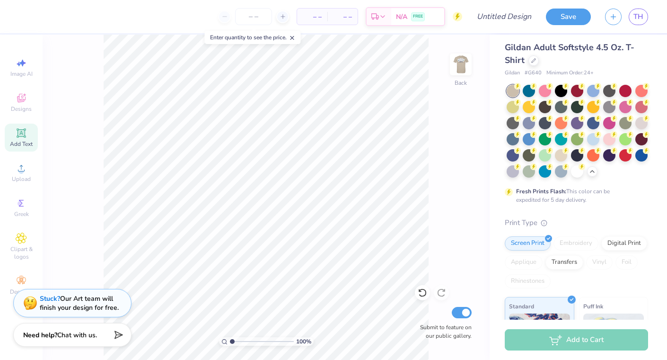
click at [26, 138] on icon at bounding box center [21, 132] width 11 height 11
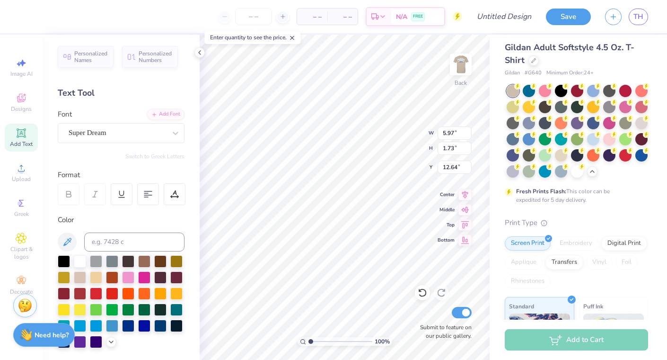
type textarea "SIGMA CHI"
click at [458, 69] on img at bounding box center [461, 64] width 38 height 38
click at [460, 70] on img at bounding box center [461, 64] width 38 height 38
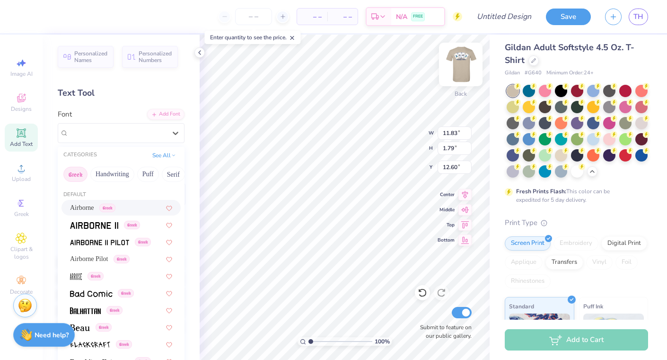
click at [113, 136] on div "Super Dream" at bounding box center [117, 132] width 99 height 15
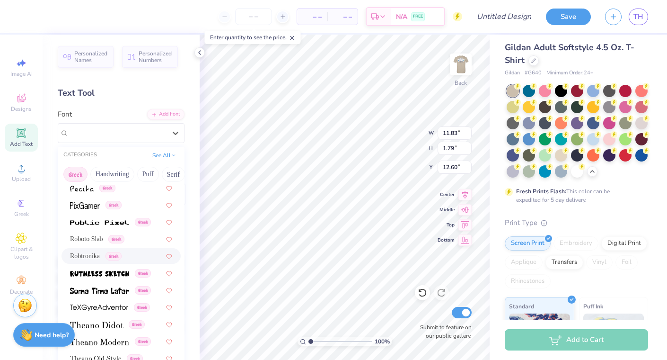
scroll to position [573, 0]
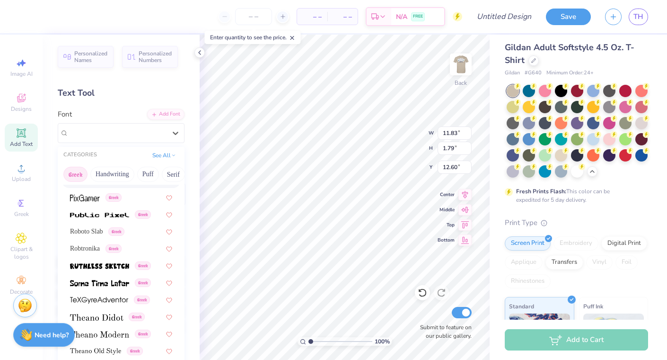
click at [78, 177] on button "Greek" at bounding box center [75, 174] width 24 height 15
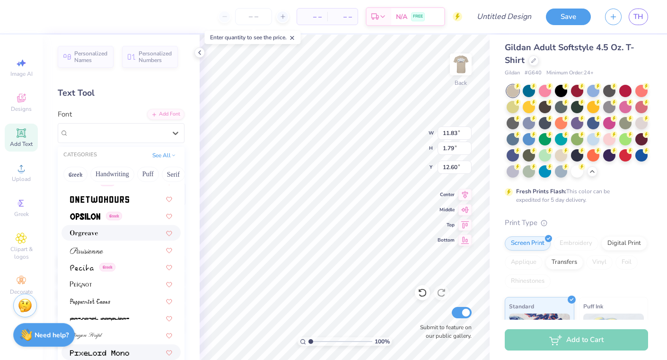
scroll to position [3878, 0]
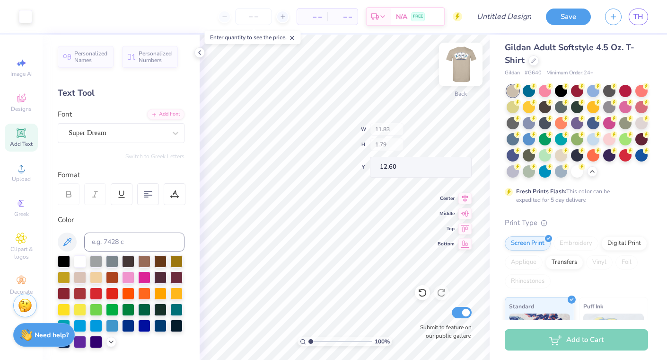
drag, startPoint x: 197, startPoint y: 264, endPoint x: 462, endPoint y: 63, distance: 332.9
click at [462, 63] on img at bounding box center [461, 64] width 38 height 38
click at [463, 68] on img at bounding box center [461, 64] width 19 height 19
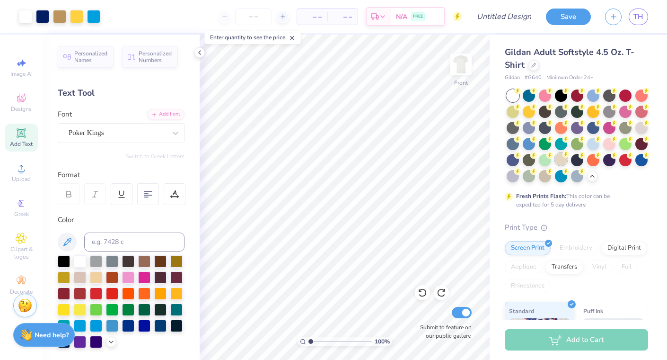
click at [557, 153] on div at bounding box center [561, 159] width 12 height 12
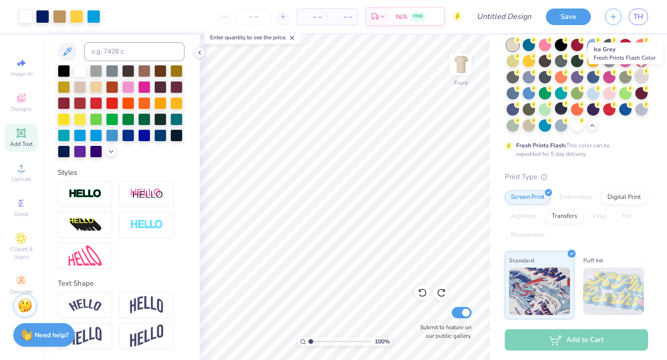
click at [641, 80] on div at bounding box center [642, 76] width 12 height 12
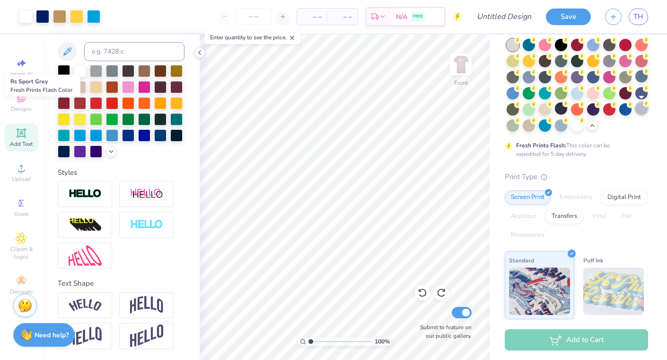
click at [640, 108] on div at bounding box center [642, 108] width 12 height 12
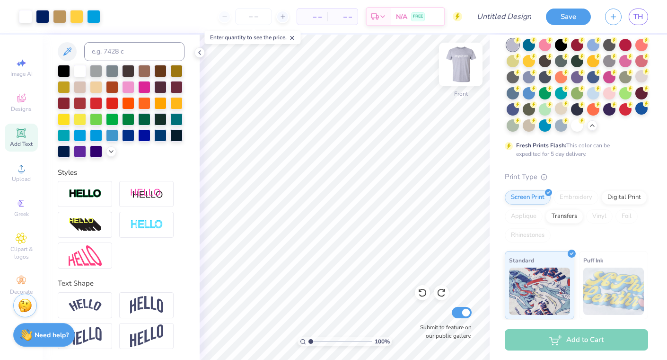
click at [466, 67] on img at bounding box center [461, 64] width 38 height 38
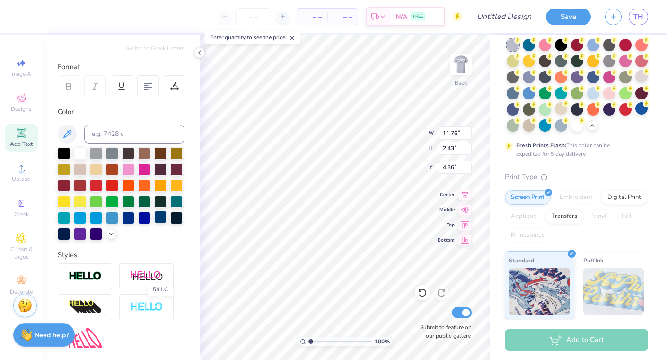
scroll to position [0, 0]
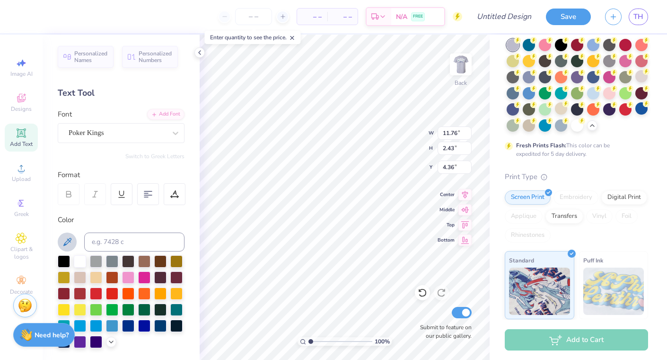
click at [67, 248] on button at bounding box center [67, 241] width 19 height 19
click at [456, 63] on img at bounding box center [461, 64] width 38 height 38
click at [65, 239] on icon at bounding box center [67, 241] width 11 height 11
click at [71, 239] on icon at bounding box center [67, 241] width 11 height 11
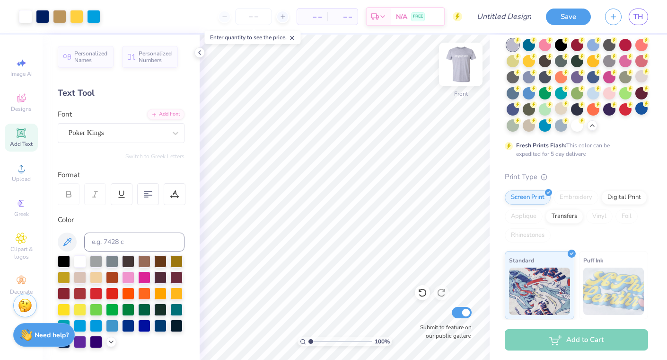
click at [465, 68] on img at bounding box center [461, 64] width 38 height 38
click at [456, 61] on img at bounding box center [461, 64] width 38 height 38
click at [458, 60] on img at bounding box center [461, 64] width 38 height 38
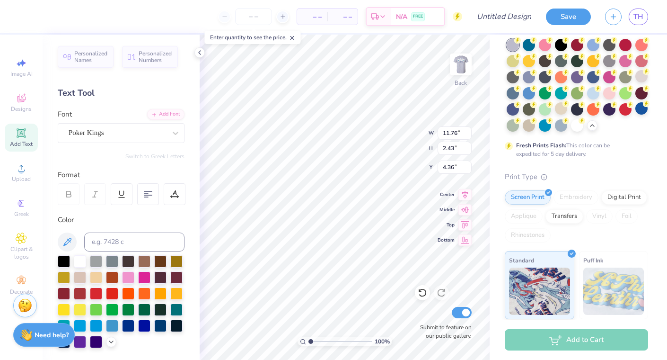
click at [16, 12] on div at bounding box center [9, 16] width 19 height 33
click at [104, 239] on input at bounding box center [134, 241] width 100 height 19
type input "2758"
click at [176, 132] on icon at bounding box center [175, 132] width 9 height 9
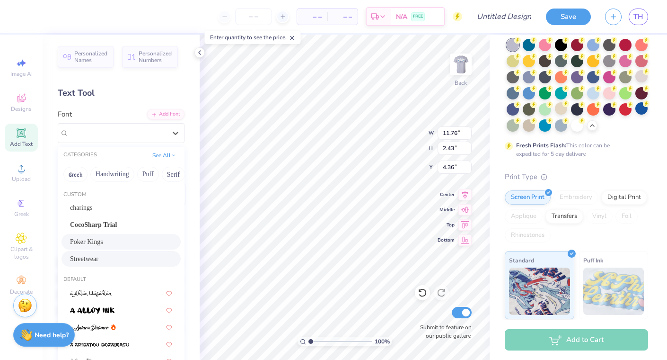
click at [119, 254] on div "Streetwear" at bounding box center [121, 259] width 102 height 10
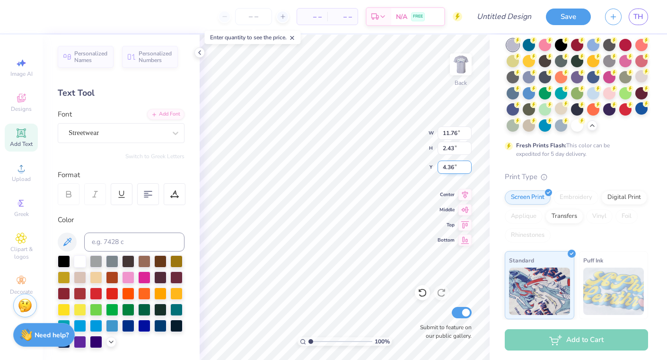
scroll to position [0, 1]
type textarea "Sigma Chi"
click at [468, 75] on img at bounding box center [461, 64] width 38 height 38
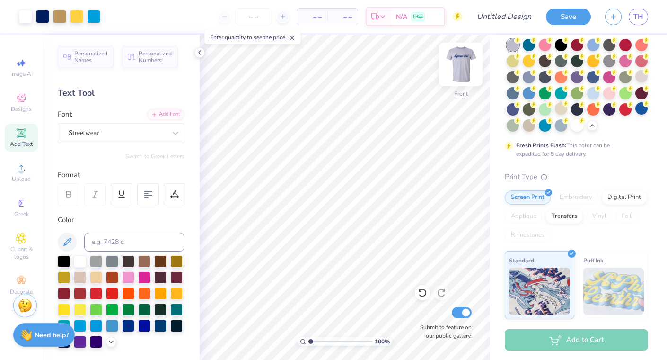
click at [462, 68] on img at bounding box center [461, 64] width 38 height 38
type input "4.10"
click at [470, 63] on img at bounding box center [461, 64] width 38 height 38
click at [462, 63] on img at bounding box center [461, 64] width 38 height 38
click at [261, 23] on input "number" at bounding box center [253, 16] width 37 height 17
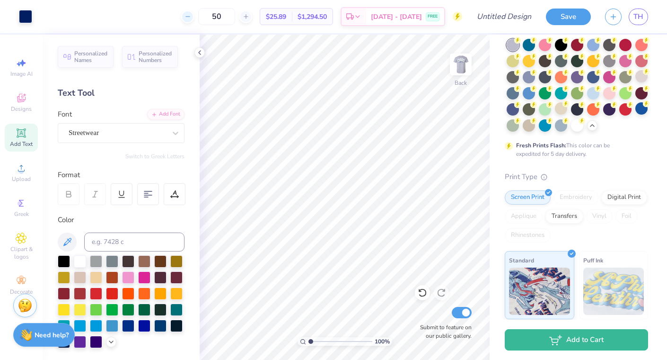
type input "5"
type input "4"
type input "50"
click at [159, 22] on div "50 $25.89 Per Item $1,294.50 Total Est. Delivery Sep 18 - 21 FREE" at bounding box center [250, 16] width 423 height 33
click at [459, 62] on img at bounding box center [461, 64] width 38 height 38
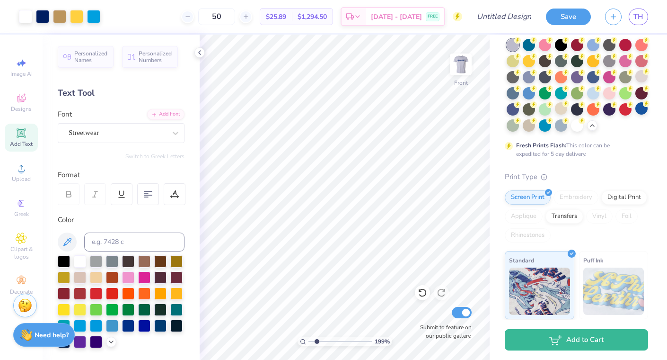
drag, startPoint x: 311, startPoint y: 339, endPoint x: 317, endPoint y: 337, distance: 6.6
click at [317, 337] on input "range" at bounding box center [341, 341] width 64 height 9
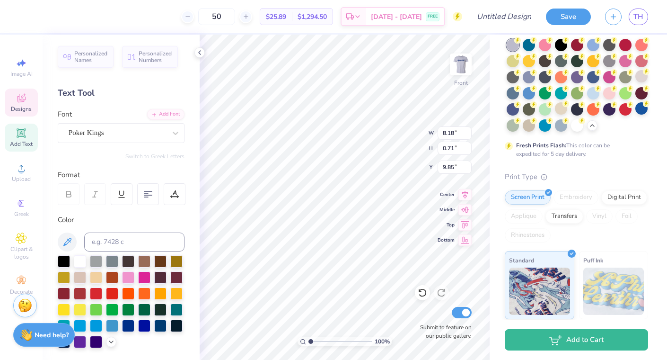
drag, startPoint x: 316, startPoint y: 339, endPoint x: 311, endPoint y: 337, distance: 6.2
click at [311, 337] on input "range" at bounding box center [341, 341] width 64 height 9
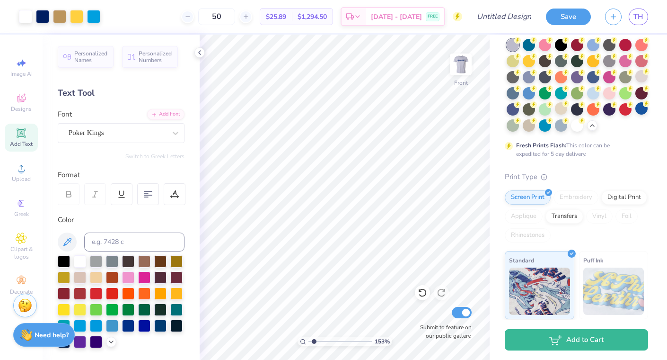
type input "1.53"
click at [314, 340] on input "range" at bounding box center [341, 341] width 64 height 9
click at [462, 61] on img at bounding box center [461, 64] width 38 height 38
click at [461, 65] on img at bounding box center [461, 64] width 38 height 38
click at [577, 127] on div at bounding box center [577, 124] width 12 height 12
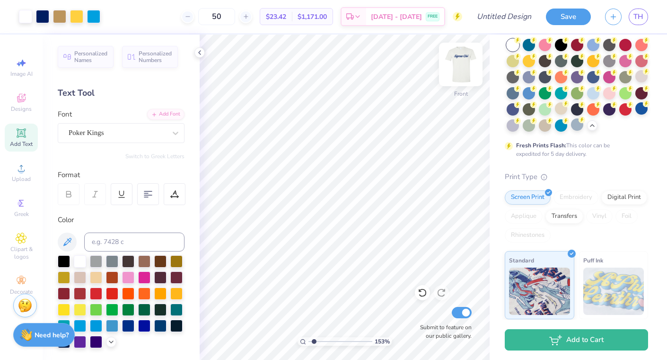
click at [463, 58] on img at bounding box center [461, 64] width 38 height 38
click at [465, 61] on img at bounding box center [461, 64] width 38 height 38
click at [528, 40] on div at bounding box center [529, 44] width 12 height 12
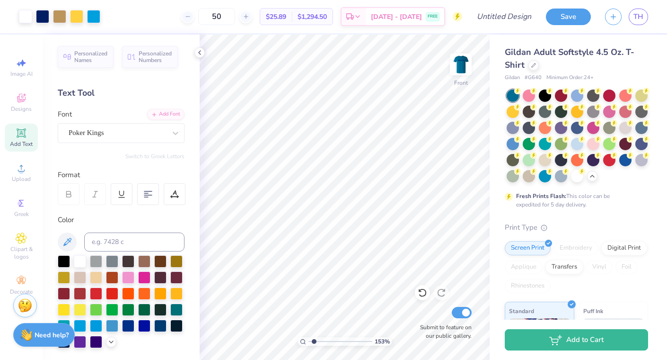
scroll to position [51, 0]
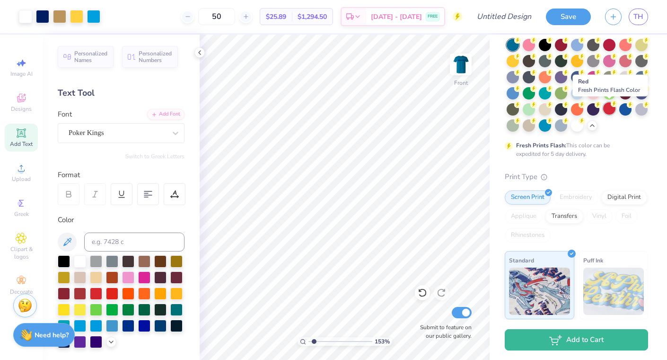
click at [607, 107] on div at bounding box center [610, 108] width 12 height 12
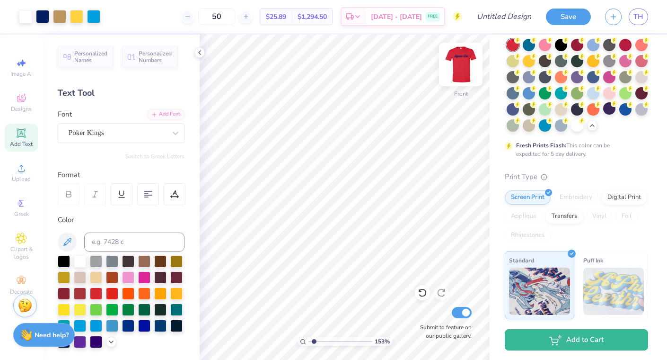
click at [454, 60] on img at bounding box center [461, 64] width 38 height 38
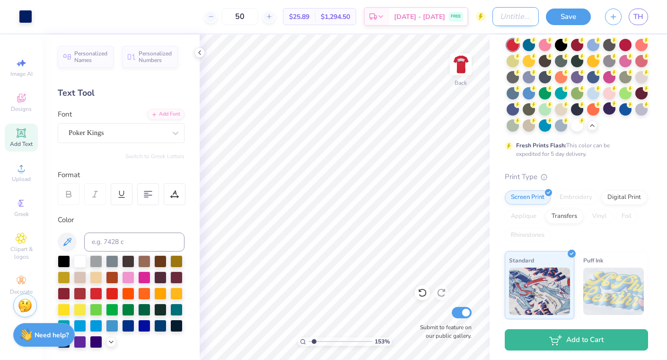
click at [507, 18] on input "Design Title" at bounding box center [516, 16] width 46 height 19
type input "parents weekend?"
click at [570, 11] on button "Save" at bounding box center [568, 15] width 45 height 17
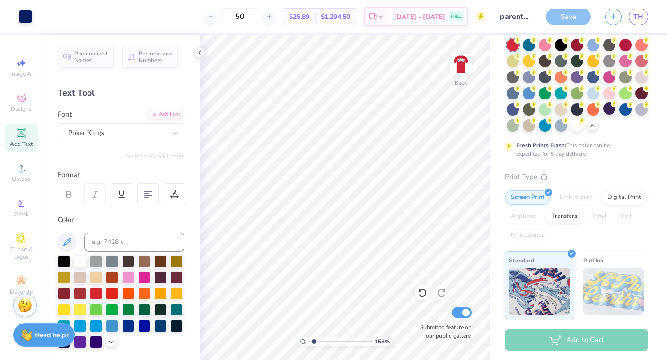
click at [575, 17] on div "Save" at bounding box center [568, 17] width 45 height 17
click at [641, 20] on span "TH" at bounding box center [639, 16] width 10 height 11
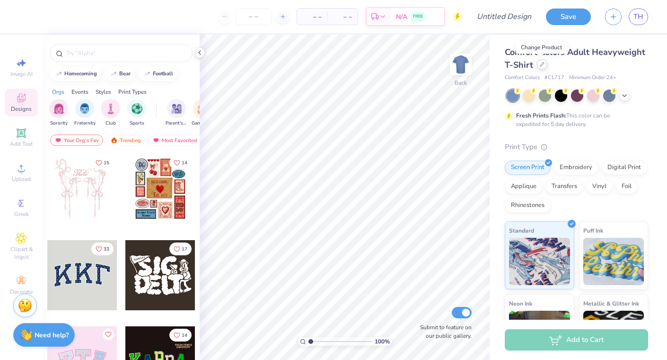
click at [541, 65] on icon at bounding box center [542, 64] width 5 height 5
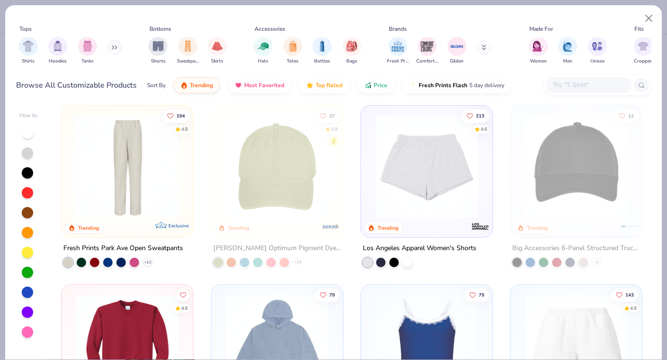
scroll to position [1987, 0]
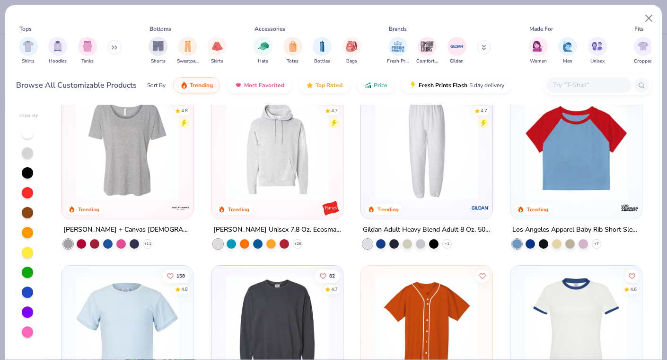
click at [485, 47] on icon at bounding box center [484, 45] width 3 height 1
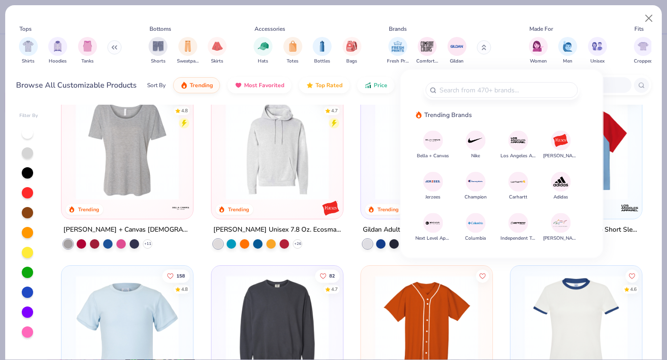
click at [557, 135] on img at bounding box center [561, 140] width 17 height 17
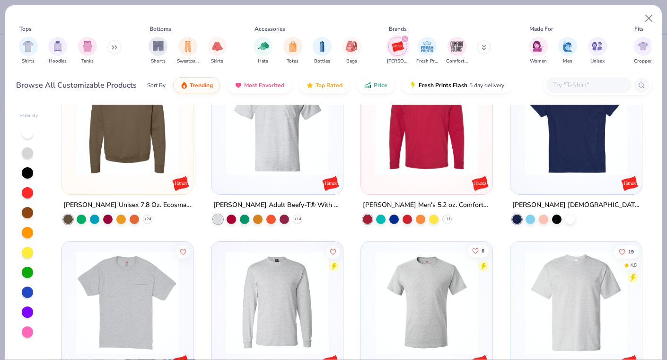
scroll to position [226, 0]
click at [599, 43] on img "filter for Unisex" at bounding box center [597, 45] width 11 height 11
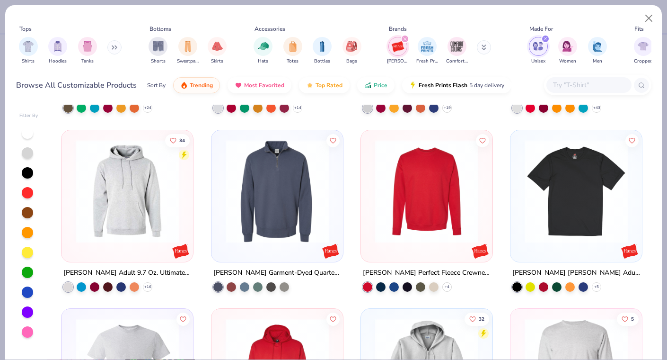
scroll to position [317, 0]
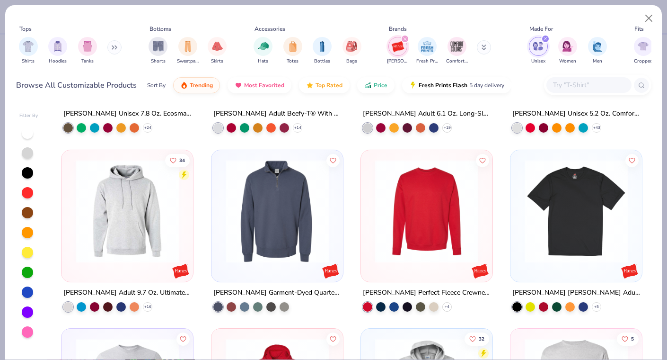
click at [589, 232] on img at bounding box center [576, 210] width 113 height 103
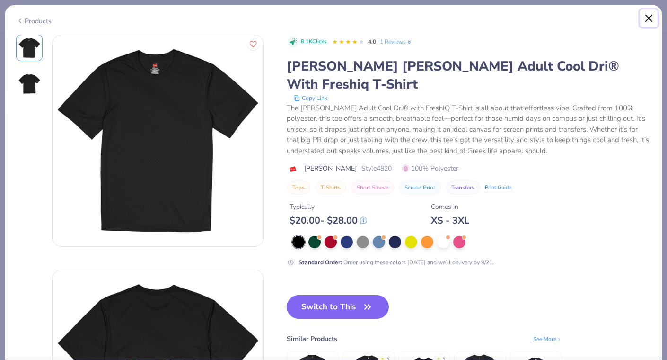
click at [645, 22] on button "Close" at bounding box center [649, 18] width 18 height 18
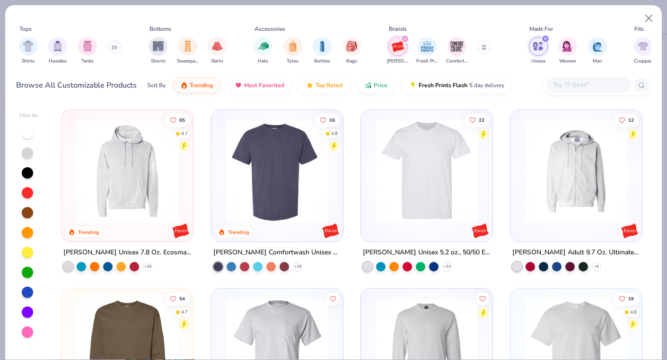
click at [449, 156] on img at bounding box center [427, 170] width 113 height 103
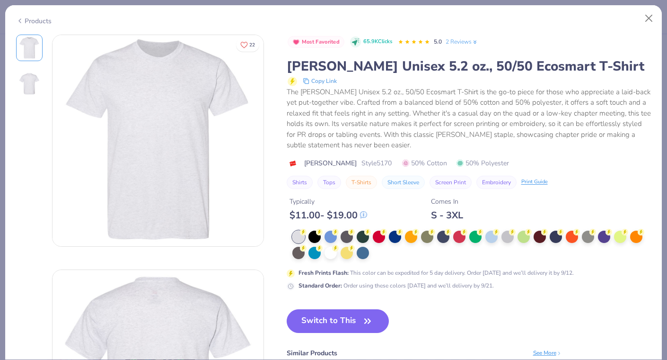
click at [31, 87] on img at bounding box center [29, 83] width 23 height 23
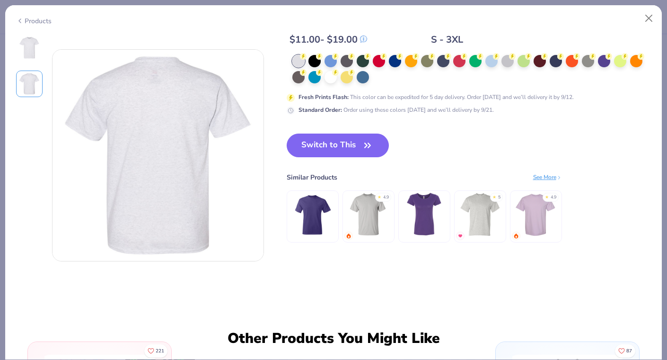
scroll to position [235, 0]
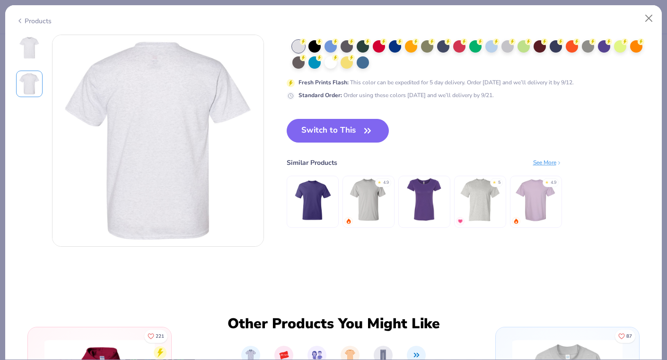
click at [28, 40] on img at bounding box center [29, 47] width 23 height 23
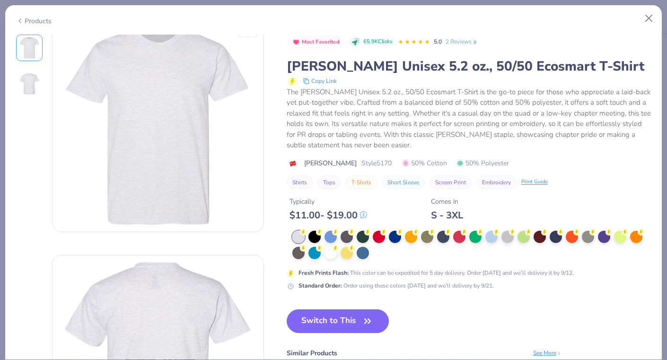
scroll to position [0, 0]
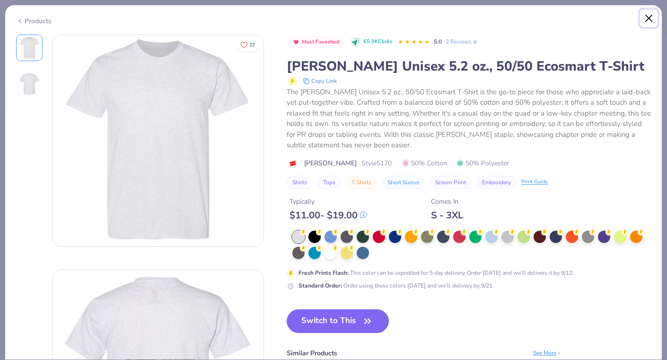
click at [648, 12] on button "Close" at bounding box center [649, 18] width 18 height 18
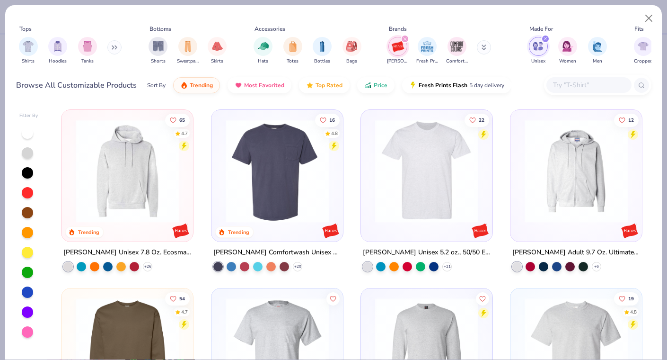
click at [405, 36] on div "filter for Hanes" at bounding box center [405, 39] width 9 height 9
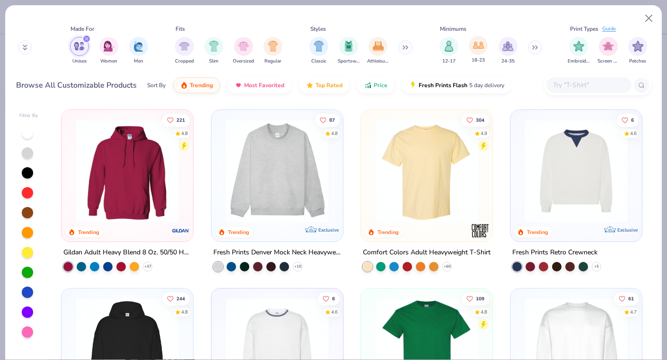
scroll to position [0, 456]
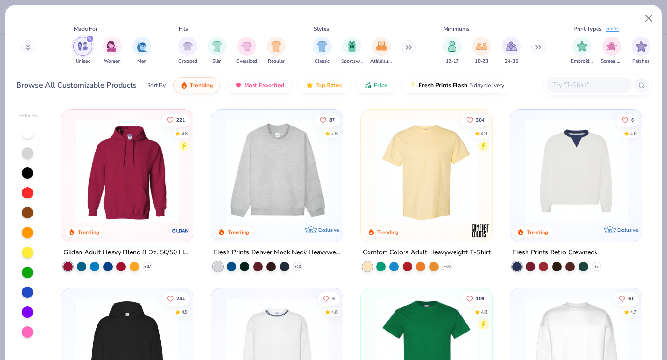
click at [411, 47] on icon at bounding box center [409, 47] width 1 height 3
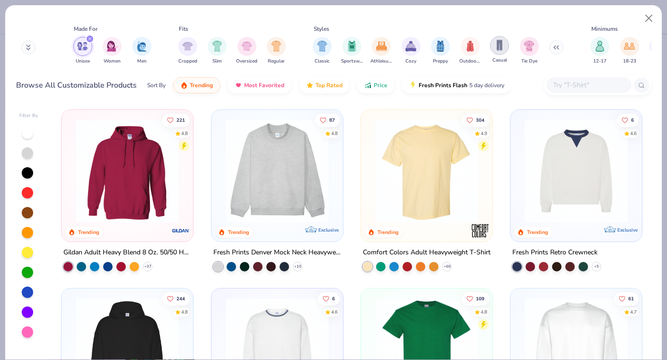
click at [504, 52] on div "filter for Casual" at bounding box center [499, 45] width 19 height 19
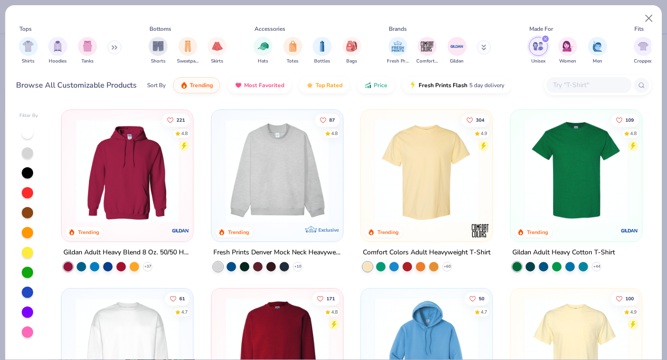
click at [113, 44] on button at bounding box center [114, 47] width 14 height 14
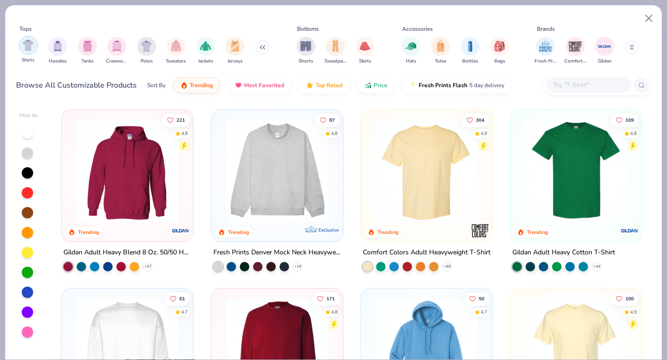
click at [29, 51] on div "filter for Shirts" at bounding box center [28, 45] width 19 height 19
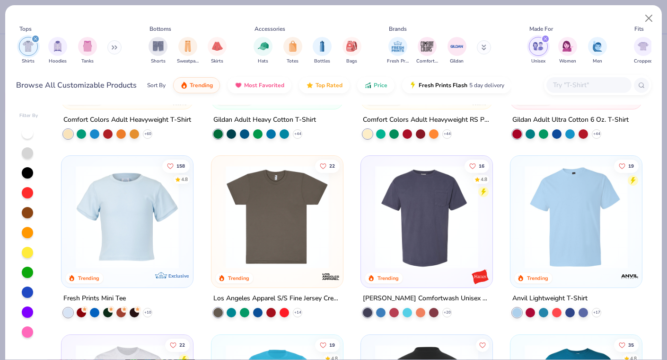
scroll to position [133, 0]
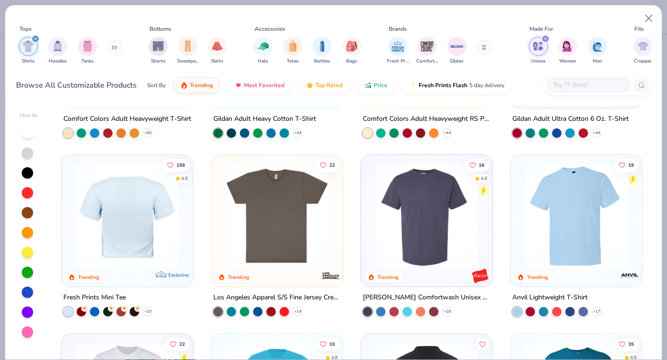
click at [71, 222] on img at bounding box center [14, 215] width 113 height 103
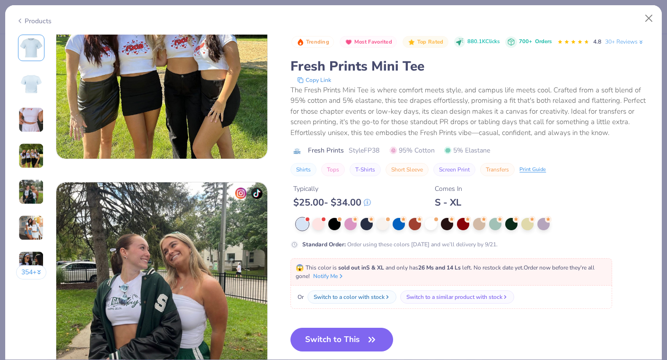
scroll to position [991, 0]
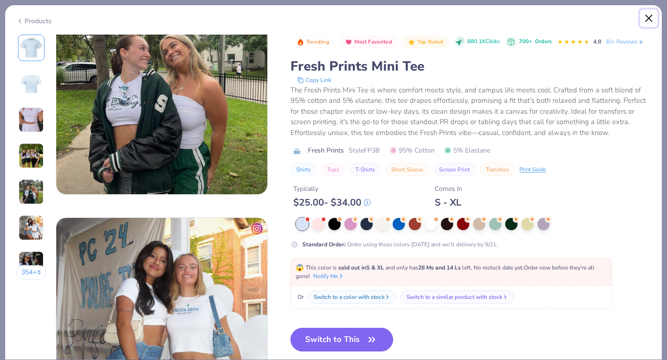
click at [646, 24] on button "Close" at bounding box center [649, 18] width 18 height 18
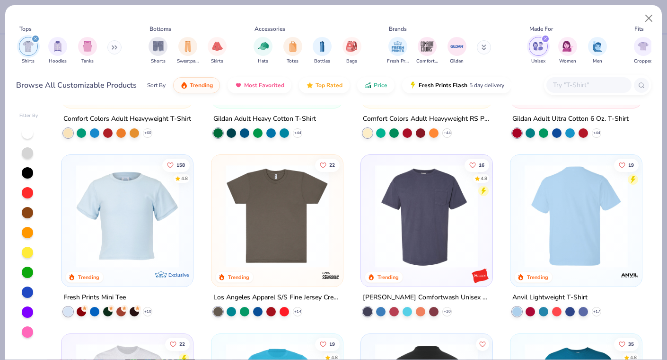
click at [590, 232] on div at bounding box center [577, 215] width 338 height 103
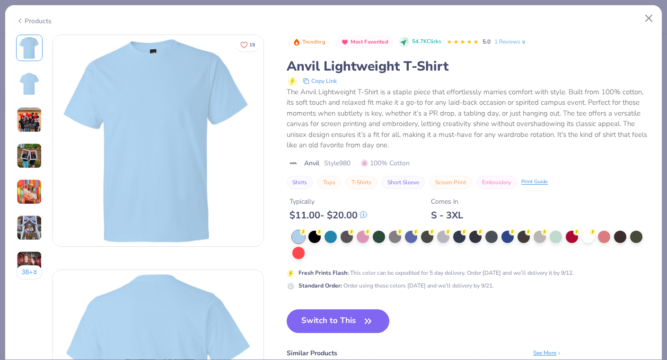
click at [39, 123] on img at bounding box center [30, 120] width 26 height 26
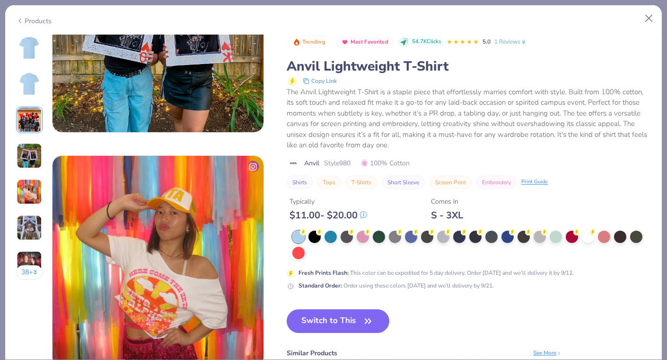
scroll to position [615, 0]
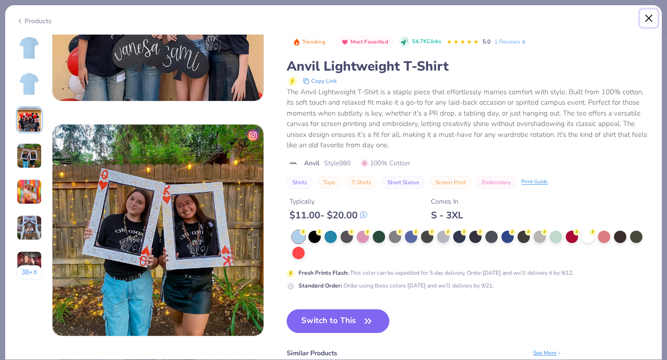
click at [649, 21] on button "Close" at bounding box center [649, 18] width 18 height 18
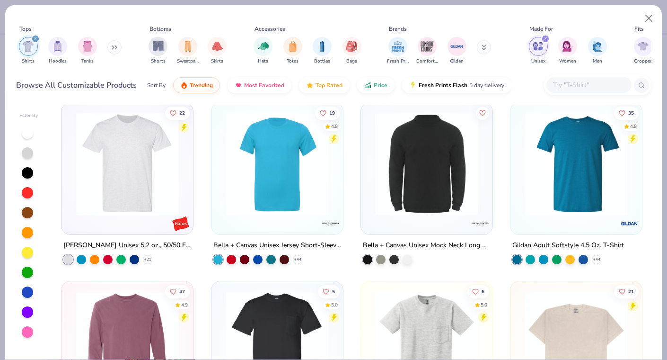
scroll to position [374, 0]
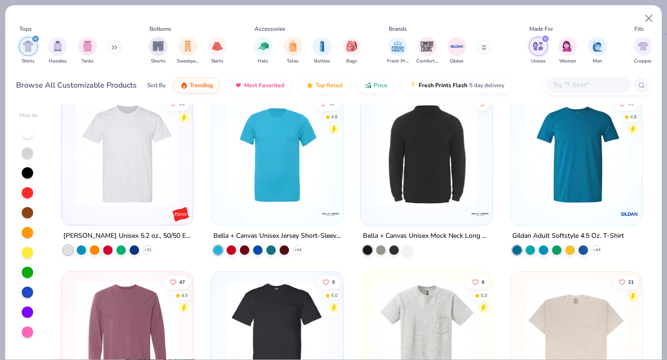
click at [554, 169] on img at bounding box center [576, 153] width 113 height 103
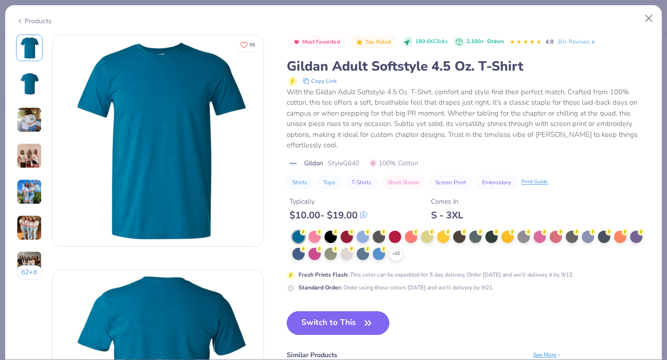
click at [28, 80] on img at bounding box center [29, 83] width 23 height 23
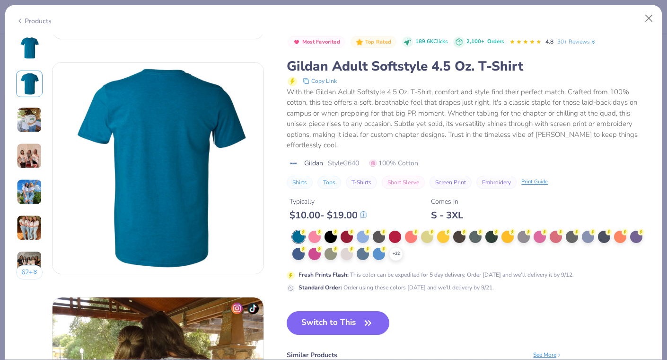
scroll to position [235, 0]
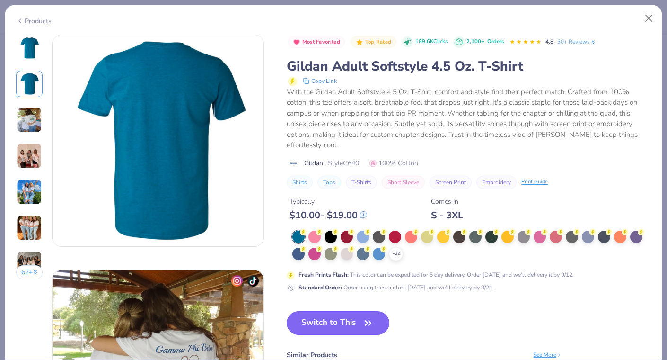
click at [352, 324] on button "Switch to This" at bounding box center [338, 323] width 103 height 24
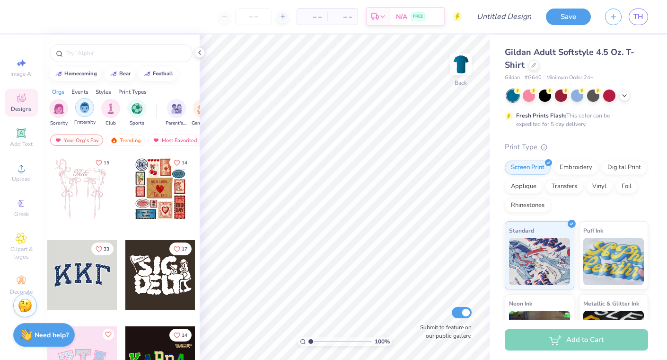
click at [81, 108] on img "filter for Fraternity" at bounding box center [85, 107] width 10 height 11
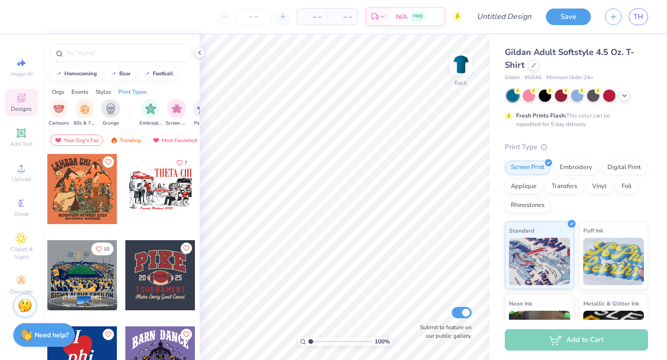
scroll to position [0, 679]
click at [84, 110] on img "filter for 60s & 70s" at bounding box center [84, 107] width 10 height 11
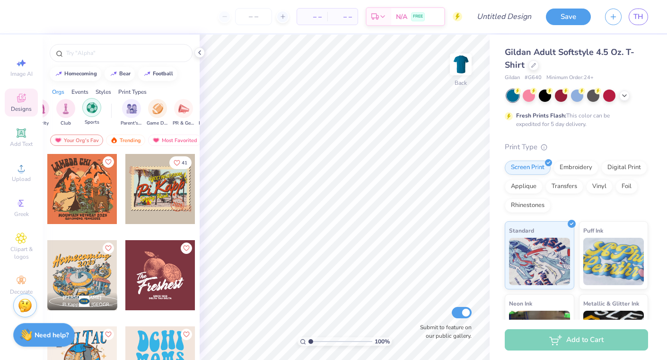
scroll to position [0, 47]
click at [128, 109] on img "filter for Parent's Weekend" at bounding box center [129, 107] width 11 height 11
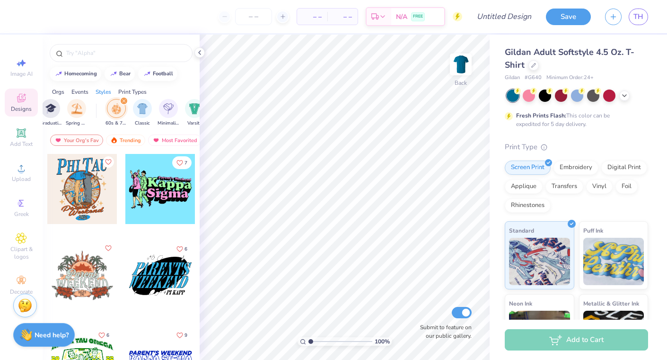
scroll to position [0, 424]
click at [137, 101] on icon "filter for 60s & 70s" at bounding box center [138, 100] width 3 height 3
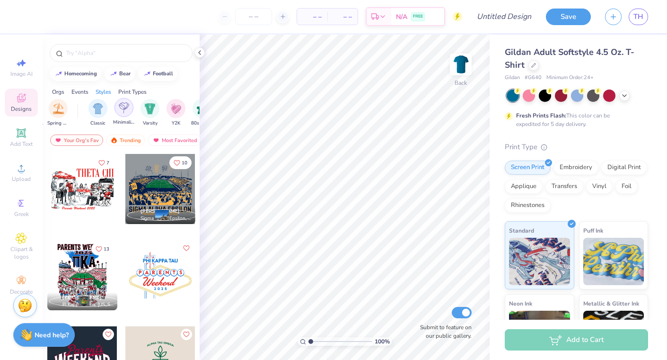
scroll to position [0, 534]
click at [121, 114] on div "filter for 80s & 90s" at bounding box center [125, 107] width 19 height 19
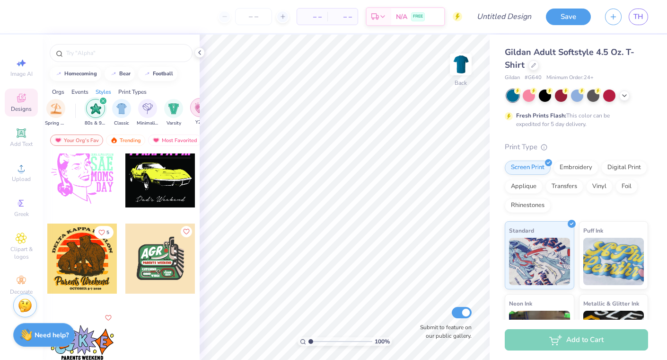
scroll to position [0, 456]
click at [105, 98] on div "filter for 80s & 90s" at bounding box center [106, 101] width 9 height 9
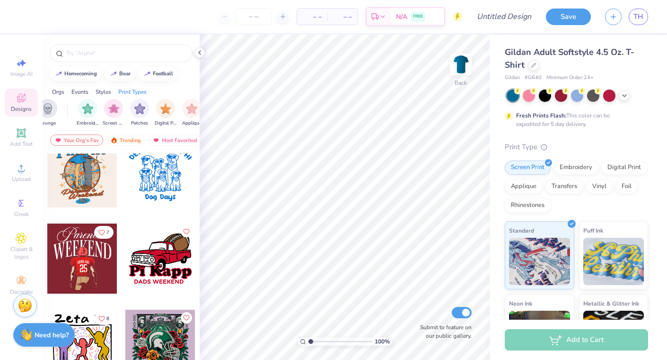
scroll to position [0, 676]
click at [85, 107] on img "filter for 60s & 70s" at bounding box center [87, 107] width 10 height 11
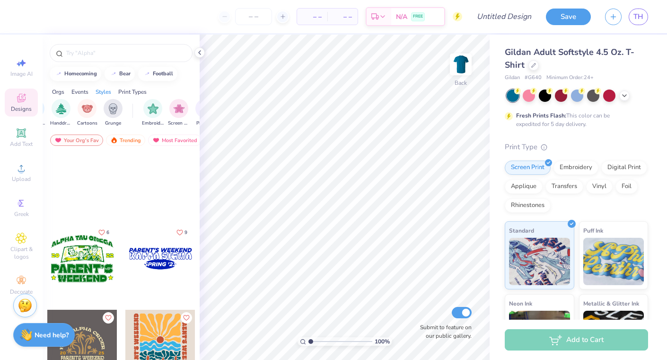
scroll to position [103, 0]
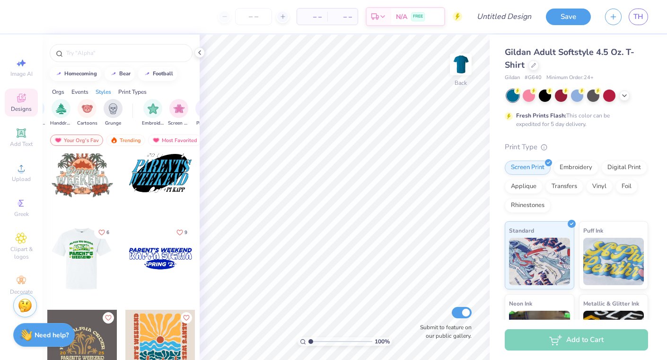
click at [47, 262] on div at bounding box center [12, 258] width 70 height 70
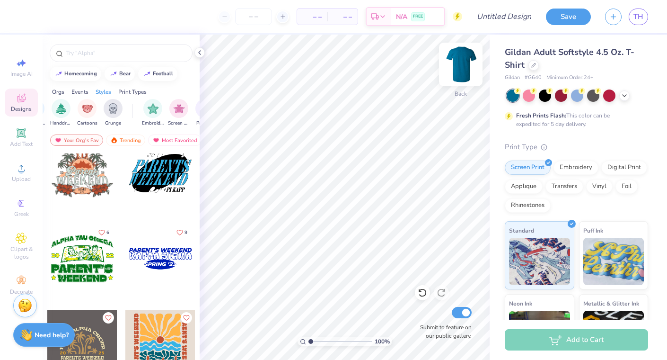
click at [457, 67] on img at bounding box center [461, 64] width 38 height 38
click at [82, 257] on div at bounding box center [82, 258] width 70 height 70
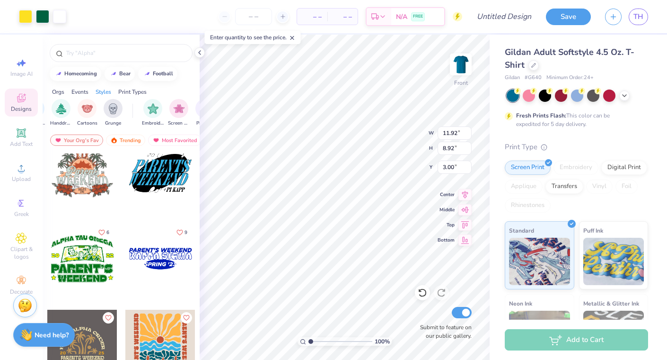
scroll to position [0, 0]
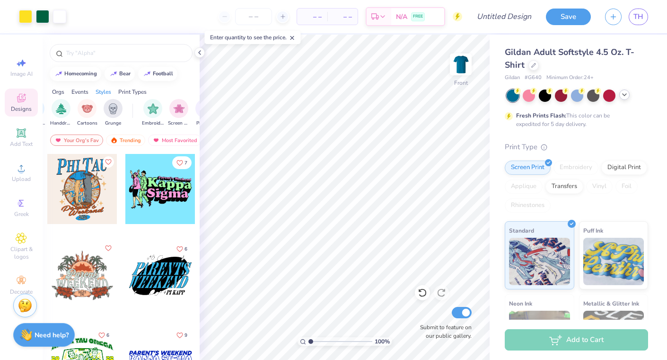
click at [623, 95] on icon at bounding box center [625, 95] width 8 height 8
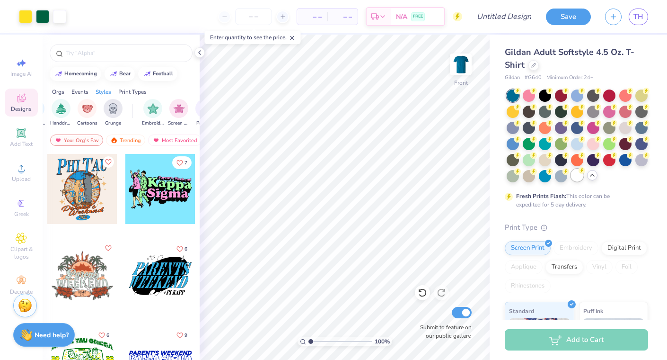
click at [579, 174] on div at bounding box center [577, 175] width 12 height 12
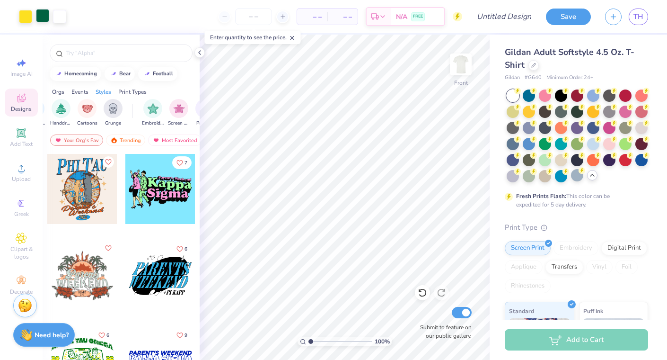
click at [43, 11] on div at bounding box center [42, 15] width 13 height 13
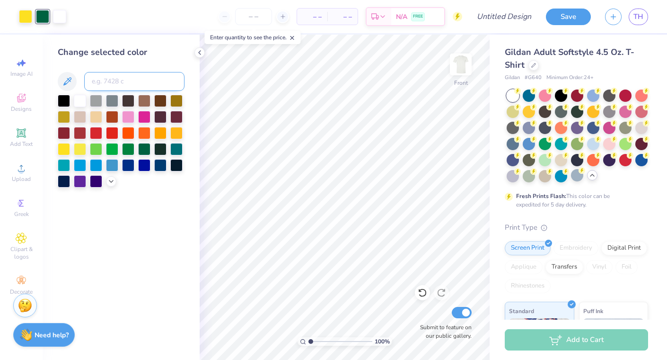
click at [143, 84] on input at bounding box center [134, 81] width 100 height 19
type input "281"
click at [125, 224] on div "Change selected color" at bounding box center [121, 197] width 157 height 325
click at [25, 18] on div at bounding box center [25, 15] width 13 height 13
click at [114, 82] on input at bounding box center [134, 81] width 100 height 19
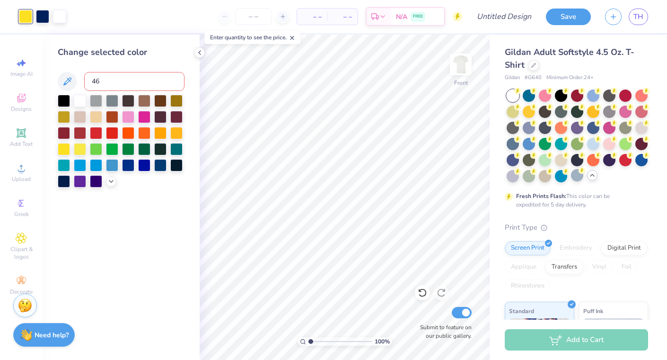
type input "465"
click at [151, 216] on div "Change selected color" at bounding box center [121, 197] width 157 height 325
drag, startPoint x: 311, startPoint y: 341, endPoint x: 321, endPoint y: 340, distance: 9.5
click at [321, 340] on input "range" at bounding box center [341, 341] width 64 height 9
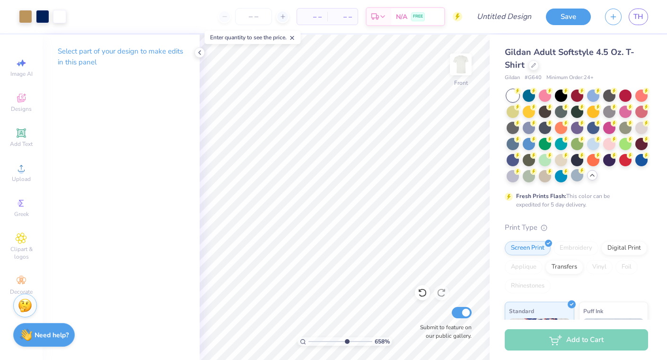
drag, startPoint x: 320, startPoint y: 341, endPoint x: 346, endPoint y: 341, distance: 25.6
type input "6.5"
click at [346, 341] on input "range" at bounding box center [341, 341] width 64 height 9
type input "0.97"
type input "0.33"
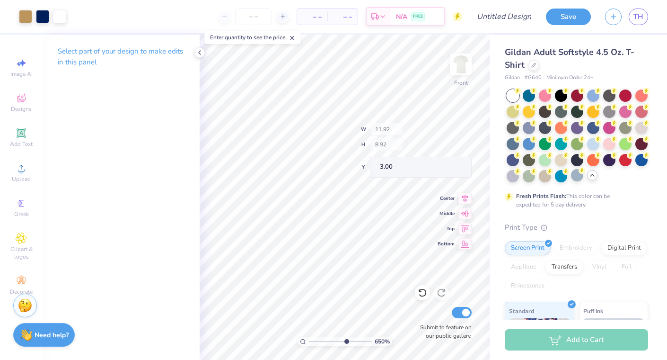
type input "5.04"
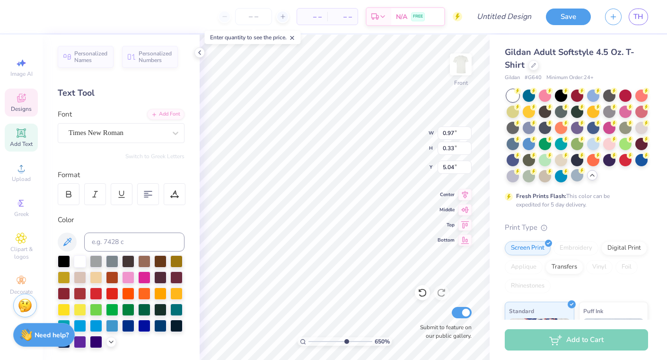
type textarea "A"
type textarea "MSU"
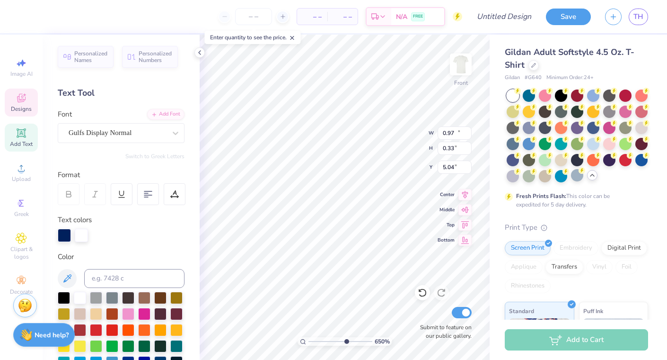
type input "11.73"
type input "2.33"
type input "3.00"
type input "0.97"
type input "0.33"
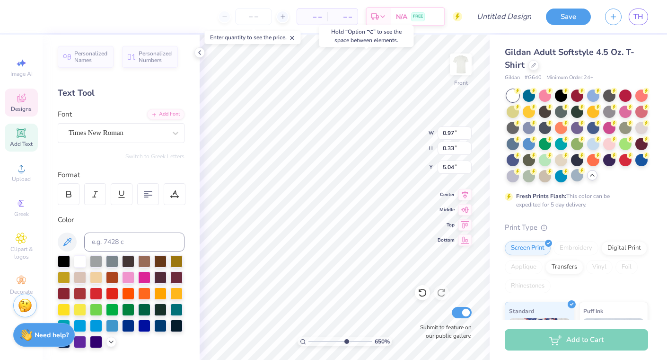
type input "5.00"
click at [318, 41] on div "Hold “Option ⌥” to see the space between elements." at bounding box center [367, 35] width 100 height 27
drag, startPoint x: 344, startPoint y: 340, endPoint x: 318, endPoint y: 341, distance: 26.0
type input "2.18"
click at [318, 341] on input "range" at bounding box center [341, 341] width 64 height 9
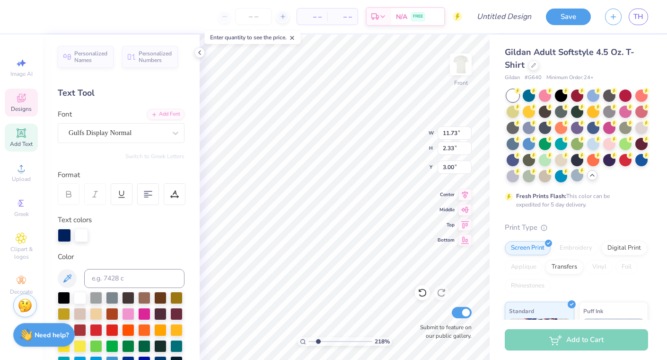
scroll to position [0, 1]
type textarea "SIGMA CHI"
drag, startPoint x: 318, startPoint y: 341, endPoint x: 311, endPoint y: 341, distance: 7.1
type input "1"
click at [311, 341] on input "range" at bounding box center [341, 341] width 64 height 9
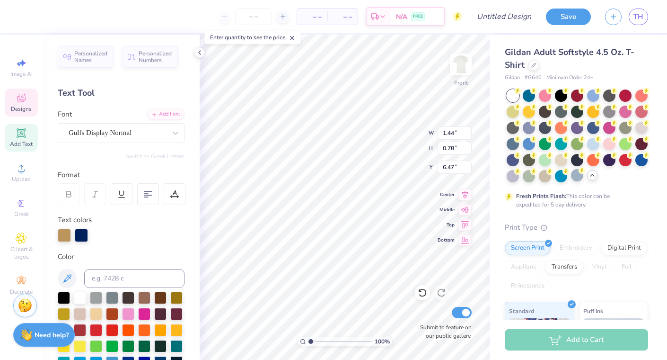
type textarea "25"
click at [254, 16] on input "number" at bounding box center [253, 16] width 37 height 17
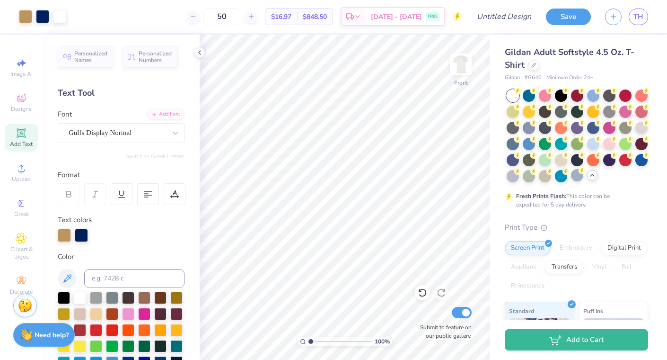
type input "50"
drag, startPoint x: 322, startPoint y: 339, endPoint x: 328, endPoint y: 338, distance: 5.4
click at [328, 338] on input "range" at bounding box center [341, 341] width 64 height 9
drag, startPoint x: 327, startPoint y: 340, endPoint x: 320, endPoint y: 340, distance: 6.6
click at [320, 340] on input "range" at bounding box center [341, 341] width 64 height 9
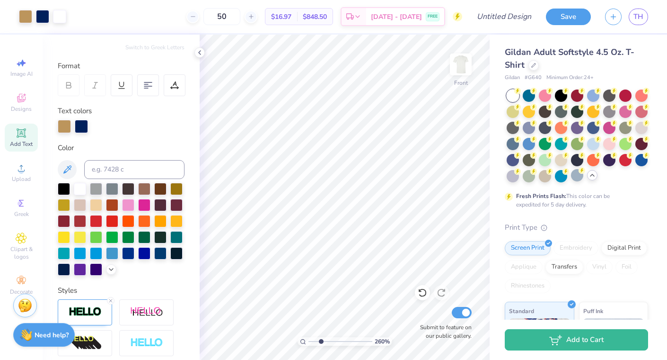
scroll to position [227, 0]
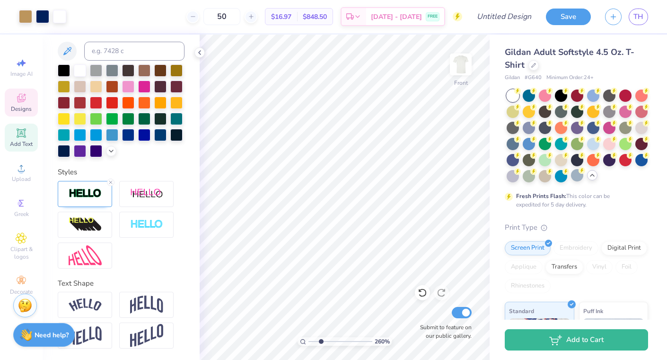
click at [19, 114] on div "Designs" at bounding box center [21, 103] width 33 height 28
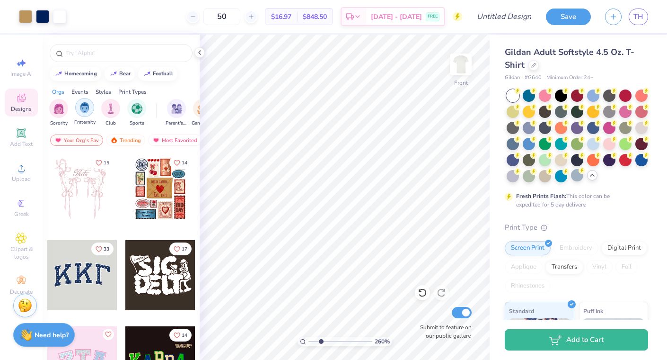
click at [86, 111] on img "filter for Fraternity" at bounding box center [85, 107] width 10 height 11
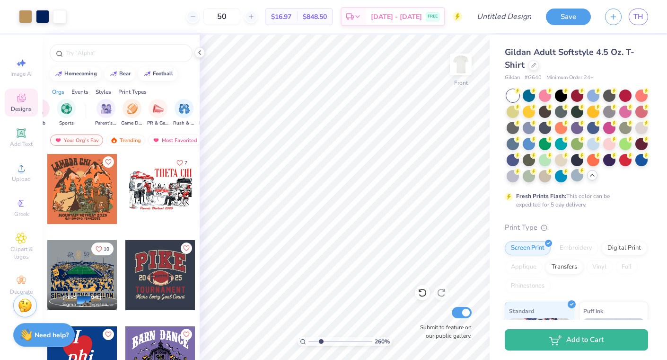
scroll to position [0, 71]
click at [98, 106] on div "filter for Parent's Weekend" at bounding box center [105, 107] width 19 height 19
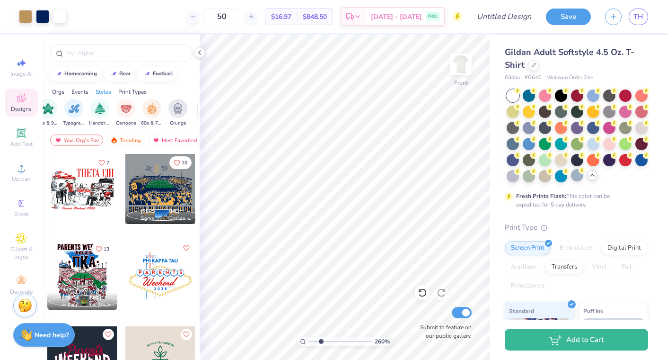
scroll to position [0, 637]
click at [125, 108] on img "filter for 60s & 70s" at bounding box center [126, 107] width 10 height 11
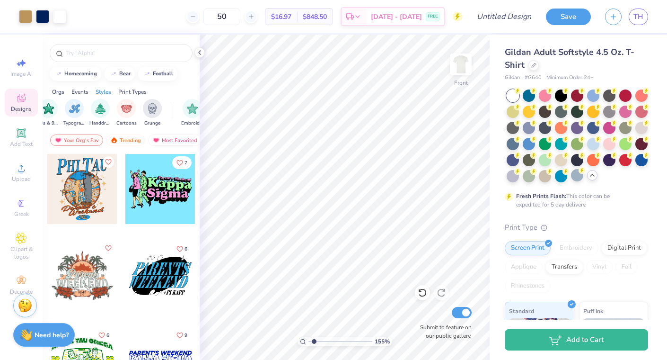
drag, startPoint x: 320, startPoint y: 341, endPoint x: 311, endPoint y: 340, distance: 8.6
type input "1.1"
click at [311, 340] on input "range" at bounding box center [341, 341] width 64 height 9
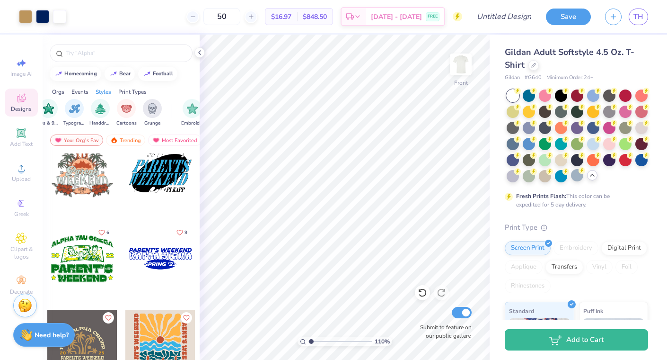
scroll to position [0, 0]
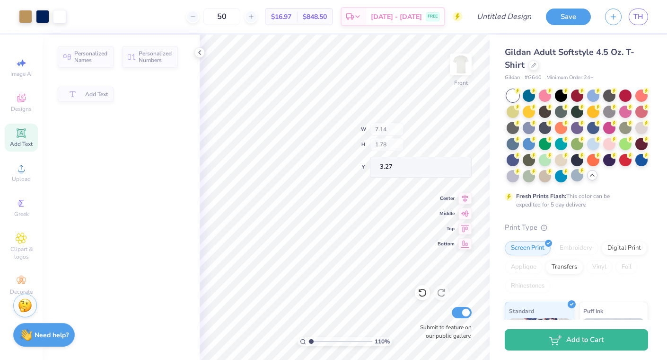
type input "3.22"
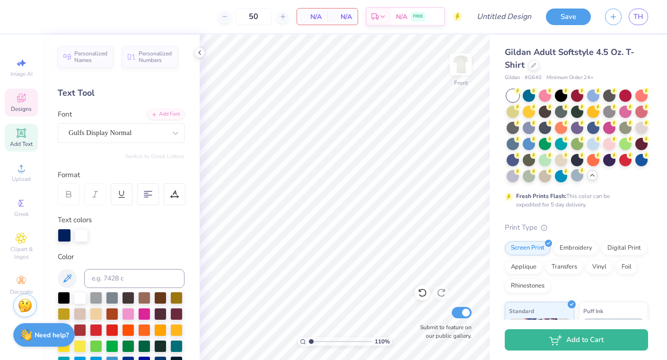
click at [18, 105] on div "Designs" at bounding box center [21, 103] width 33 height 28
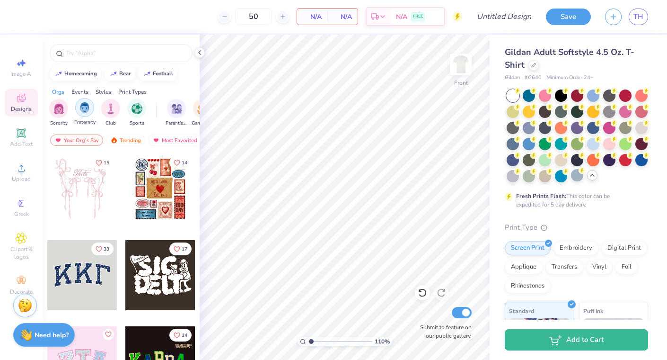
click at [82, 108] on img "filter for Fraternity" at bounding box center [85, 107] width 10 height 11
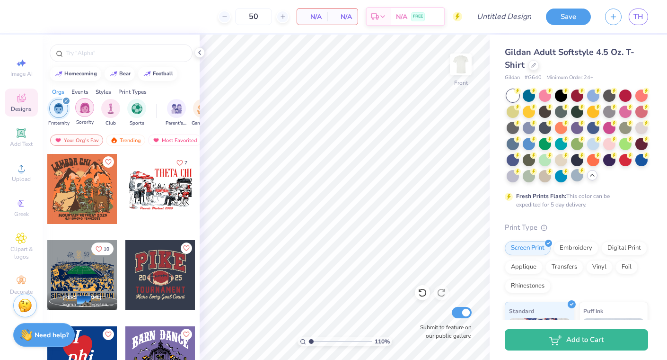
scroll to position [0, 61]
click at [119, 110] on img "filter for Parent's Weekend" at bounding box center [116, 107] width 11 height 11
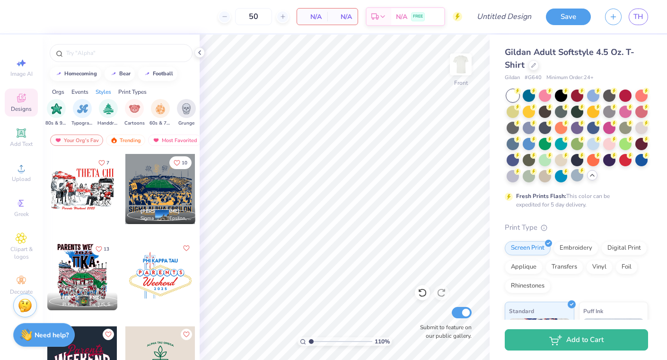
scroll to position [0, 609]
click at [152, 109] on img "filter for 60s & 70s" at bounding box center [154, 107] width 10 height 11
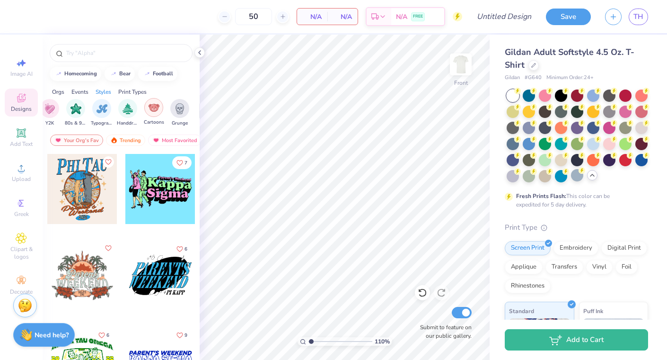
click at [155, 107] on img "filter for Cartoons" at bounding box center [154, 107] width 11 height 11
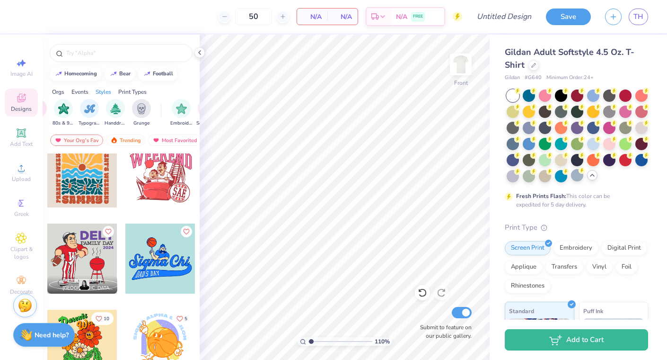
scroll to position [0, 650]
click at [139, 106] on img "filter for Grunge" at bounding box center [138, 107] width 10 height 11
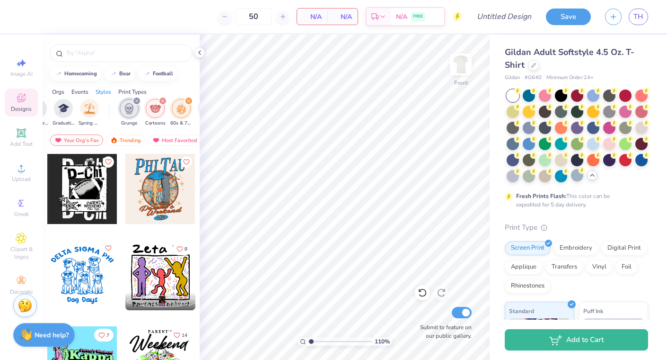
scroll to position [0, 419]
click at [169, 100] on icon "filter for Cartoons" at bounding box center [170, 101] width 4 height 4
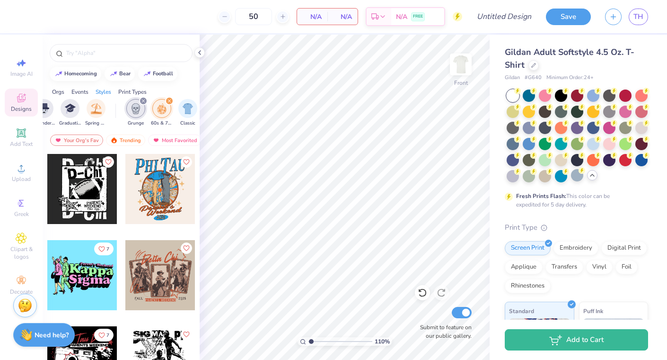
click at [170, 100] on icon "filter for 60s & 70s" at bounding box center [170, 101] width 4 height 4
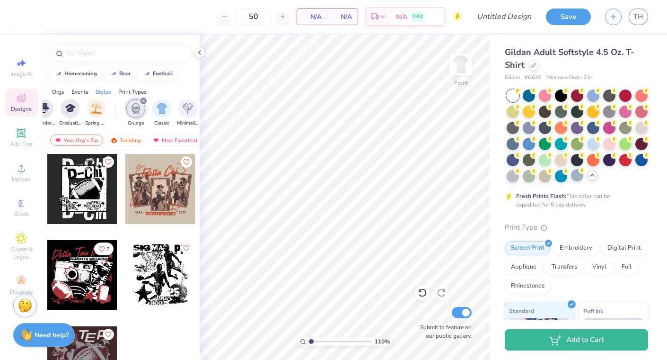
scroll to position [17, 0]
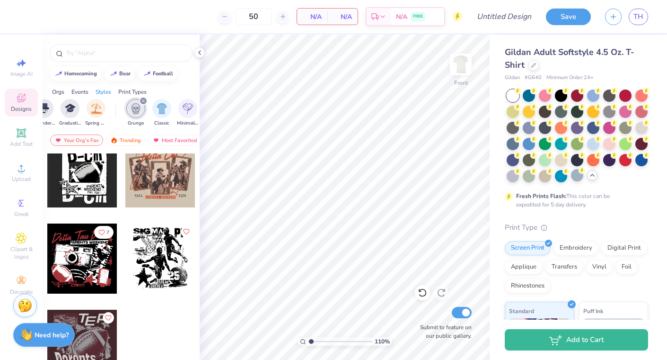
click at [142, 101] on icon "filter for Grunge" at bounding box center [144, 101] width 4 height 4
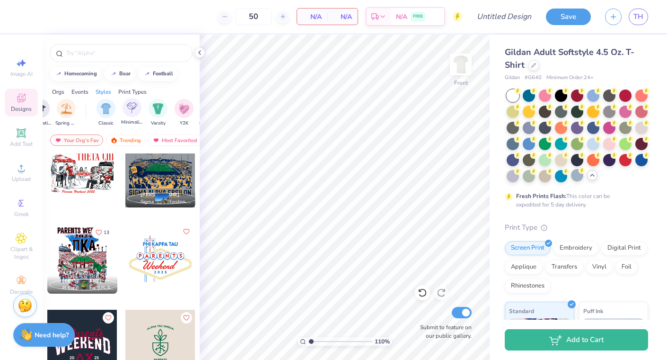
scroll to position [0, 450]
click at [115, 112] on div "Classic Minimalist Varsity Y2K 80s & 90s Typography Handdrawn Cartoons 60s & 70…" at bounding box center [227, 113] width 264 height 28
click at [106, 110] on img "filter for Classic" at bounding box center [104, 107] width 11 height 11
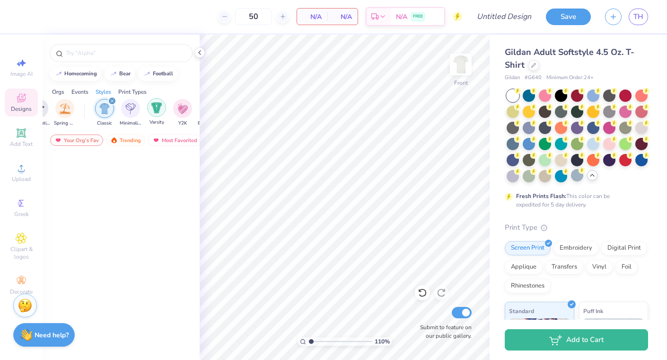
scroll to position [365, 0]
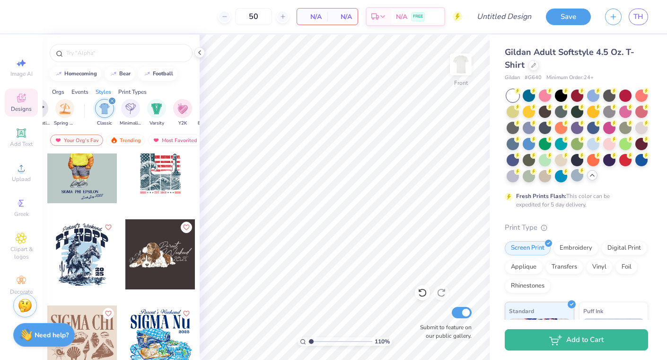
click at [111, 99] on div "filter for Classic" at bounding box center [112, 101] width 9 height 9
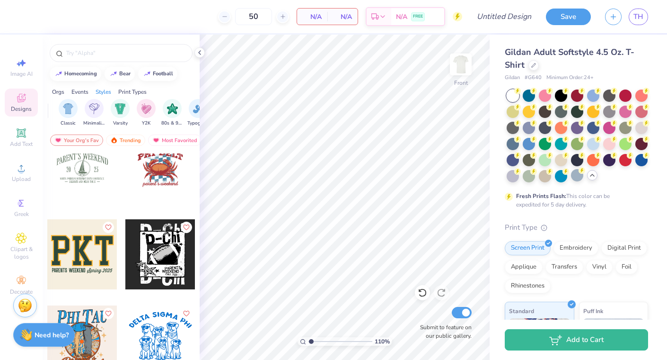
scroll to position [0, 488]
click at [169, 107] on img "filter for 80s & 90s" at bounding box center [171, 107] width 11 height 11
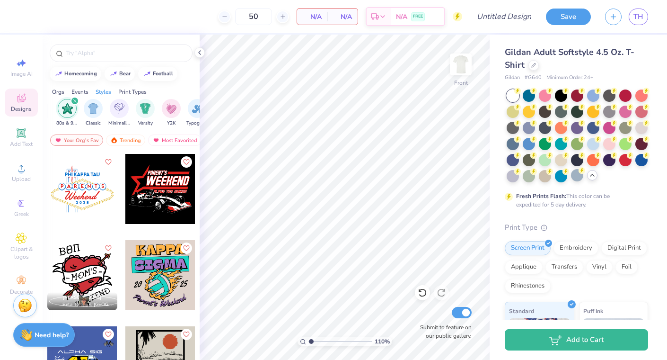
click at [73, 100] on icon "filter for 80s & 90s" at bounding box center [75, 101] width 4 height 4
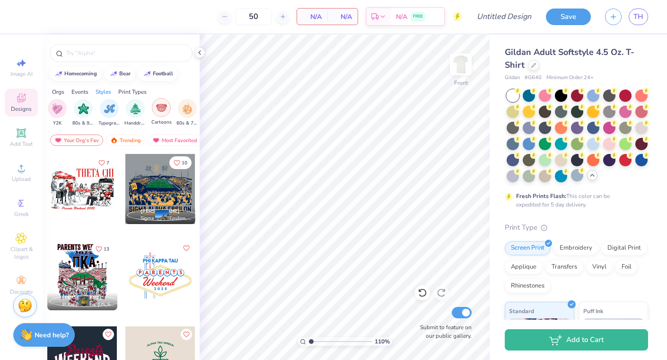
scroll to position [0, 577]
click at [161, 108] on img "filter for Cartoons" at bounding box center [160, 107] width 11 height 11
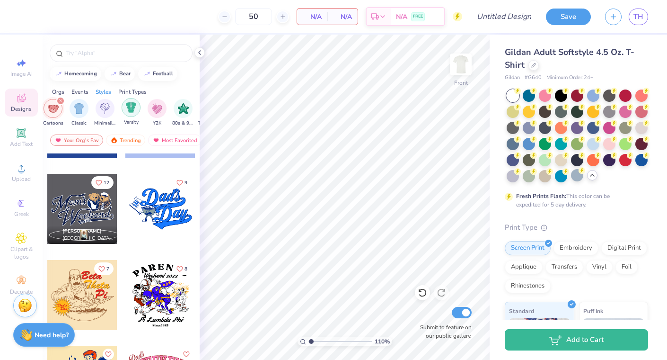
scroll to position [0, 497]
click at [65, 99] on div "filter for Cartoons" at bounding box center [66, 101] width 9 height 9
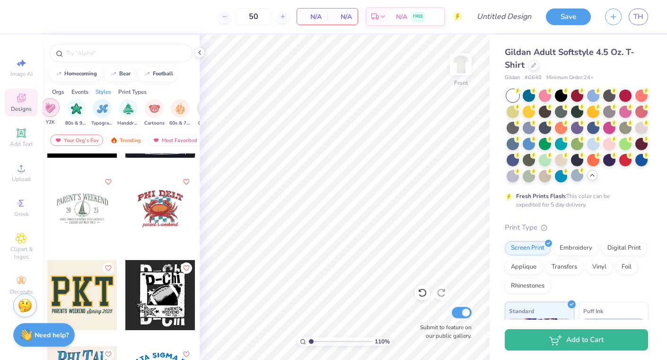
scroll to position [0, 583]
click at [175, 103] on img "filter for 60s & 70s" at bounding box center [180, 107] width 10 height 11
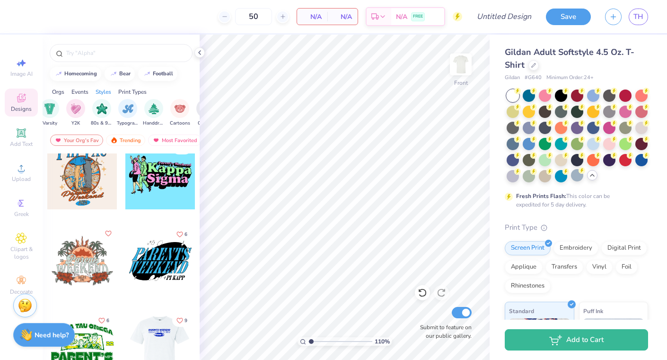
scroll to position [0, 0]
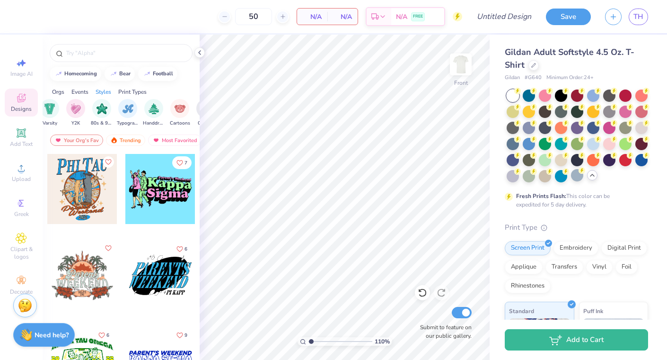
click at [169, 188] on div at bounding box center [160, 189] width 70 height 70
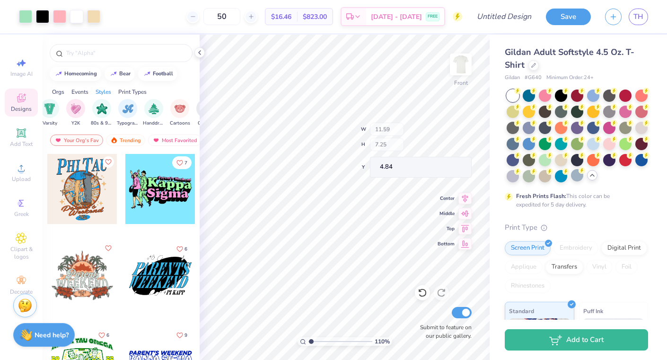
type input "4.84"
drag, startPoint x: 311, startPoint y: 340, endPoint x: 317, endPoint y: 340, distance: 5.7
type input "1.98"
click at [317, 340] on input "range" at bounding box center [341, 341] width 64 height 9
type input "8.51"
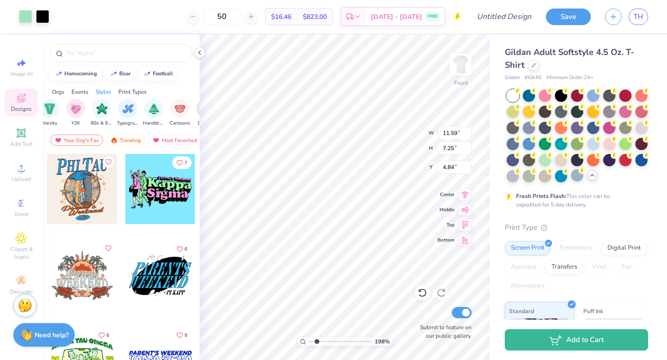
type input "3.29"
type input "6.29"
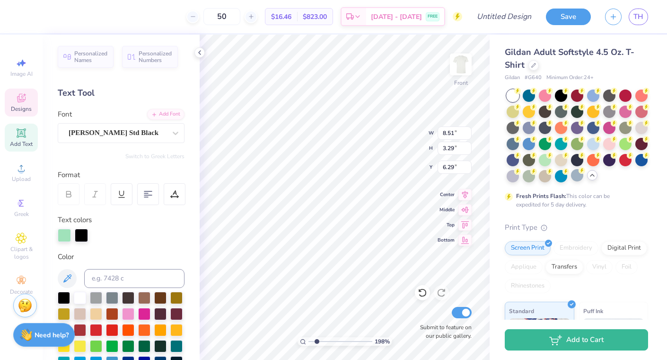
type textarea "K"
type textarea "Sigma"
type input "7.98"
type input "2.93"
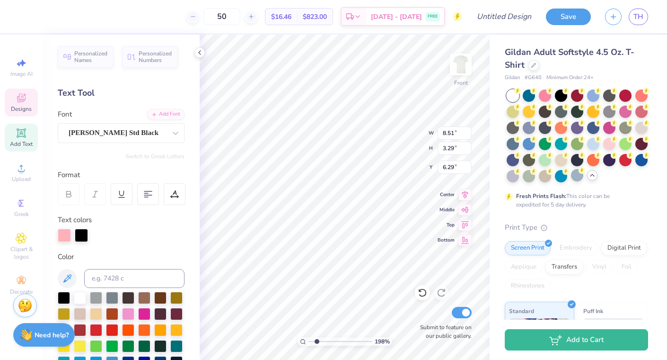
type input "8.26"
type textarea "Chi"
type input "8.02"
type input "3.11"
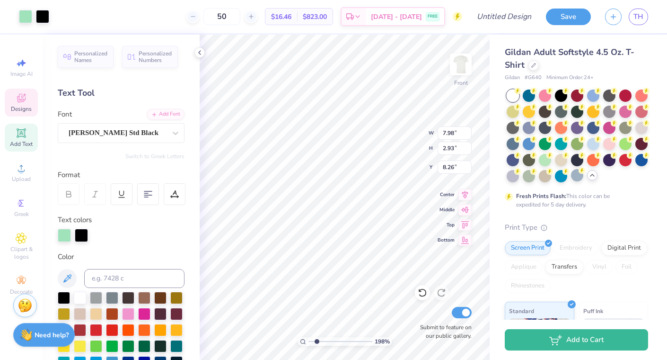
type input "6.36"
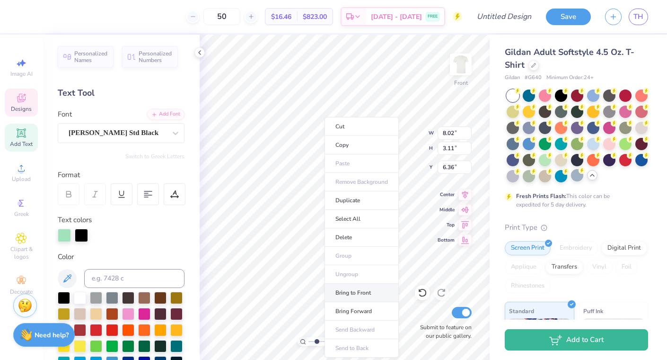
click at [360, 299] on li "Bring to Front" at bounding box center [362, 293] width 74 height 18
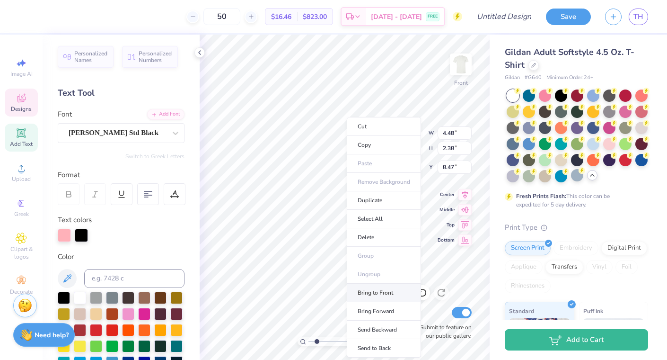
click at [391, 298] on li "Bring to Front" at bounding box center [384, 293] width 74 height 18
click at [383, 297] on li "Bring to Front" at bounding box center [379, 293] width 74 height 18
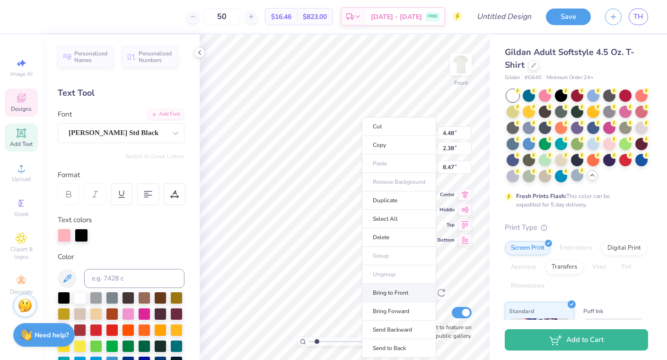
click at [393, 294] on li "Bring to Front" at bounding box center [399, 293] width 74 height 18
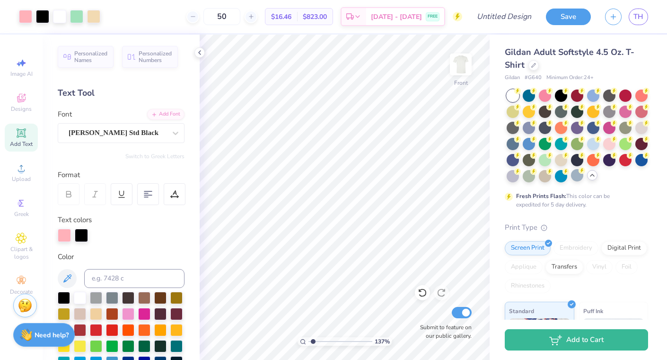
drag, startPoint x: 317, startPoint y: 341, endPoint x: 312, endPoint y: 339, distance: 5.4
type input "1.23"
click at [312, 339] on input "range" at bounding box center [341, 341] width 64 height 9
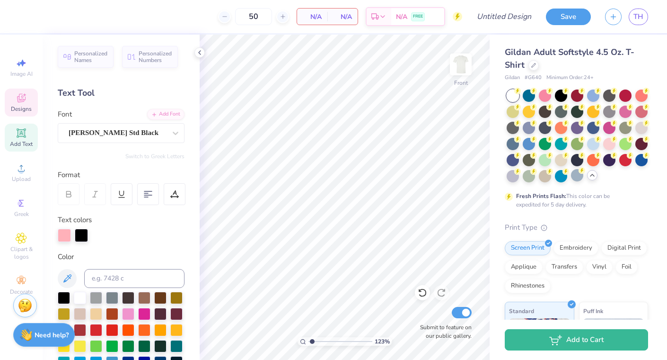
click at [22, 106] on span "Designs" at bounding box center [21, 109] width 21 height 8
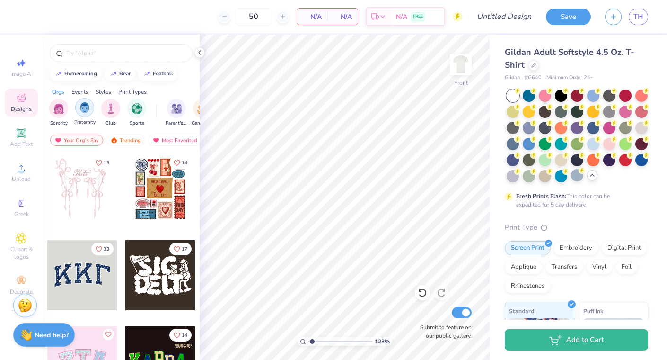
click at [85, 107] on img "filter for Fraternity" at bounding box center [85, 107] width 10 height 11
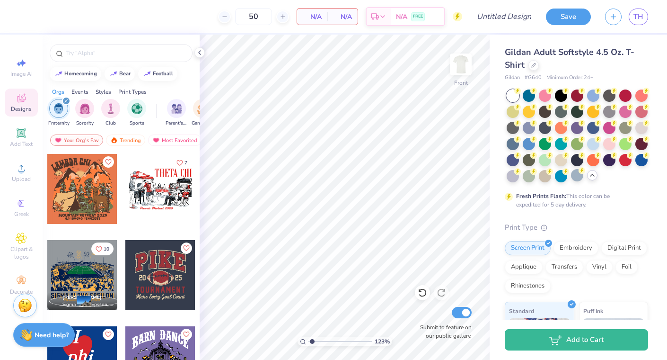
scroll to position [0, 31]
click at [142, 105] on img "filter for Parent's Weekend" at bounding box center [146, 107] width 11 height 11
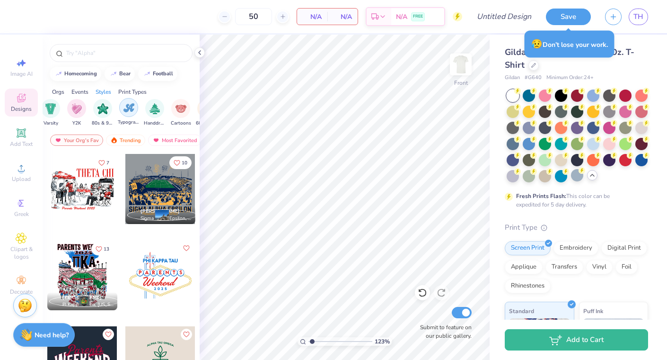
scroll to position [0, 599]
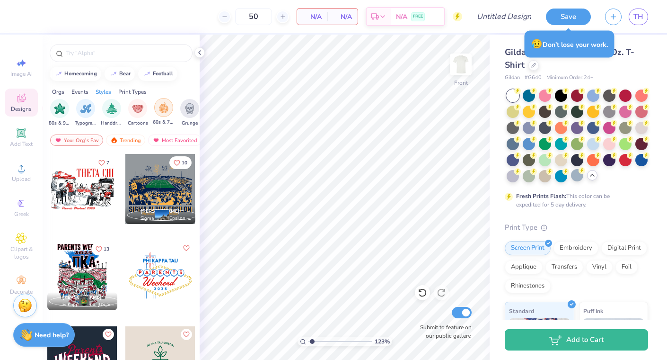
click at [167, 105] on img "filter for 60s & 70s" at bounding box center [164, 107] width 10 height 11
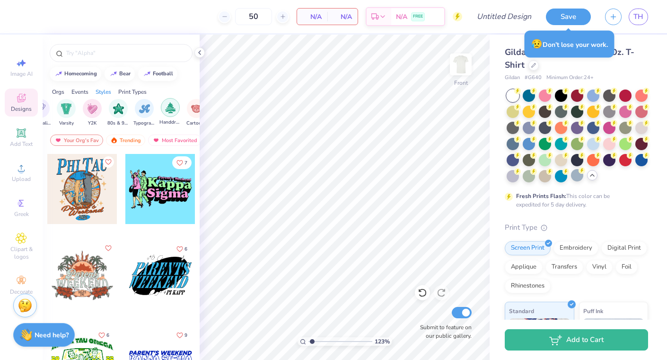
scroll to position [0, 559]
click at [80, 191] on div at bounding box center [82, 189] width 70 height 70
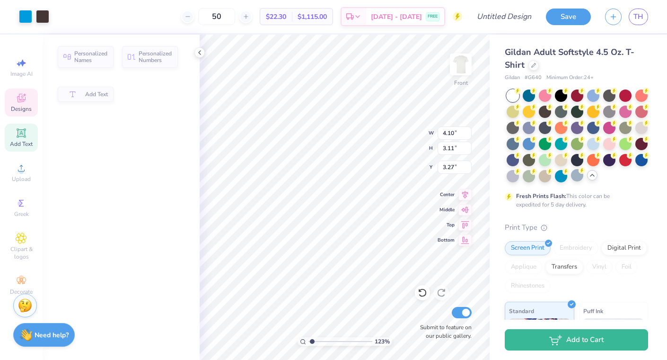
type input "4.10"
type input "3.11"
type input "3.27"
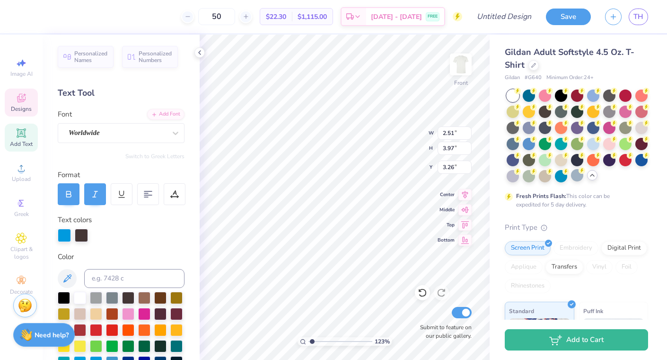
type textarea "S"
type input "3.40"
type input "3.08"
type input "3.51"
type textarea "H"
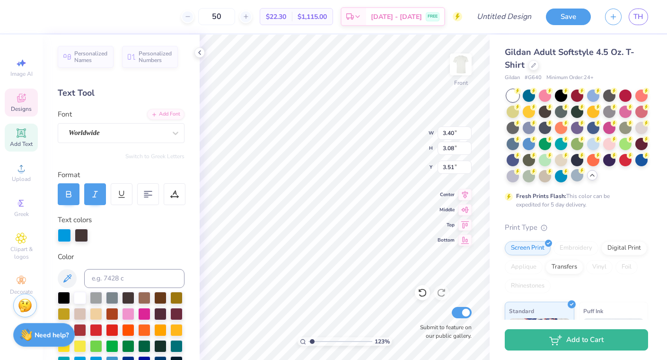
type textarea "I"
type textarea "i"
type textarea "IGMA"
type input "5.62"
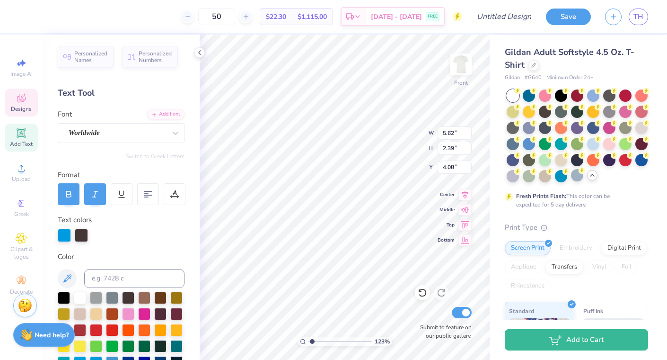
type input "2.39"
type input "4.08"
type input "2.48"
type input "4.02"
type input "3.00"
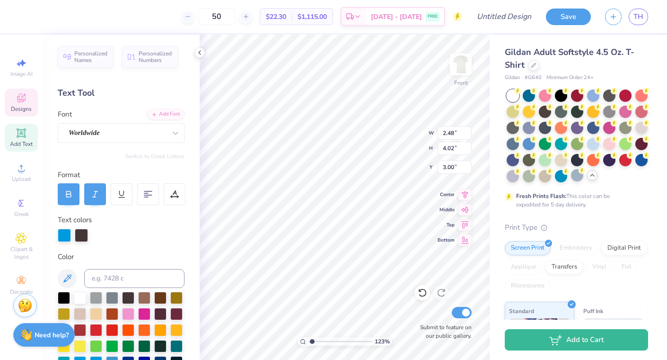
type input "5.62"
type input "2.39"
type input "4.08"
type input "3.73"
type input "1.59"
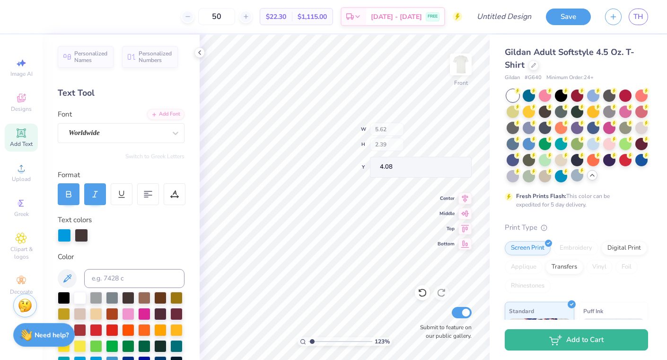
type input "4.16"
type textarea "C"
type input "4.10"
type input "3.11"
type input "3.27"
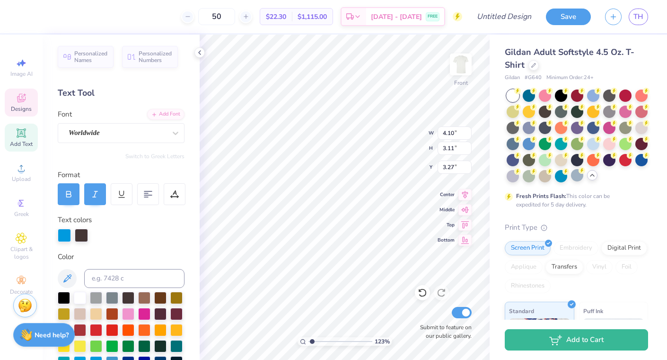
type textarea "A"
type textarea "h"
type textarea "HI"
type input "4.05"
type input "1.83"
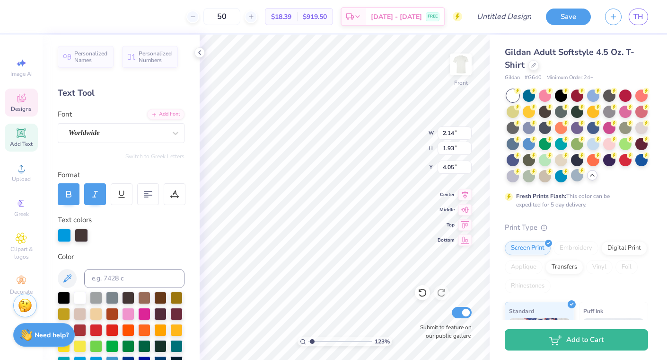
type input "1.65"
type input "4.06"
type input "3.00"
type input "1.80"
type input "1.63"
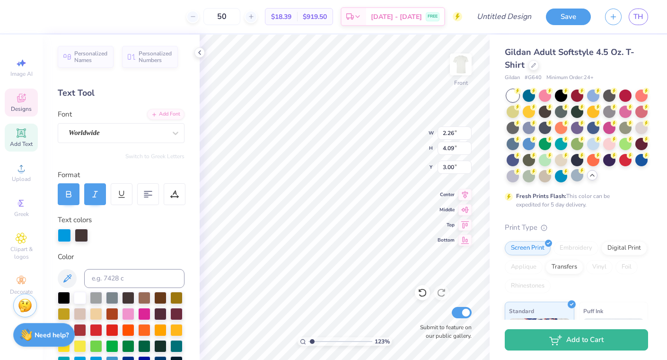
type input "4.07"
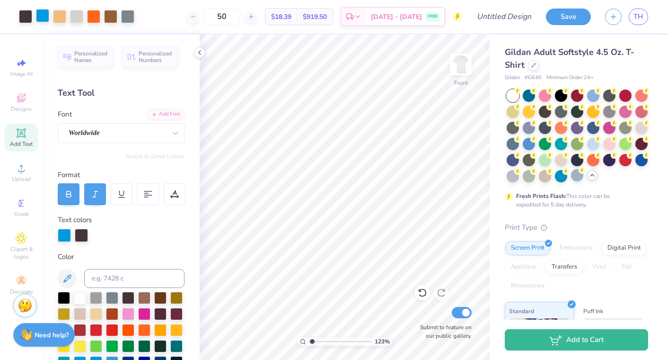
click at [45, 15] on div at bounding box center [42, 15] width 13 height 13
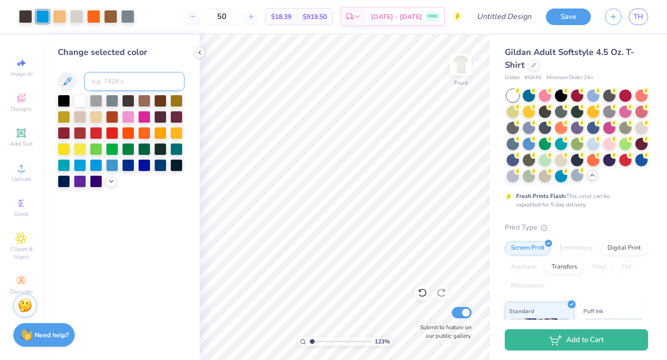
click at [108, 83] on input at bounding box center [134, 81] width 100 height 19
type input "281"
click at [425, 291] on icon at bounding box center [422, 292] width 9 height 9
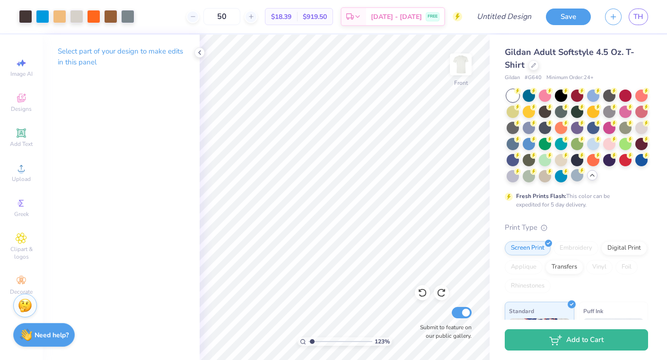
click at [33, 18] on div at bounding box center [77, 16] width 116 height 13
click at [43, 18] on div at bounding box center [42, 15] width 13 height 13
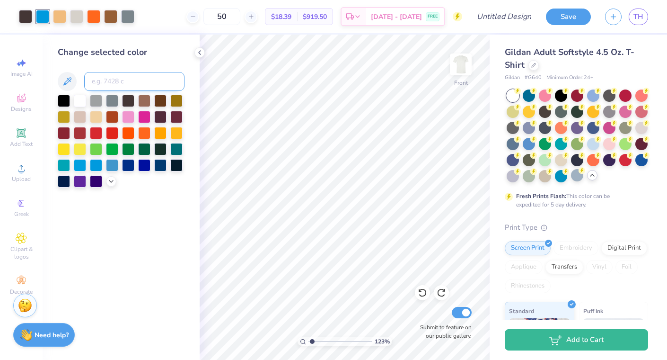
click at [126, 82] on input at bounding box center [134, 81] width 100 height 19
type input "299"
click at [76, 16] on div at bounding box center [76, 15] width 13 height 13
click at [72, 15] on div at bounding box center [76, 16] width 13 height 13
click at [81, 19] on div at bounding box center [76, 16] width 13 height 13
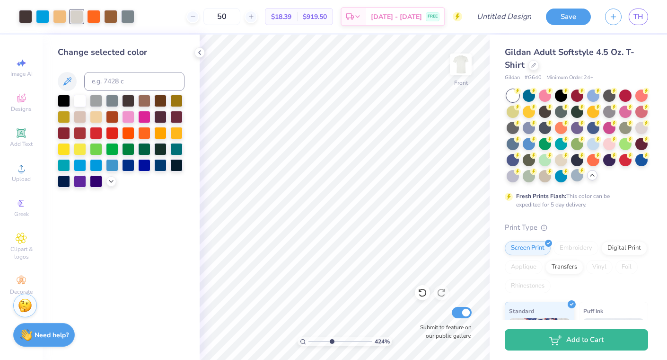
drag, startPoint x: 311, startPoint y: 342, endPoint x: 330, endPoint y: 338, distance: 19.8
click at [330, 338] on input "range" at bounding box center [341, 341] width 64 height 9
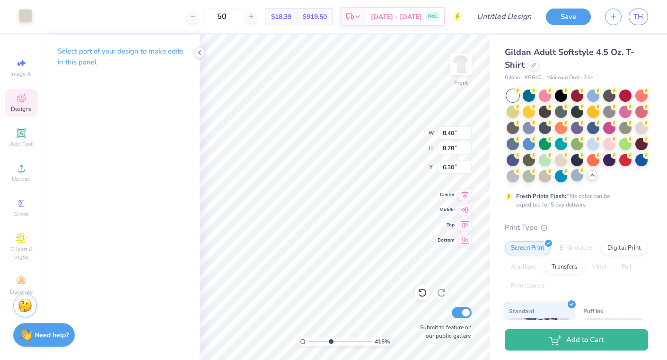
click at [26, 16] on div at bounding box center [25, 15] width 13 height 13
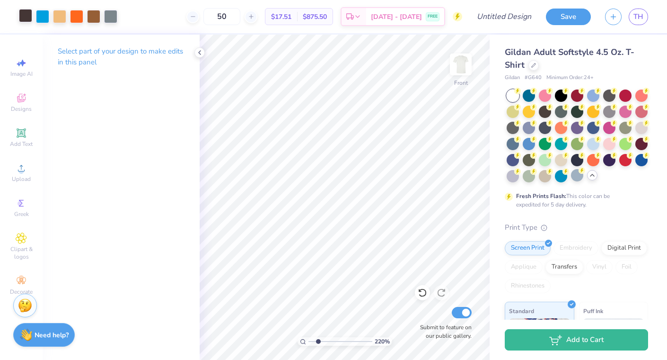
drag, startPoint x: 331, startPoint y: 340, endPoint x: 318, endPoint y: 340, distance: 13.3
type input "2.2"
click at [318, 340] on input "range" at bounding box center [341, 341] width 64 height 9
click at [70, 17] on div at bounding box center [76, 15] width 13 height 13
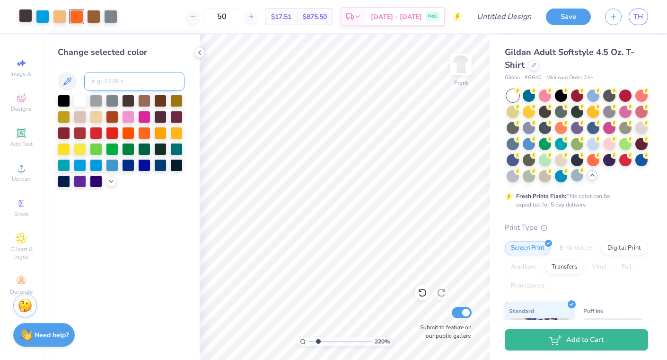
click at [102, 80] on input at bounding box center [134, 81] width 100 height 19
type input "122"
click at [422, 292] on icon at bounding box center [422, 292] width 9 height 9
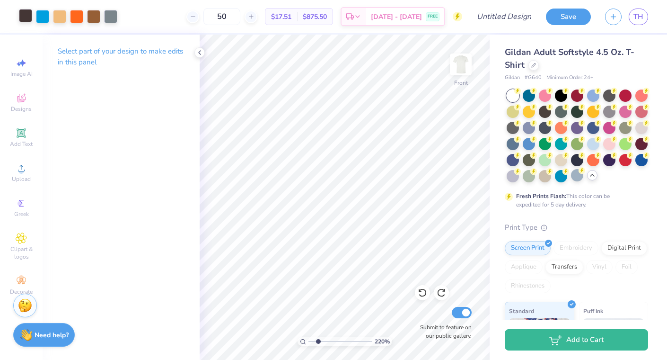
click at [21, 6] on div "Art colors" at bounding box center [58, 16] width 117 height 33
click at [27, 18] on div at bounding box center [25, 15] width 13 height 13
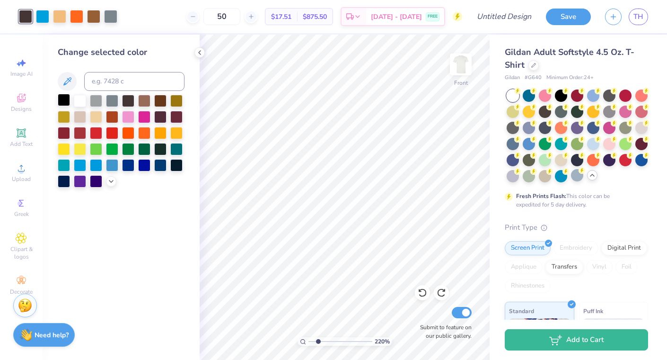
click at [64, 101] on div at bounding box center [64, 100] width 12 height 12
drag, startPoint x: 316, startPoint y: 340, endPoint x: 307, endPoint y: 341, distance: 9.1
type input "1"
click at [309, 341] on input "range" at bounding box center [341, 341] width 64 height 9
click at [420, 292] on icon at bounding box center [420, 291] width 2 height 2
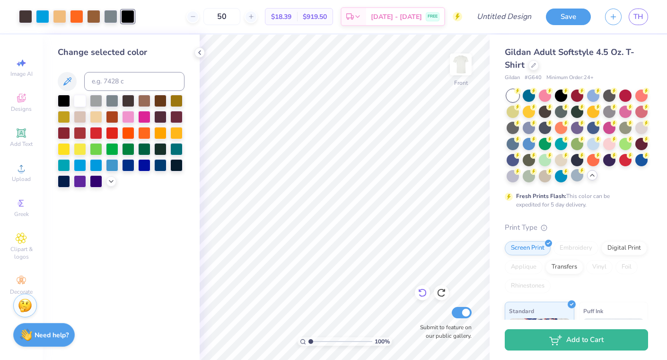
click at [424, 290] on icon at bounding box center [422, 293] width 8 height 9
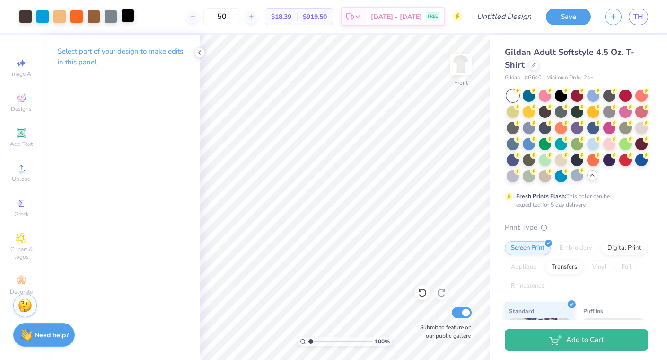
click at [131, 16] on div at bounding box center [127, 15] width 13 height 13
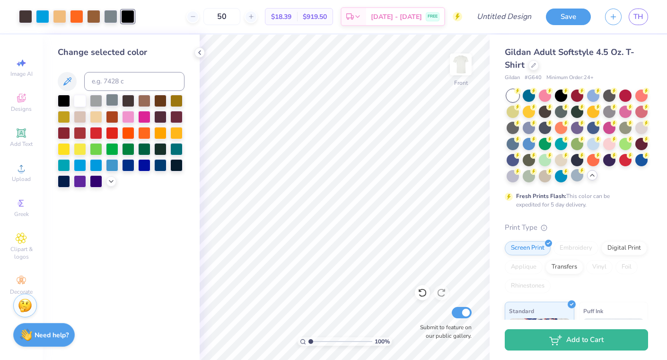
click at [112, 94] on div at bounding box center [112, 100] width 12 height 12
click at [115, 84] on input at bounding box center [134, 81] width 100 height 19
click at [133, 14] on div "50 Per Item Total Est. Delivery N/A FREE" at bounding box center [293, 16] width 338 height 33
click at [425, 293] on icon at bounding box center [422, 292] width 9 height 9
click at [422, 293] on icon at bounding box center [422, 292] width 9 height 9
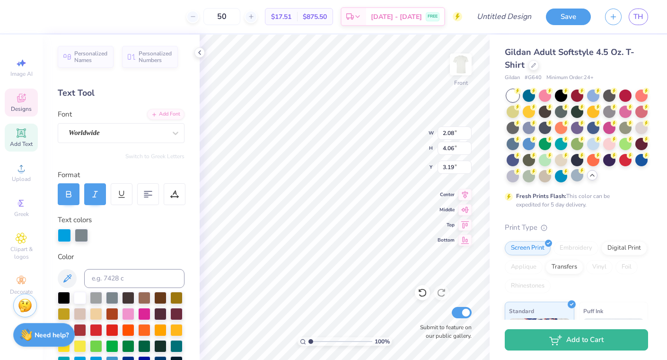
click at [84, 231] on div at bounding box center [81, 235] width 13 height 13
click at [80, 235] on div at bounding box center [81, 235] width 13 height 13
click at [81, 231] on div at bounding box center [81, 235] width 13 height 13
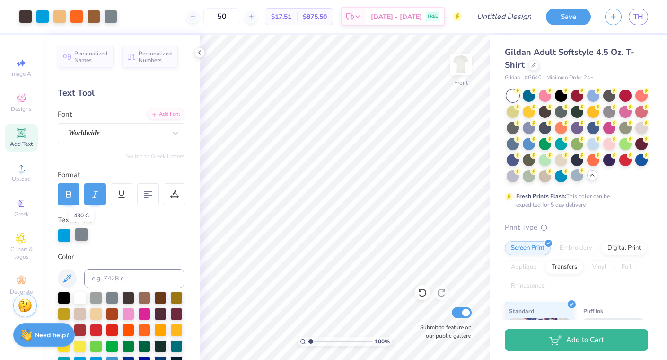
click at [82, 233] on div at bounding box center [81, 234] width 13 height 13
click at [83, 235] on div at bounding box center [81, 235] width 13 height 13
click at [83, 235] on div at bounding box center [81, 234] width 13 height 13
click at [100, 273] on input at bounding box center [134, 278] width 100 height 19
type input "439"
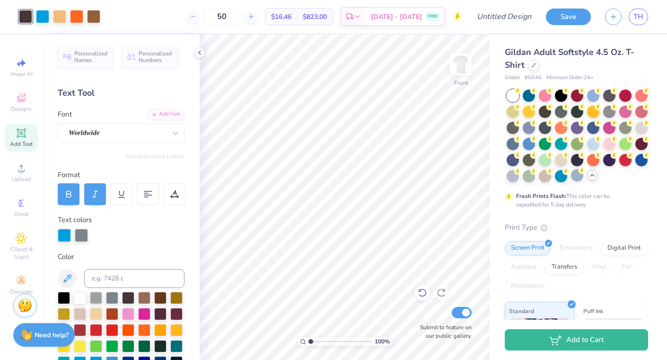
click at [422, 290] on icon at bounding box center [422, 292] width 9 height 9
drag, startPoint x: 309, startPoint y: 340, endPoint x: 318, endPoint y: 339, distance: 8.5
click at [318, 339] on input "range" at bounding box center [341, 341] width 64 height 9
drag, startPoint x: 319, startPoint y: 341, endPoint x: 303, endPoint y: 341, distance: 15.2
type input "1"
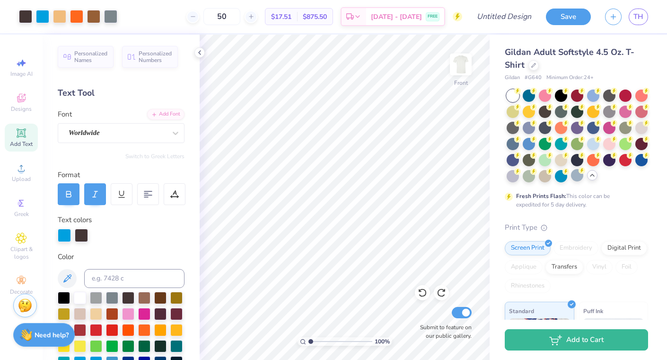
click at [309, 341] on input "range" at bounding box center [341, 341] width 64 height 9
type input "3.62"
drag, startPoint x: 311, startPoint y: 339, endPoint x: 325, endPoint y: 338, distance: 14.2
type input "3.27"
click at [325, 338] on input "range" at bounding box center [341, 341] width 64 height 9
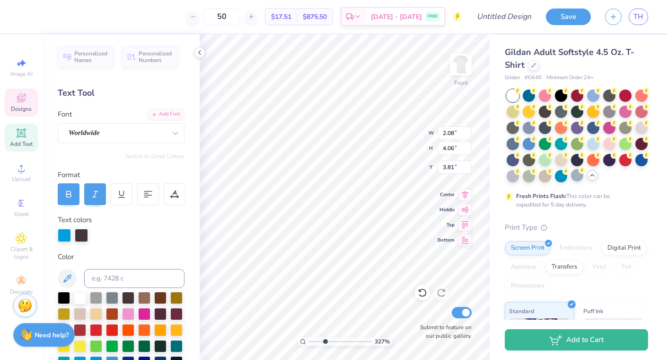
type input "2.08"
type input "4.06"
type input "3.58"
drag, startPoint x: 324, startPoint y: 342, endPoint x: 310, endPoint y: 342, distance: 13.7
type input "1"
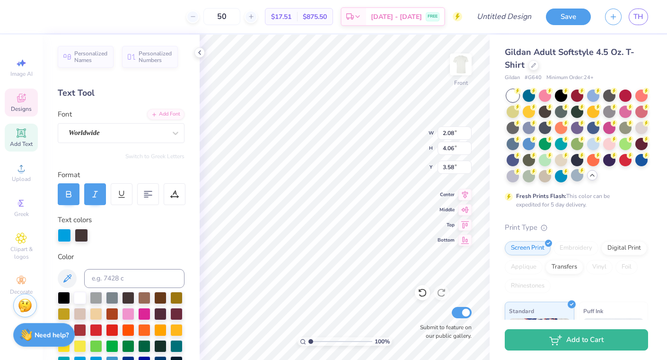
click at [310, 342] on input "range" at bounding box center [341, 341] width 64 height 9
type input "4.91"
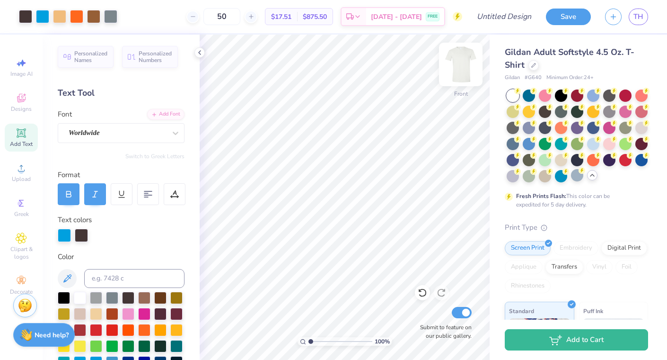
click at [454, 64] on img at bounding box center [461, 64] width 38 height 38
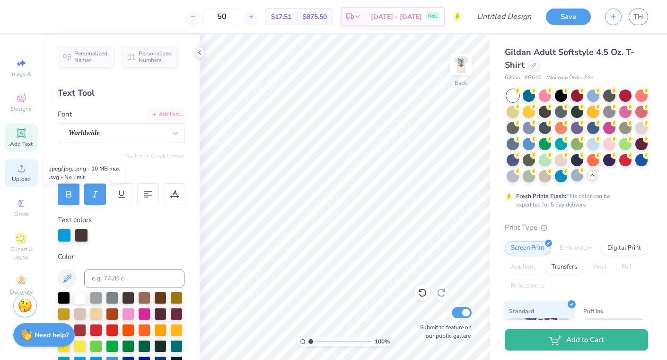
click at [12, 160] on div "Upload" at bounding box center [21, 173] width 33 height 28
click at [22, 102] on icon at bounding box center [21, 97] width 11 height 11
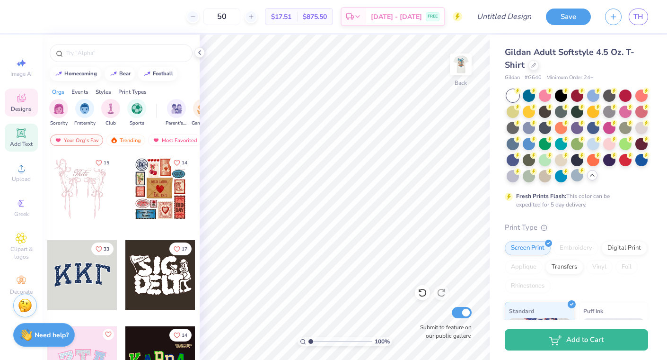
click at [18, 142] on span "Add Text" at bounding box center [21, 144] width 23 height 8
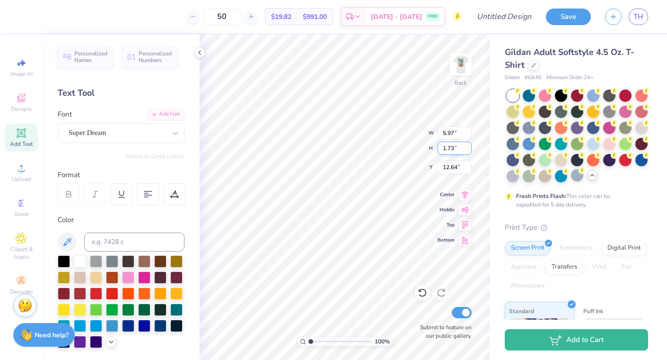
scroll to position [0, 1]
type textarea "Sigma Chi"
type input "3.46"
click at [460, 71] on img at bounding box center [461, 64] width 38 height 38
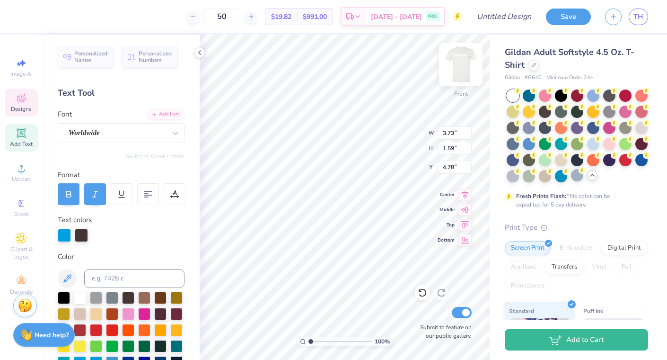
click at [474, 68] on img at bounding box center [461, 64] width 38 height 38
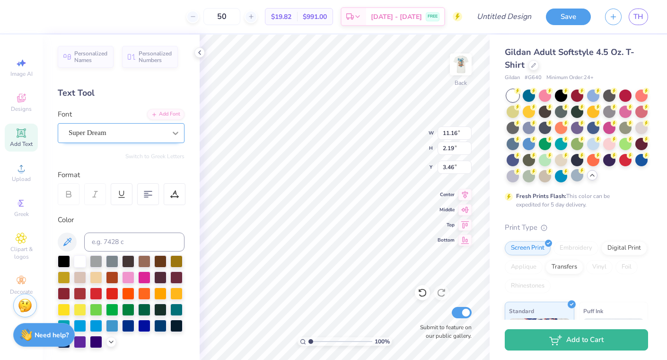
click at [170, 131] on div at bounding box center [175, 132] width 17 height 17
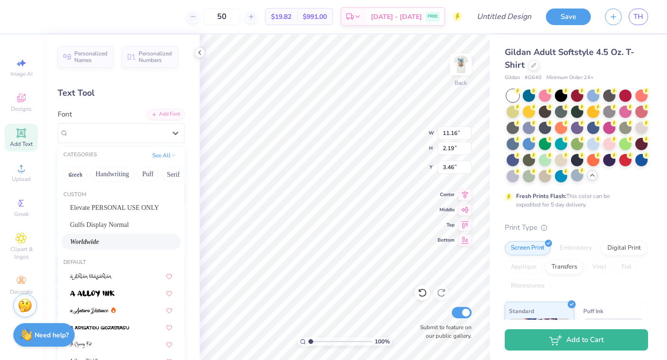
click at [97, 239] on span "Worldwide" at bounding box center [84, 242] width 29 height 10
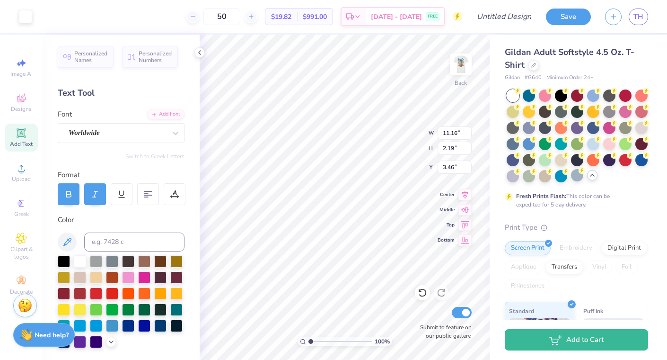
type input "12.07"
type input "2.36"
type input "3.39"
type textarea "SIGMA CHI"
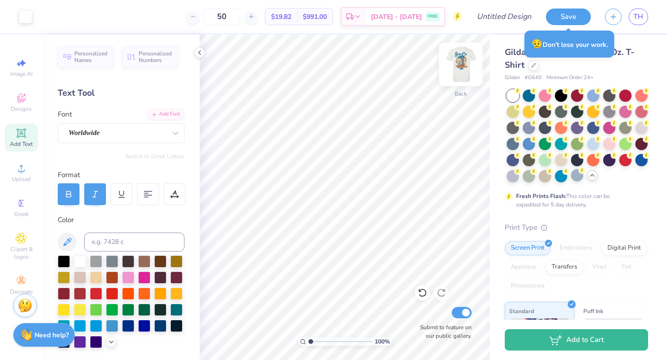
click at [465, 62] on img at bounding box center [461, 64] width 38 height 38
click at [450, 59] on img at bounding box center [461, 64] width 38 height 38
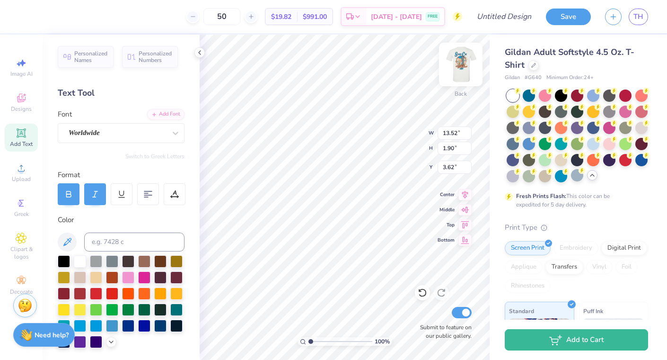
scroll to position [0, 0]
type textarea "S"
type input "3.60"
click at [25, 127] on icon at bounding box center [21, 132] width 11 height 11
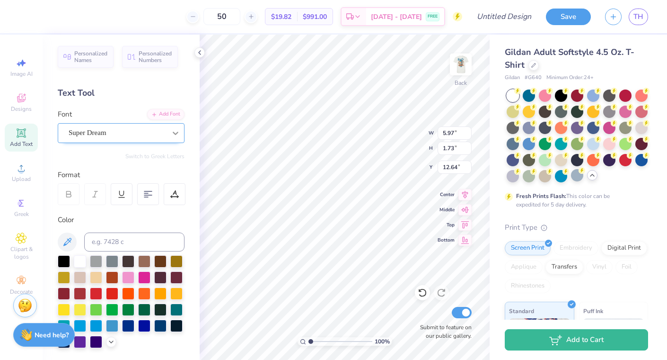
type textarea "IGMA"
click at [176, 134] on icon at bounding box center [175, 132] width 9 height 9
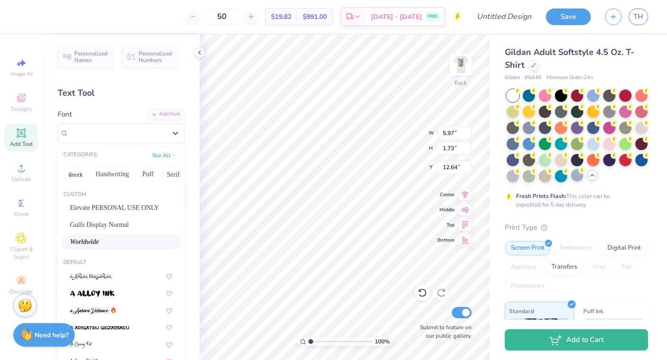
click at [116, 243] on div "Worldwide" at bounding box center [121, 242] width 102 height 10
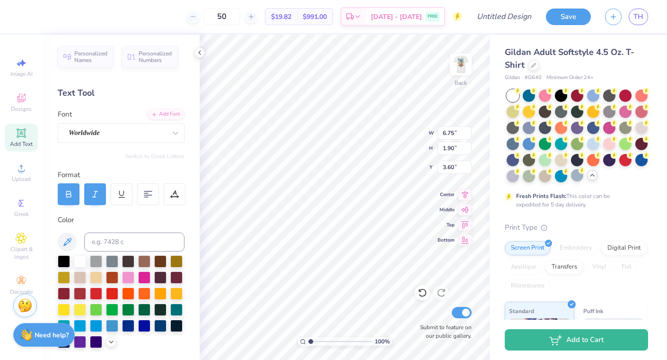
type input "3.60"
type input "4.82"
type input "1.36"
type input "4.14"
type input "4.82"
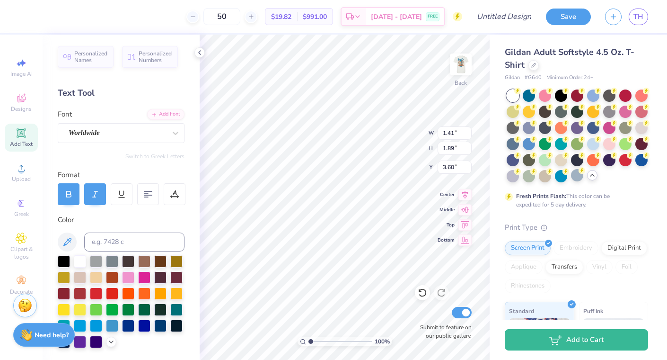
type input "1.36"
type input "4.14"
type input "6.09"
type textarea "C"
type input "4.82"
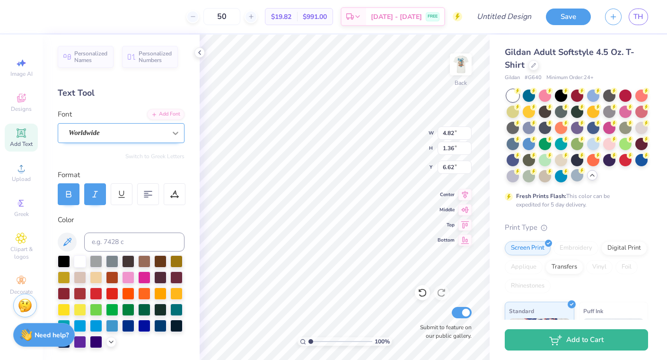
type input "1.36"
type input "6.62"
type textarea "HI"
type input "6.69"
type input "3.87"
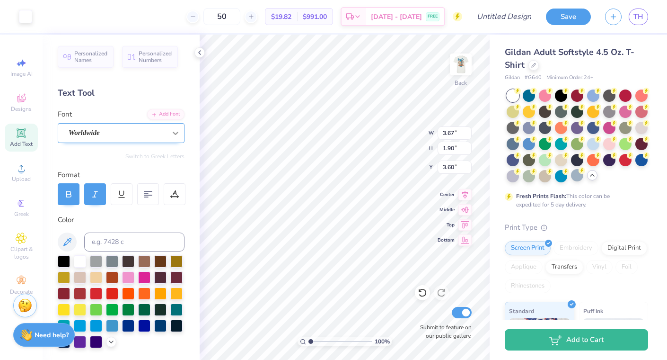
type input "3.60"
type input "3.59"
type input "3.00"
click at [23, 133] on icon at bounding box center [21, 132] width 7 height 7
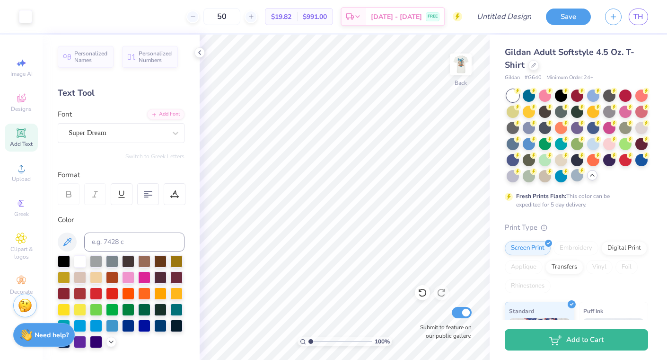
click at [9, 129] on div "Add Text" at bounding box center [21, 138] width 33 height 28
type input "11.00"
type input "11.36"
type input "3.00"
type textarea "B"
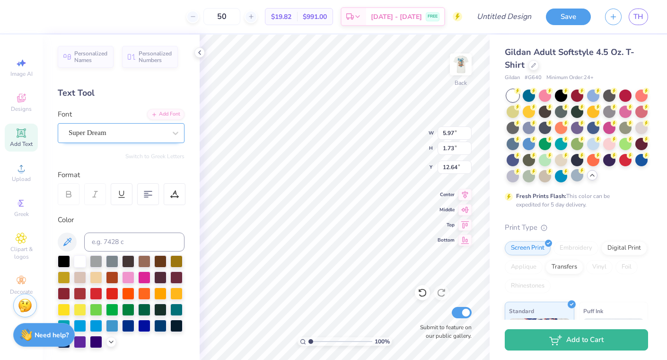
click at [164, 133] on div "Super Dream" at bounding box center [117, 132] width 99 height 15
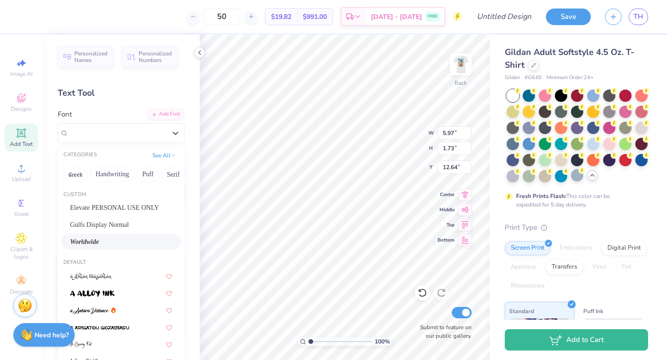
click at [114, 246] on div "Worldwide" at bounding box center [121, 242] width 102 height 10
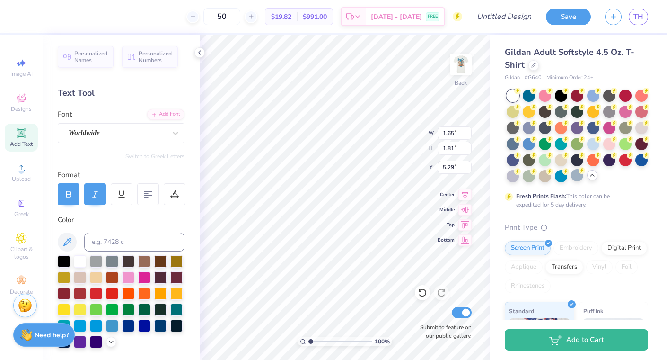
type input "5.29"
type input "0.94"
type input "1.04"
type input "6.06"
type input "5.29"
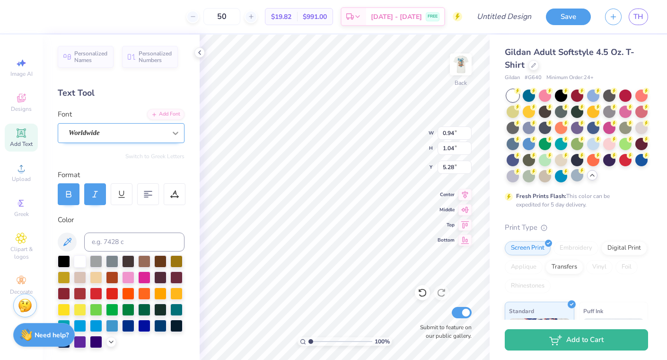
type textarea "Beta Rho"
type input "5.29"
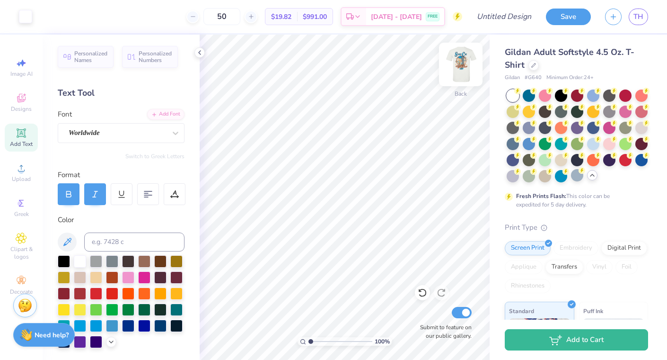
click at [463, 64] on img at bounding box center [461, 64] width 38 height 38
click at [454, 61] on img at bounding box center [461, 64] width 38 height 38
type textarea "B"
type input "5.26"
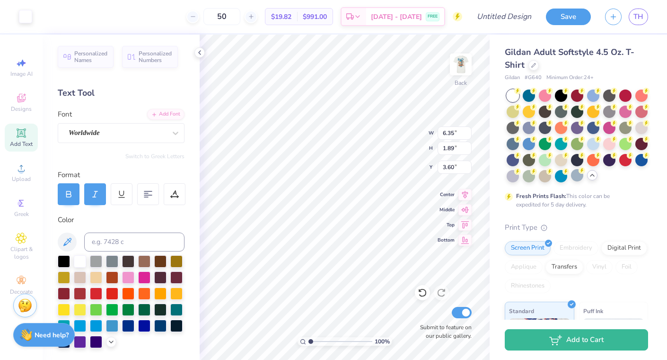
type input "6.30"
type input "4.72"
type input "1.41"
click at [383, 149] on div "100 % Back W 4.72 4.72 " H 1.41 1.41 " Y 6.30 6.30 " Center Middle Top Bottom S…" at bounding box center [345, 197] width 290 height 325
type input "5.16"
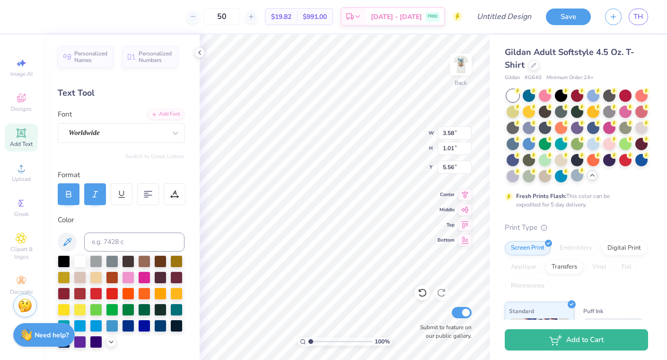
type input "1.05"
type input "1.41"
type input "5.16"
type textarea "B"
type input "3.58"
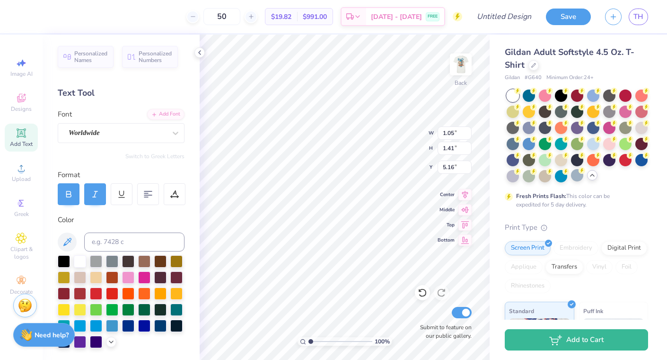
type input "1.01"
type input "5.56"
type textarea "eta"
type input "5.60"
type textarea "e"
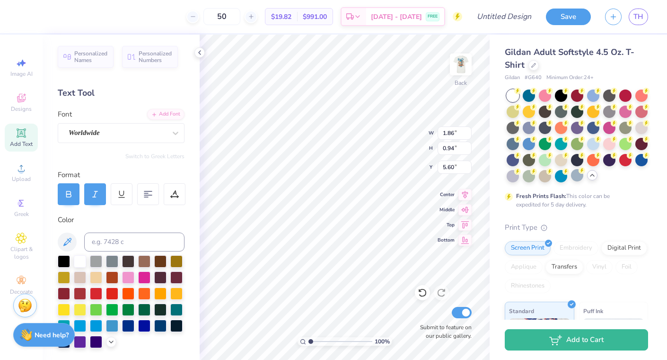
type textarea "ho"
type input "1.22"
type input "1.35"
type input "5.19"
type textarea "R"
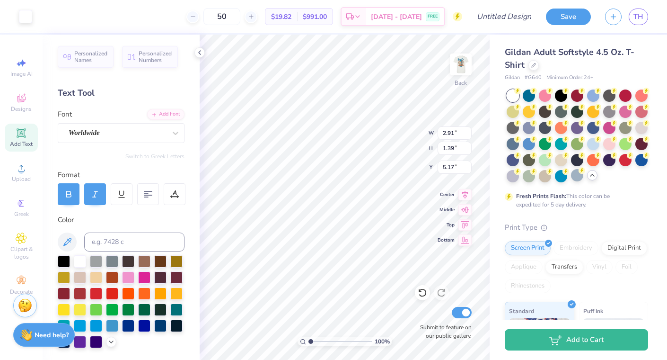
type input "5.14"
type input "5.51"
type input "5.17"
click at [464, 61] on img at bounding box center [461, 64] width 38 height 38
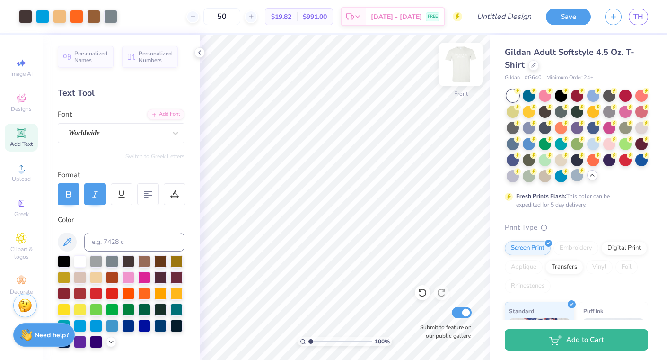
click at [461, 72] on img at bounding box center [461, 64] width 38 height 38
click at [30, 19] on div at bounding box center [25, 15] width 13 height 13
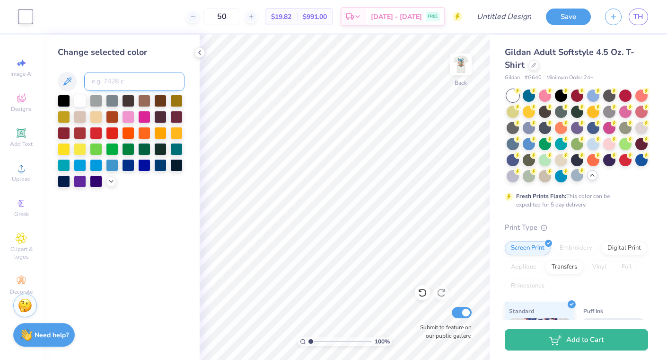
click at [110, 75] on input at bounding box center [134, 81] width 100 height 19
type input "299"
click at [457, 66] on img at bounding box center [461, 64] width 38 height 38
click at [461, 62] on img at bounding box center [461, 64] width 38 height 38
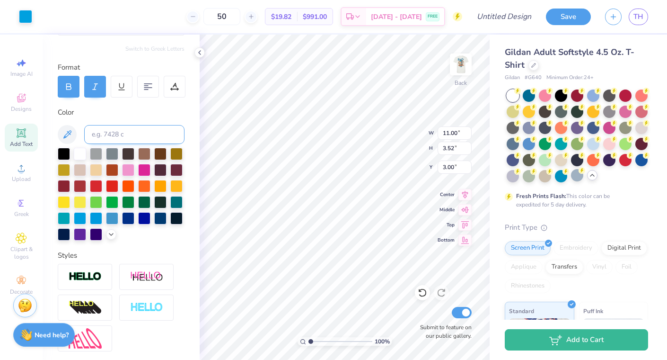
scroll to position [190, 0]
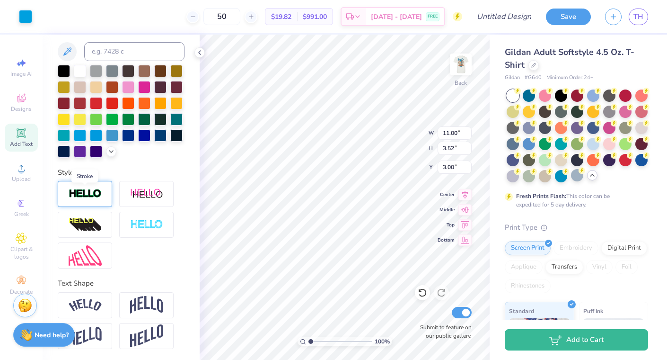
click at [88, 191] on img at bounding box center [85, 193] width 33 height 11
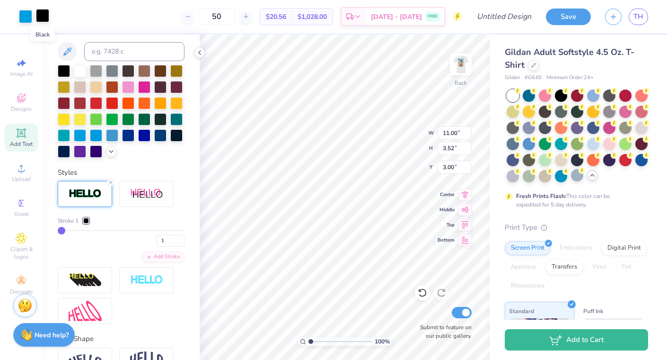
click at [46, 18] on div at bounding box center [42, 15] width 13 height 13
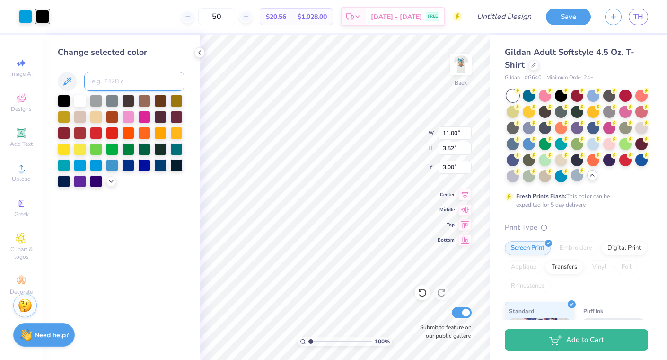
click at [98, 82] on input at bounding box center [134, 81] width 100 height 19
type input "439"
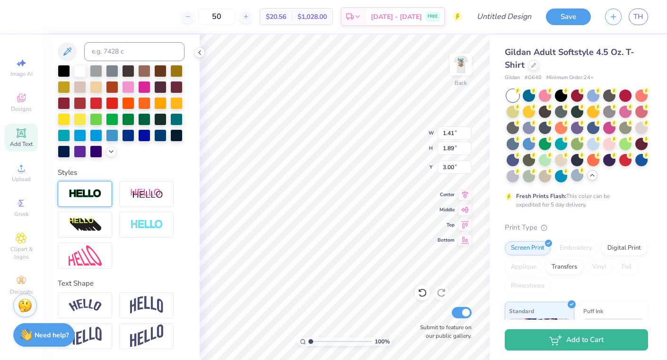
click at [73, 186] on div at bounding box center [85, 194] width 54 height 26
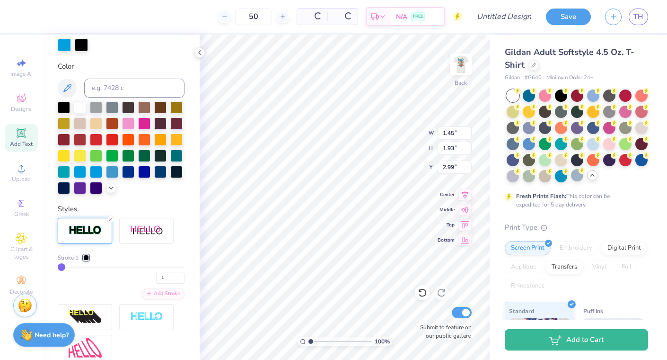
type input "1.45"
type input "1.93"
type input "2.99"
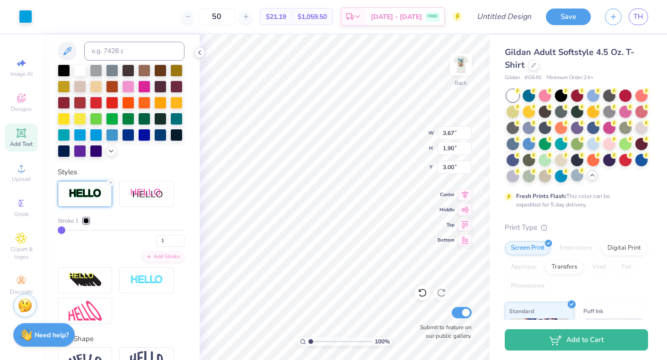
click at [93, 192] on img at bounding box center [85, 193] width 33 height 11
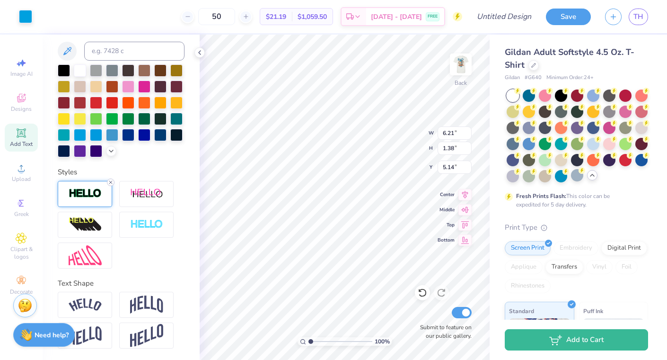
click at [111, 182] on icon at bounding box center [111, 182] width 6 height 6
click at [96, 192] on img at bounding box center [85, 193] width 33 height 11
type input "1.53"
type input "1.93"
type input "2.98"
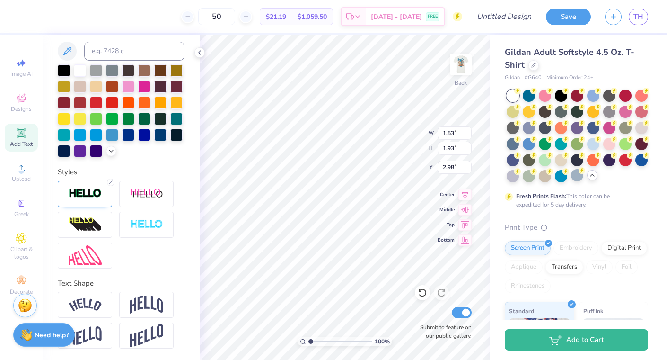
type input "2.17"
type input "1.29"
type input "3.60"
click at [93, 192] on img at bounding box center [85, 193] width 33 height 11
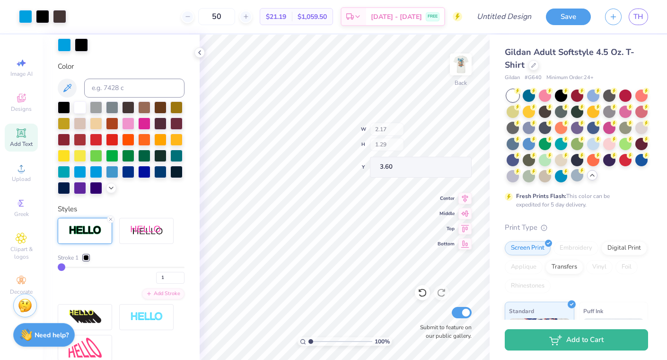
type input "2.19"
type input "1.32"
type input "3.59"
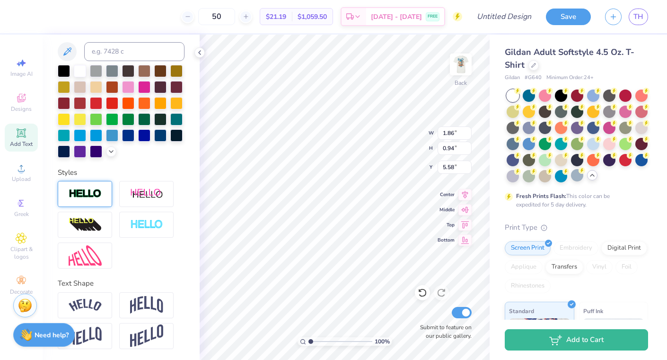
click at [73, 194] on img at bounding box center [85, 193] width 33 height 11
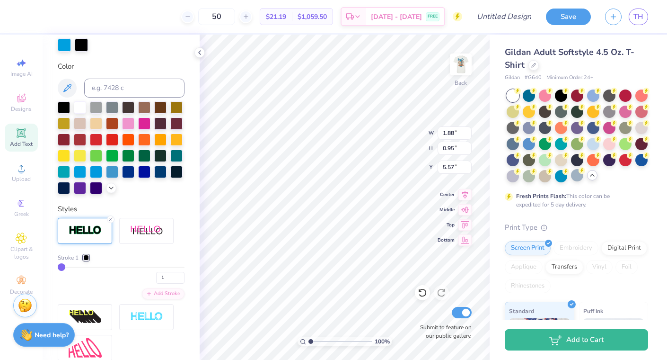
type input "1.88"
type input "0.95"
type input "5.57"
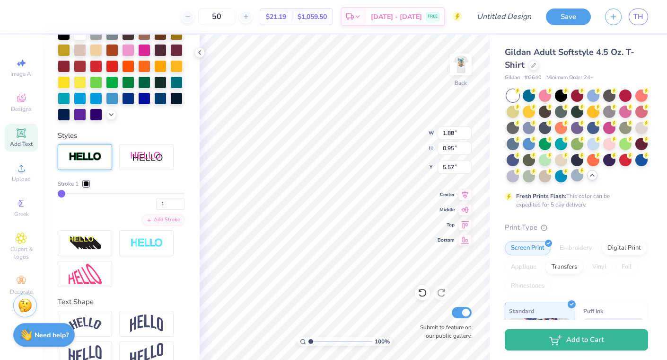
type input "1.22"
type input "1.35"
type input "5.17"
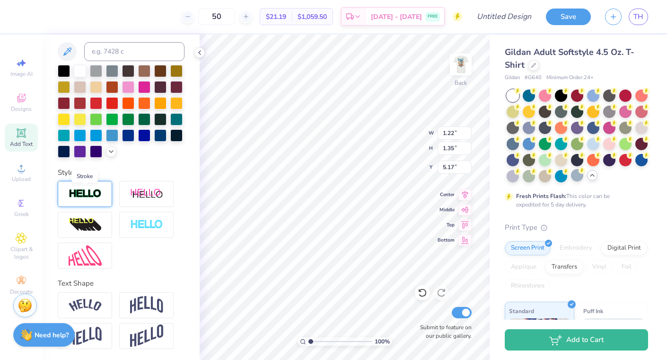
click at [85, 197] on img at bounding box center [85, 193] width 33 height 11
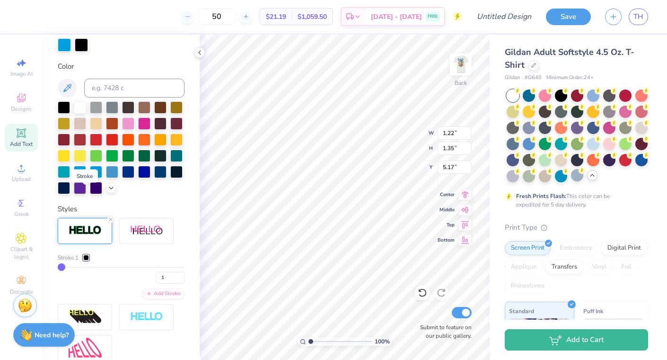
type input "1.25"
type input "1.37"
type input "5.16"
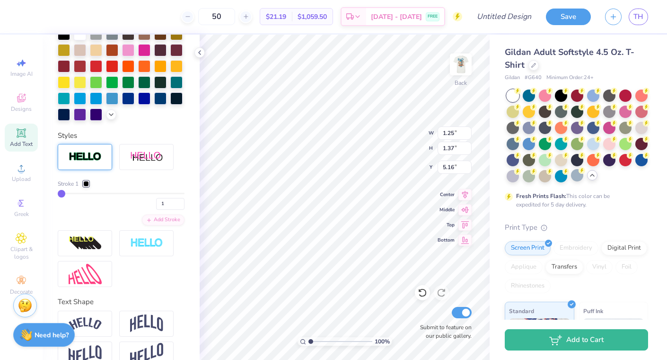
type input "1.29"
type input "1.38"
type input "5.14"
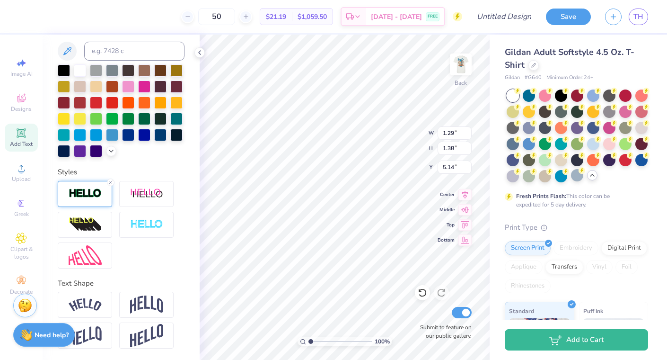
type input "1.31"
type input "1.40"
type input "5.13"
type input "1.45"
type input "1.00"
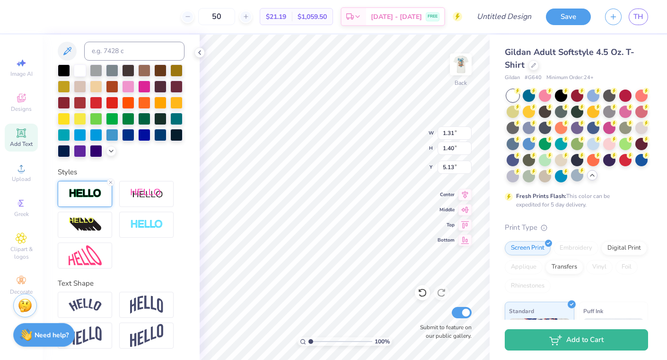
type input "5.51"
click at [72, 191] on img at bounding box center [85, 193] width 33 height 11
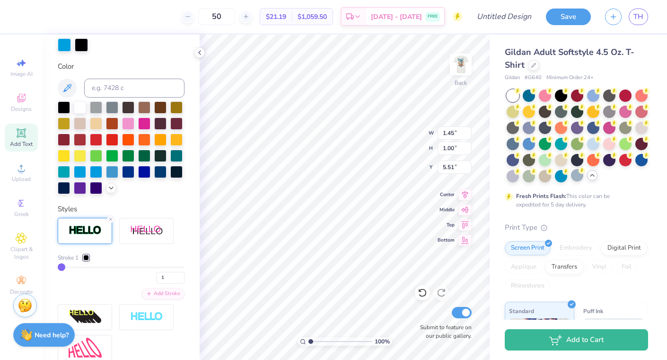
type input "1.47"
type input "1.02"
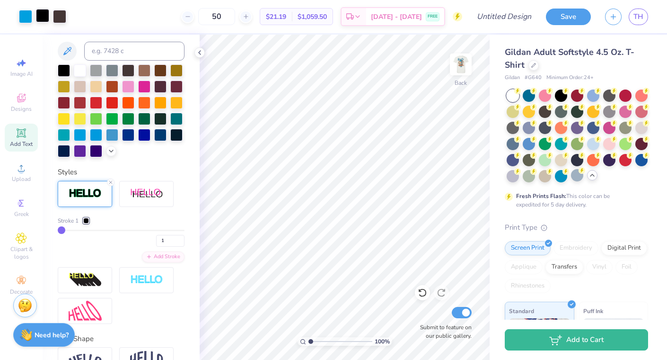
click at [40, 18] on div at bounding box center [42, 15] width 13 height 13
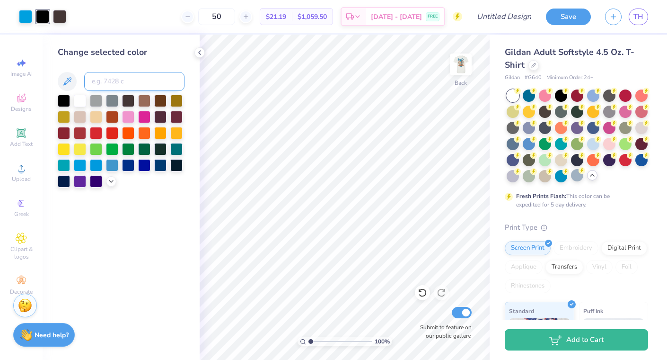
click at [98, 77] on input at bounding box center [134, 81] width 100 height 19
type input "439"
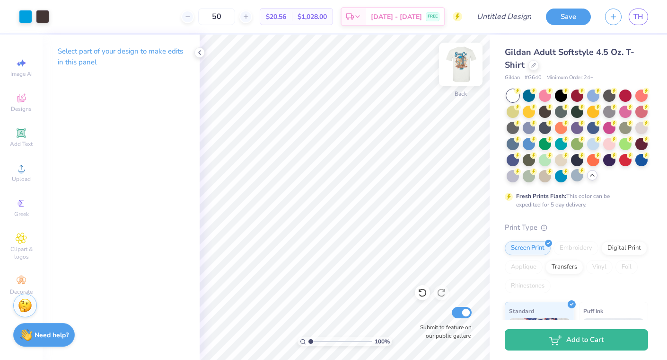
click at [461, 66] on img at bounding box center [461, 64] width 38 height 38
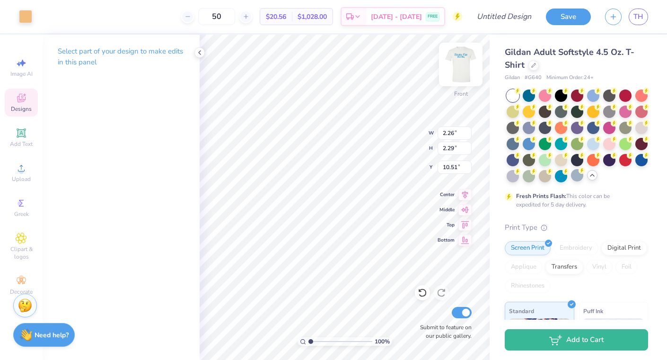
click at [461, 63] on img at bounding box center [461, 64] width 38 height 38
click at [390, 130] on div "100 % Back W 2.22 2.22 " H 2.25 2.25 " Y 8.61 8.61 " Center Middle Top Bottom S…" at bounding box center [345, 197] width 290 height 325
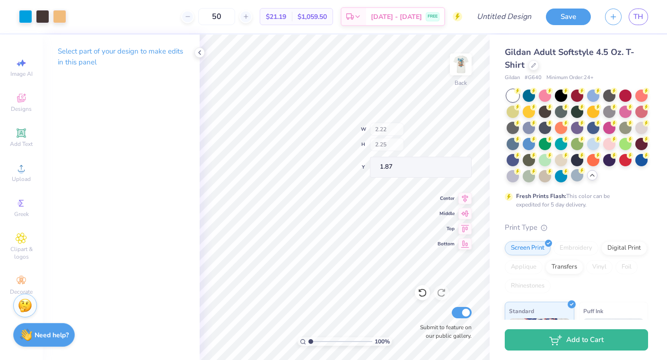
type input "4.38"
type input "1.34"
type input "5.40"
click at [463, 64] on img at bounding box center [461, 64] width 38 height 38
click at [466, 66] on img at bounding box center [461, 64] width 19 height 19
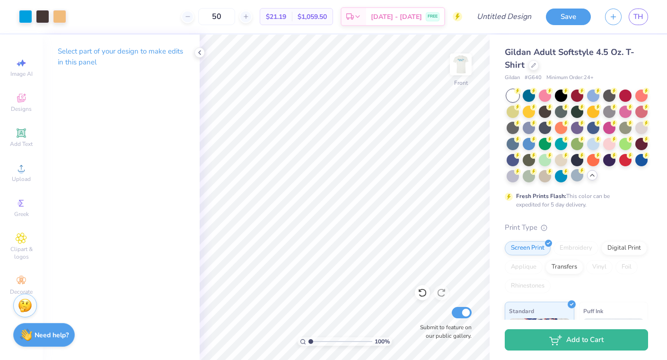
click at [337, 341] on input "range" at bounding box center [341, 341] width 64 height 9
click at [461, 62] on img at bounding box center [461, 64] width 38 height 38
drag, startPoint x: 313, startPoint y: 341, endPoint x: 325, endPoint y: 342, distance: 12.4
click at [325, 342] on input "range" at bounding box center [341, 341] width 64 height 9
click at [465, 65] on img at bounding box center [461, 64] width 19 height 19
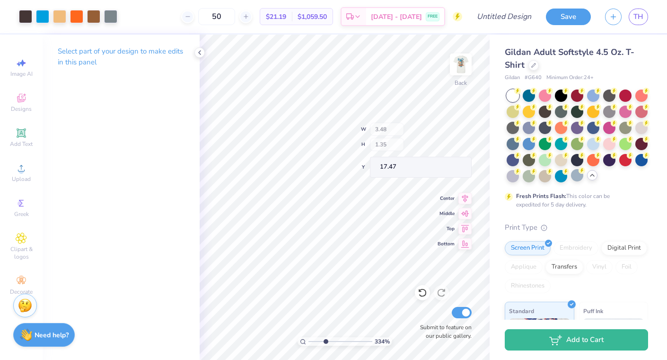
click at [459, 65] on img at bounding box center [461, 64] width 19 height 19
drag, startPoint x: 464, startPoint y: 65, endPoint x: 326, endPoint y: 342, distance: 309.1
click at [310, 341] on input "range" at bounding box center [341, 341] width 64 height 9
click at [309, 341] on input "range" at bounding box center [341, 341] width 64 height 9
click at [462, 66] on img at bounding box center [461, 64] width 19 height 19
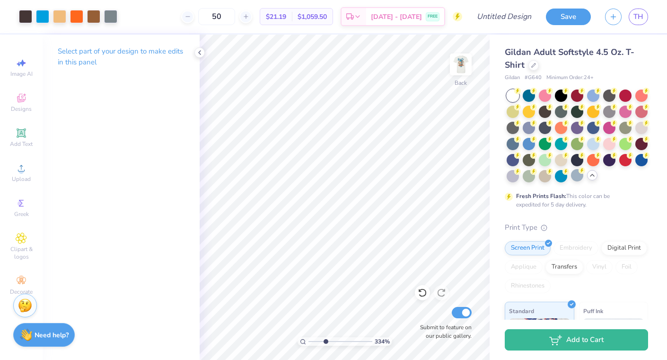
click at [309, 342] on input "range" at bounding box center [341, 341] width 64 height 9
drag, startPoint x: 326, startPoint y: 342, endPoint x: 305, endPoint y: 342, distance: 20.4
type input "1"
click at [309, 342] on input "range" at bounding box center [341, 341] width 64 height 9
click at [461, 62] on img at bounding box center [461, 64] width 38 height 38
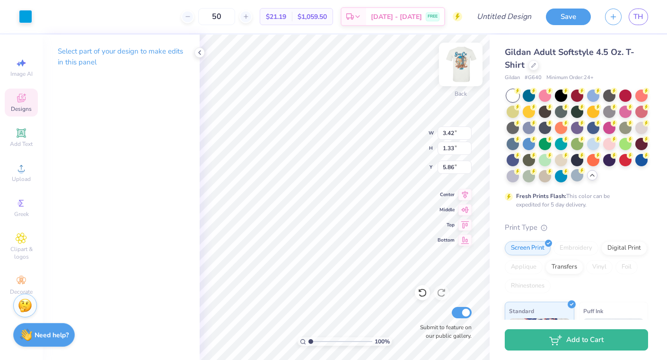
type input "5.86"
type input "11.14"
type input "4.32"
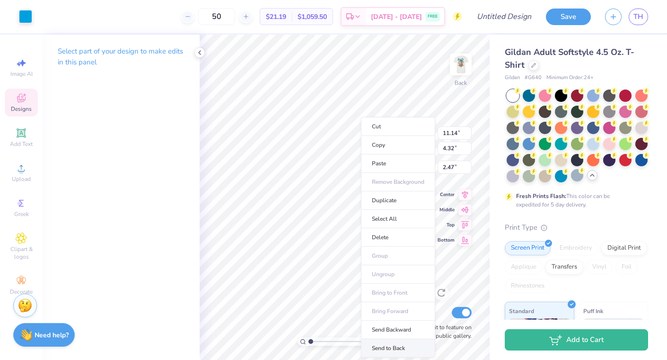
click at [399, 341] on li "Send to Back" at bounding box center [398, 348] width 74 height 18
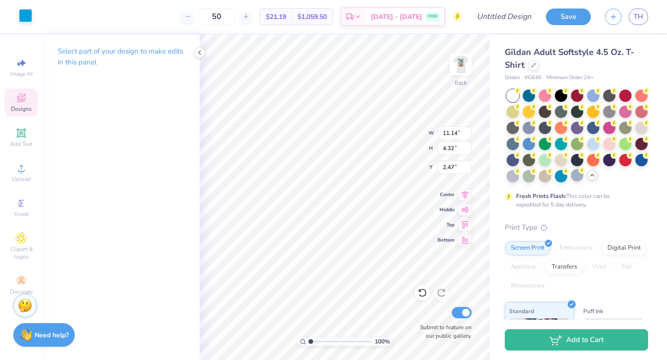
click at [23, 18] on div at bounding box center [25, 15] width 13 height 13
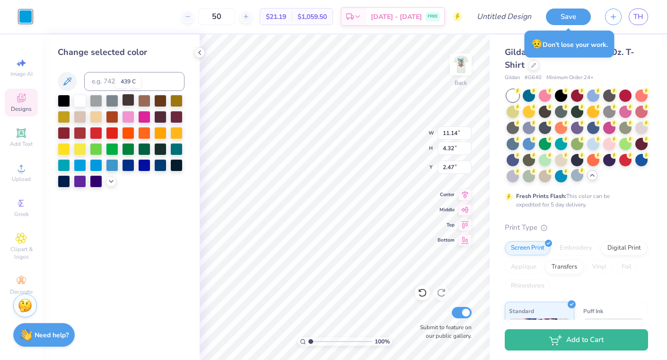
click at [131, 99] on div at bounding box center [128, 100] width 12 height 12
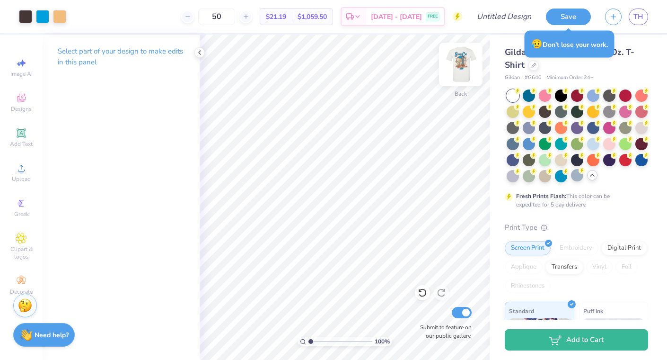
click at [467, 69] on img at bounding box center [461, 64] width 38 height 38
click at [464, 62] on img at bounding box center [461, 64] width 38 height 38
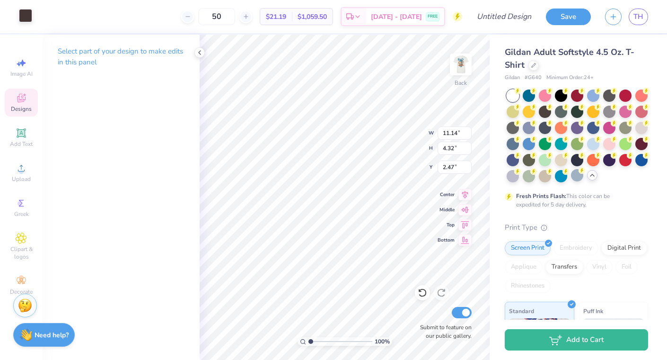
click at [25, 18] on div at bounding box center [25, 15] width 13 height 13
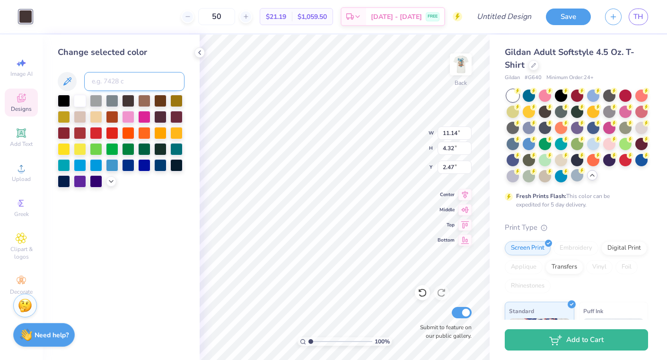
click at [132, 74] on input at bounding box center [134, 81] width 100 height 19
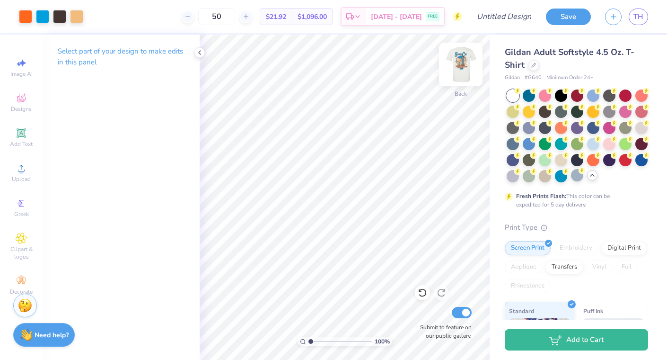
click at [457, 62] on img at bounding box center [461, 64] width 38 height 38
click at [457, 68] on img at bounding box center [461, 64] width 38 height 38
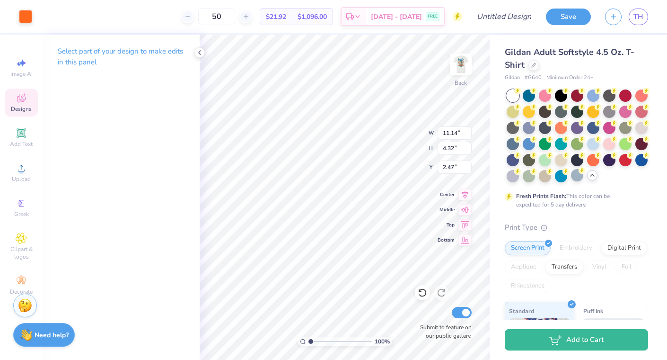
click at [77, 120] on div "Select part of your design to make edits in this panel" at bounding box center [121, 197] width 157 height 325
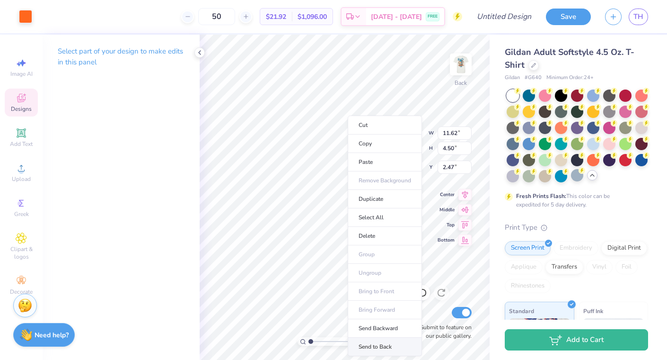
click at [388, 347] on li "Send to Back" at bounding box center [385, 347] width 74 height 18
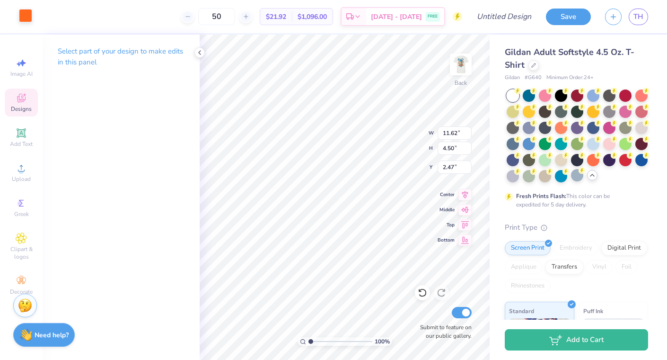
click at [28, 13] on div at bounding box center [25, 15] width 13 height 13
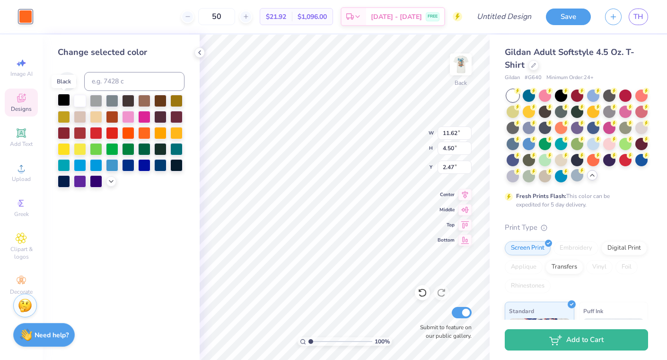
click at [61, 101] on div at bounding box center [64, 100] width 12 height 12
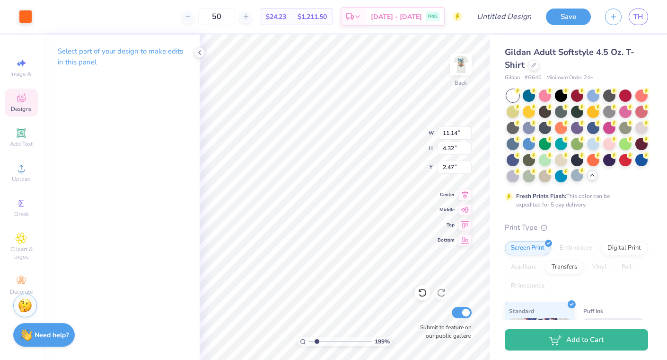
drag, startPoint x: 310, startPoint y: 341, endPoint x: 317, endPoint y: 341, distance: 6.6
click at [317, 341] on input "range" at bounding box center [341, 341] width 64 height 9
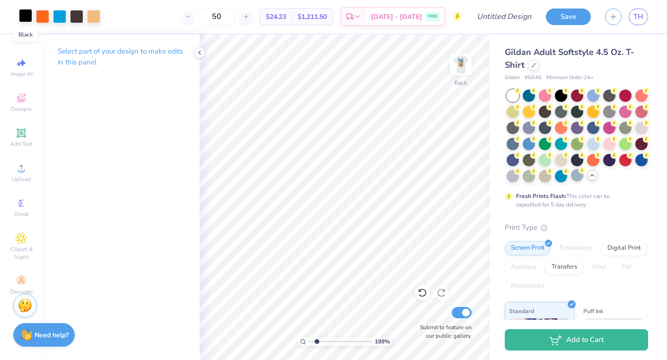
click at [23, 14] on div at bounding box center [25, 15] width 13 height 13
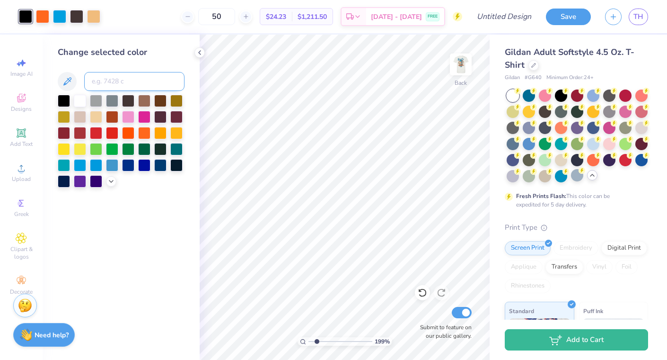
click at [100, 80] on input at bounding box center [134, 81] width 100 height 19
drag, startPoint x: 317, startPoint y: 341, endPoint x: 309, endPoint y: 341, distance: 7.6
click at [309, 341] on input "range" at bounding box center [341, 341] width 64 height 9
click at [455, 65] on img at bounding box center [461, 64] width 38 height 38
